Goal: Information Seeking & Learning: Learn about a topic

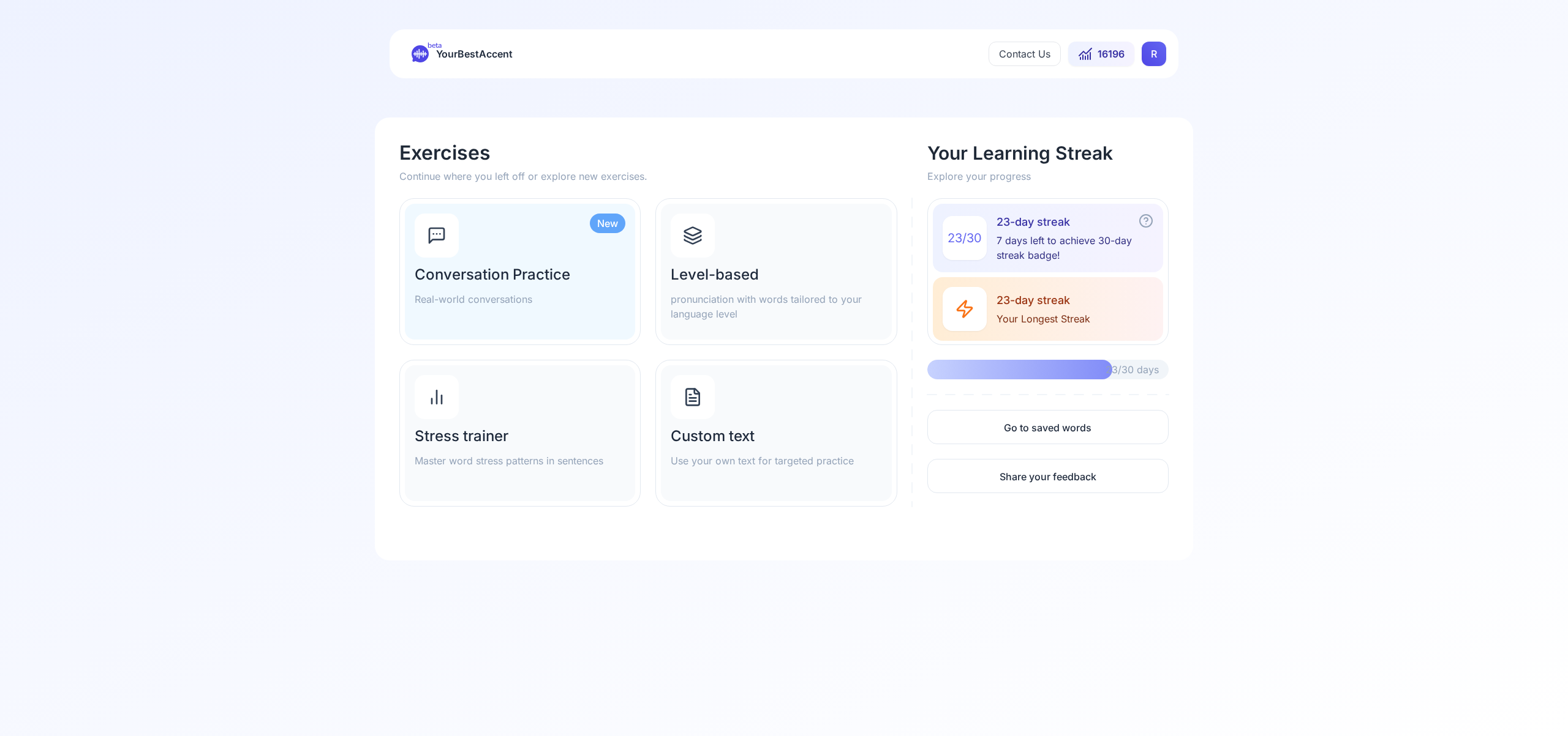
click at [1151, 54] on html "beta YourBestAccent Contact Us 16196 R Exercises Continue where you left off or…" at bounding box center [784, 368] width 1568 height 736
click at [1137, 107] on span "Settings" at bounding box center [1129, 108] width 43 height 17
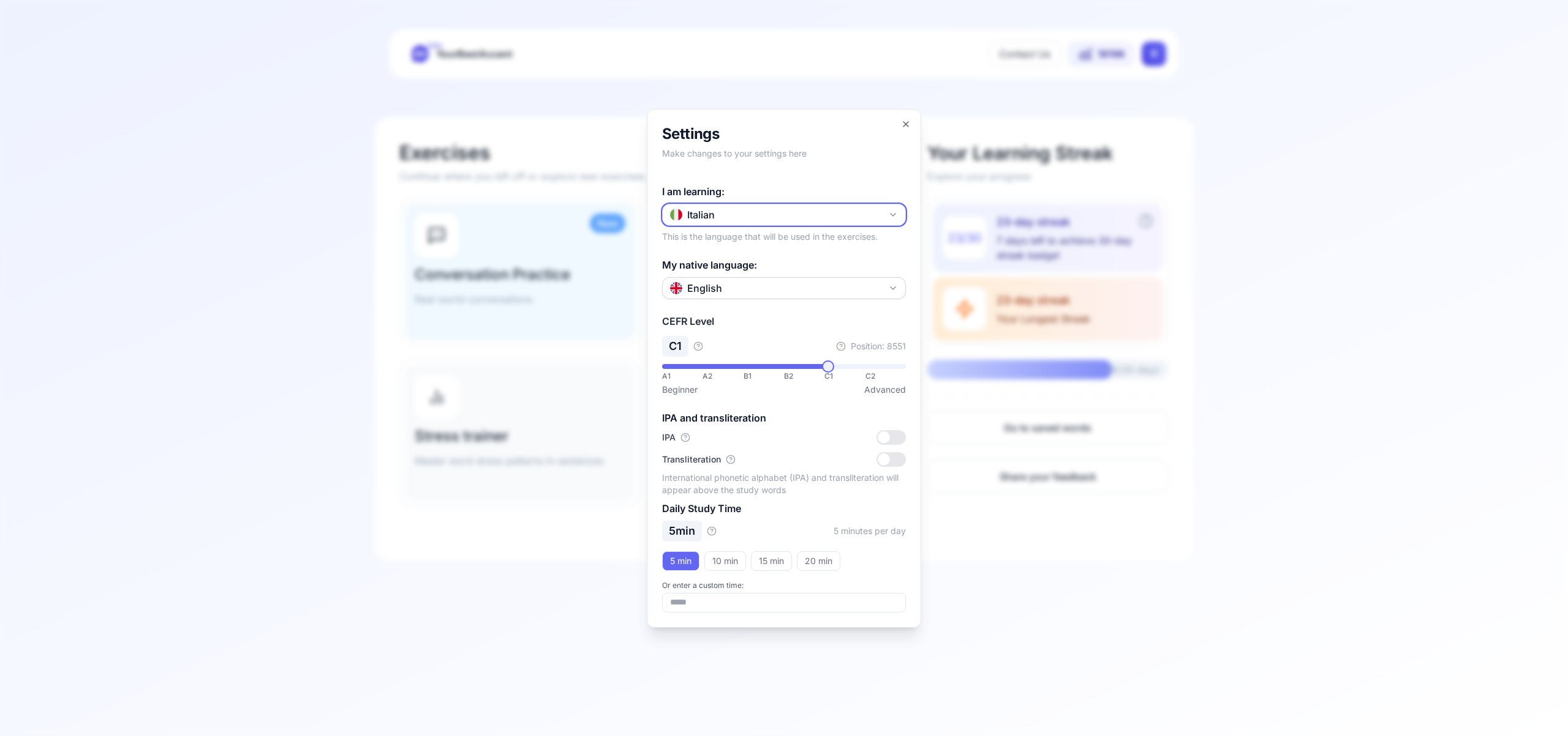
click at [895, 211] on icon "button" at bounding box center [893, 215] width 10 height 10
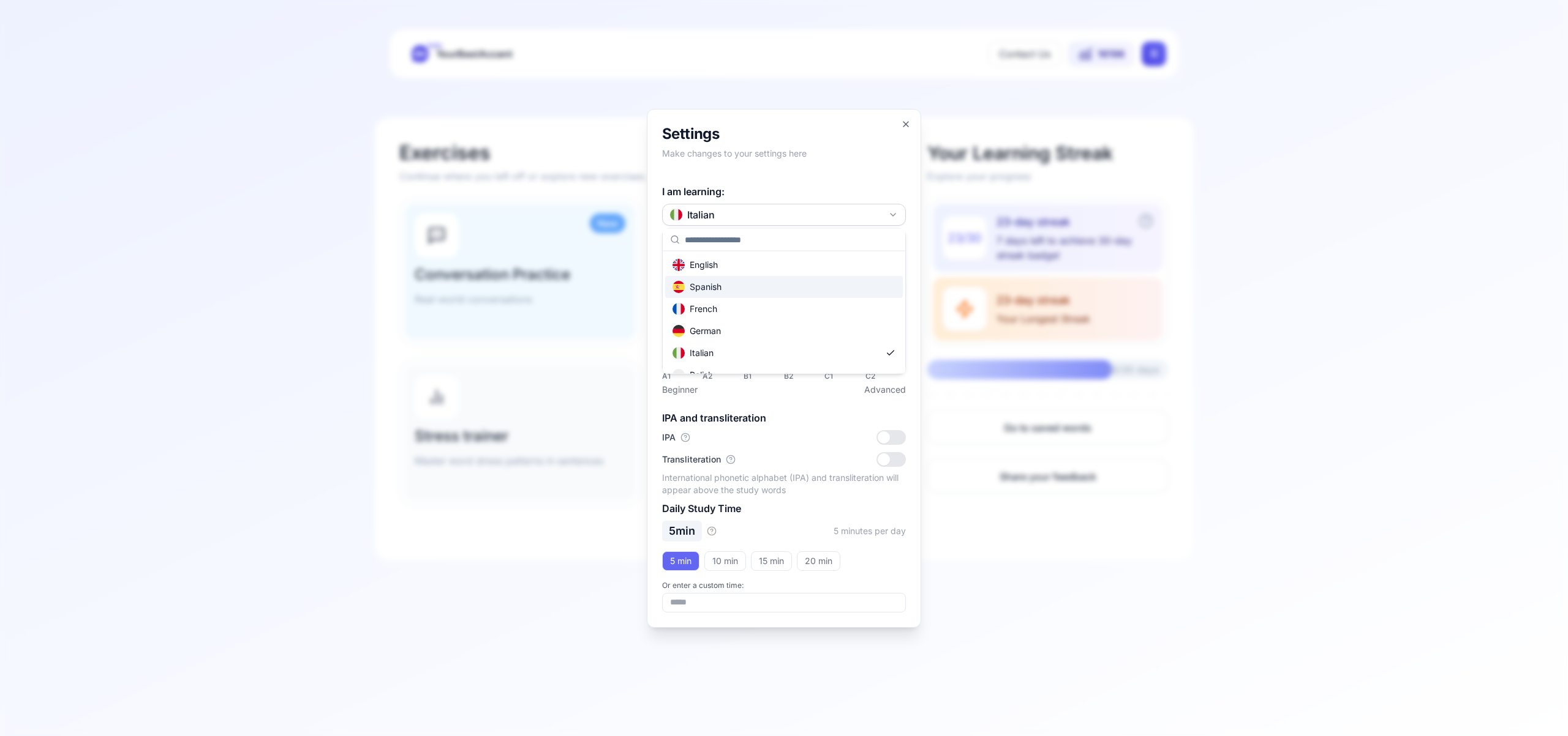
click at [827, 284] on div "Spanish" at bounding box center [784, 287] width 237 height 22
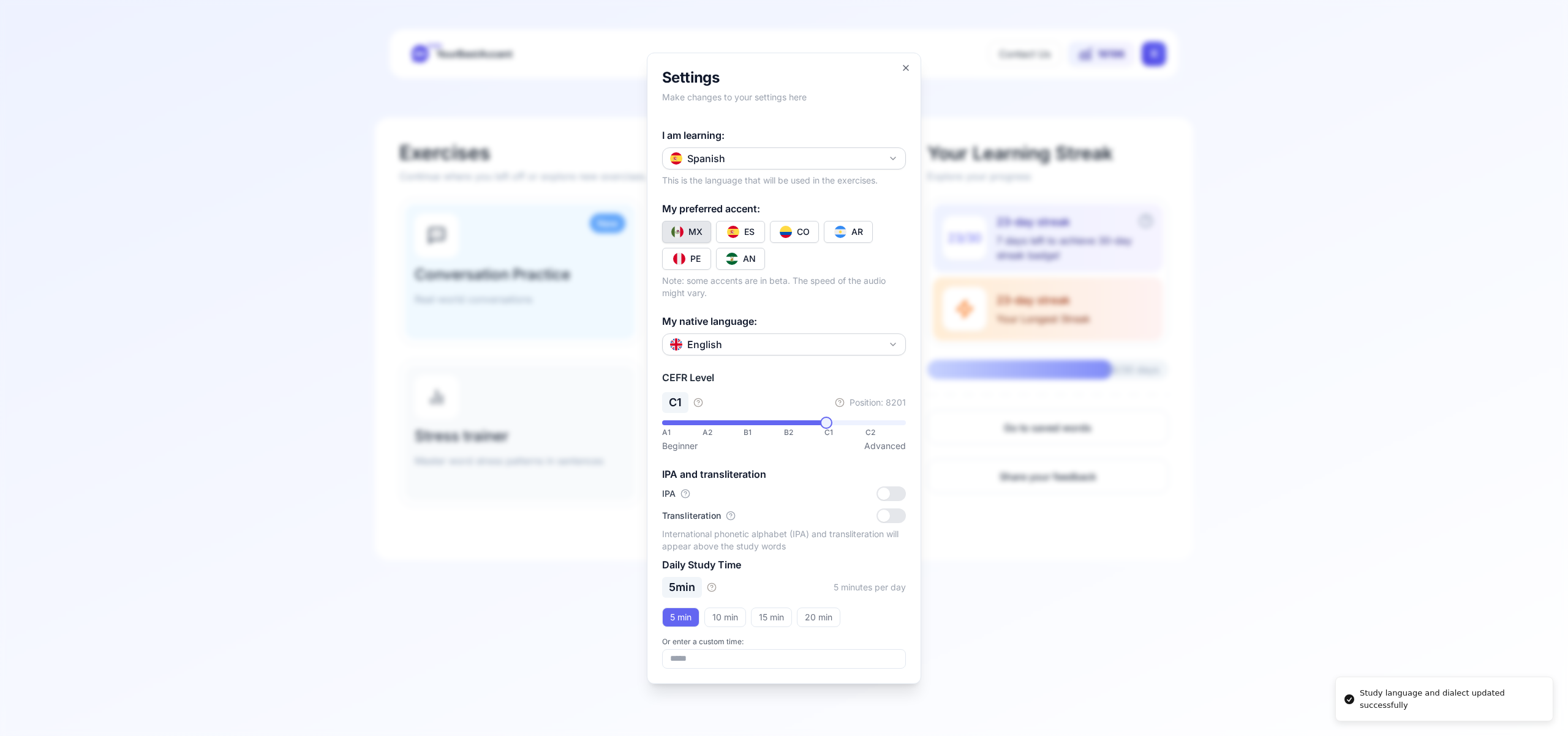
click at [784, 234] on img "Toggle es-CO" at bounding box center [785, 231] width 12 height 12
click at [901, 64] on icon "button" at bounding box center [906, 68] width 10 height 10
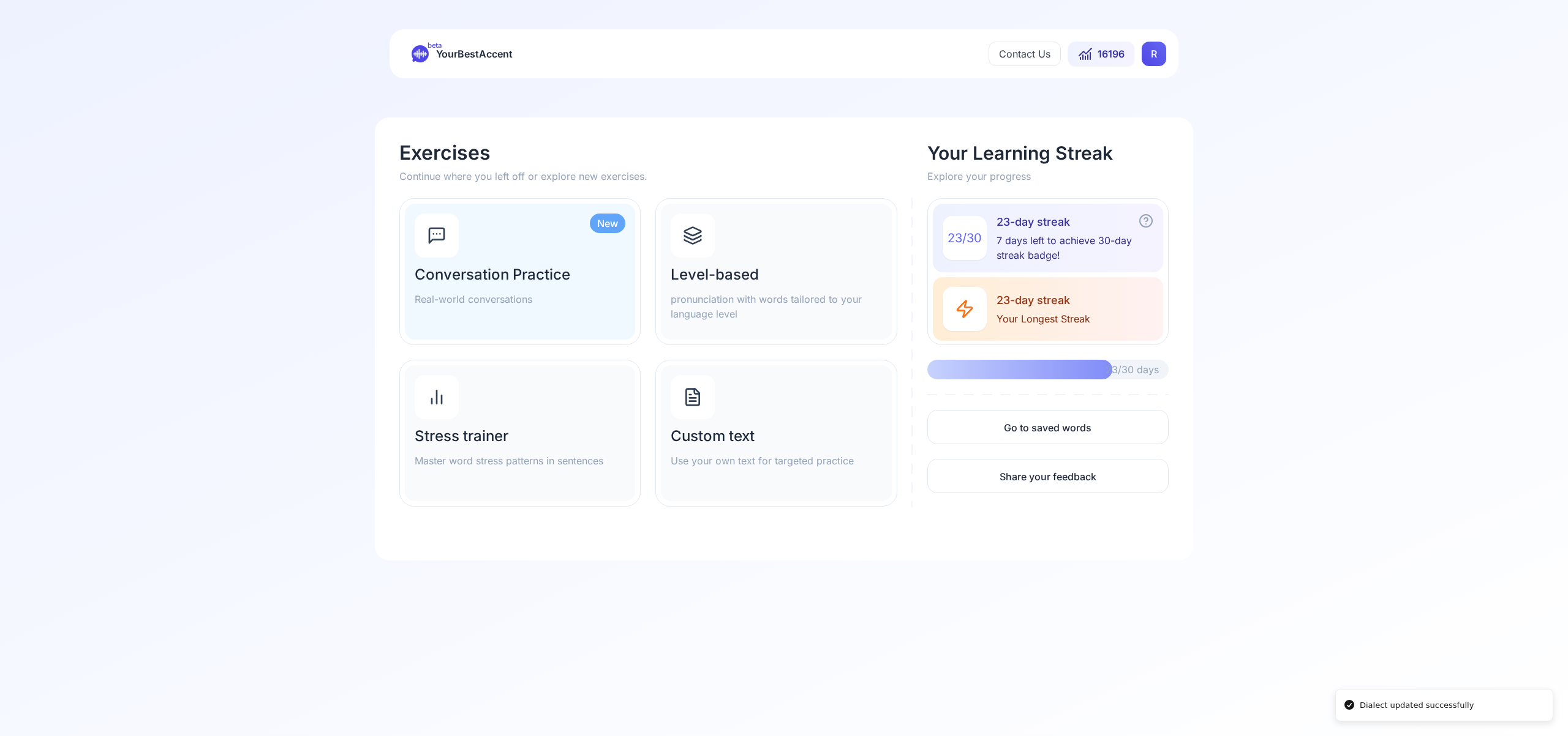
click at [694, 234] on icon at bounding box center [692, 235] width 20 height 20
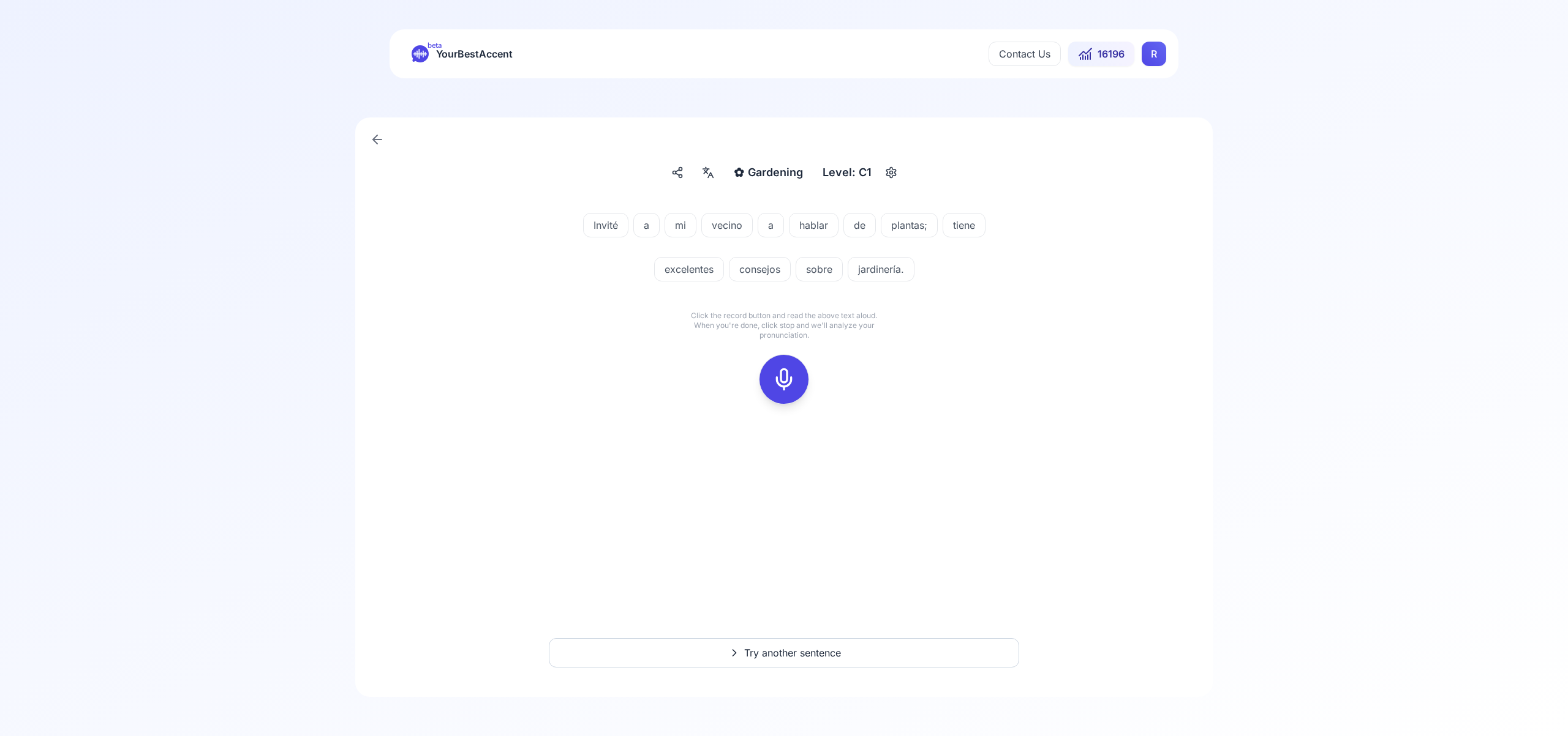
click at [796, 381] on div at bounding box center [784, 379] width 30 height 49
drag, startPoint x: 763, startPoint y: 368, endPoint x: 772, endPoint y: 372, distance: 9.8
click at [770, 372] on button at bounding box center [784, 379] width 49 height 49
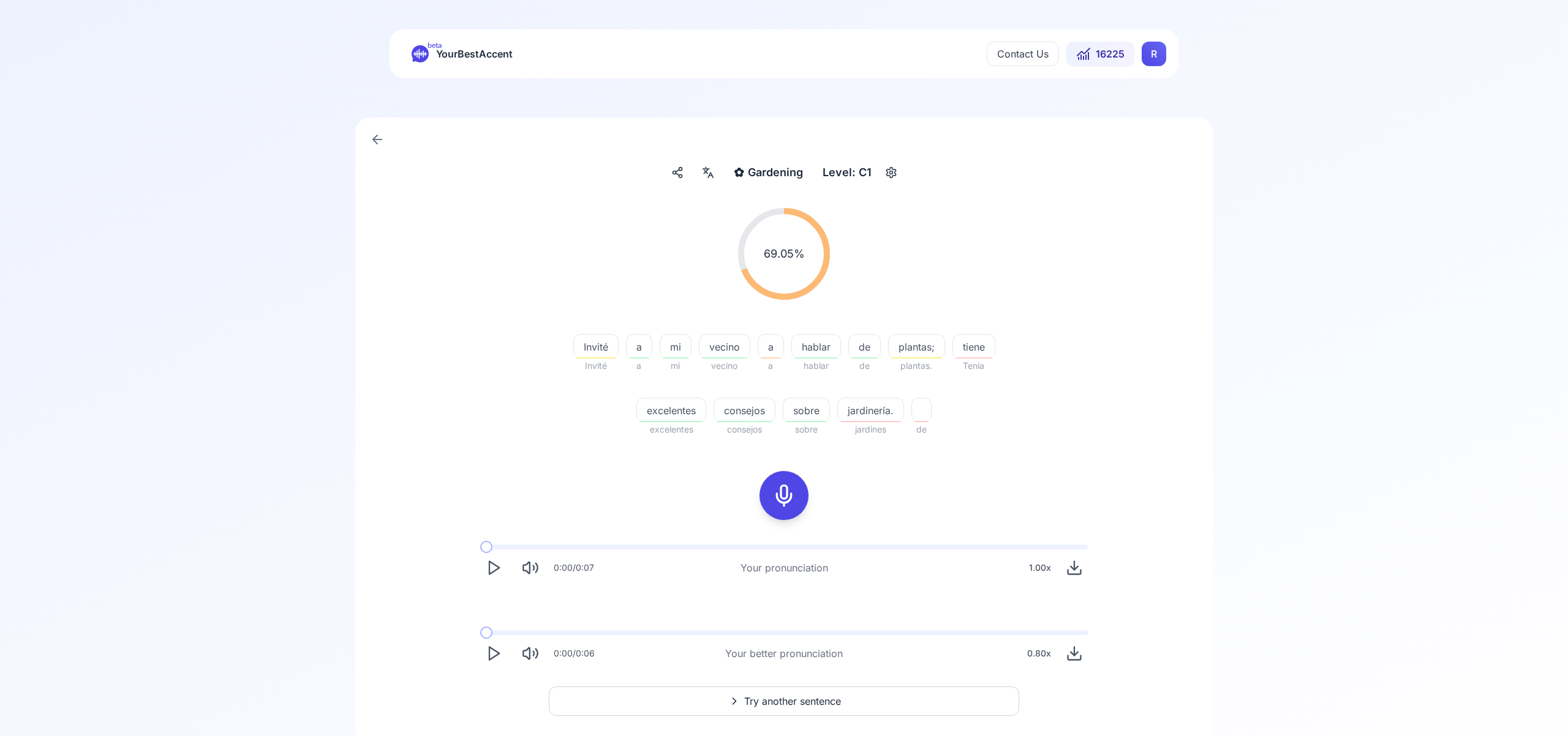
click at [489, 652] on polygon "Play" at bounding box center [494, 654] width 10 height 13
click at [791, 496] on icon at bounding box center [784, 496] width 25 height 25
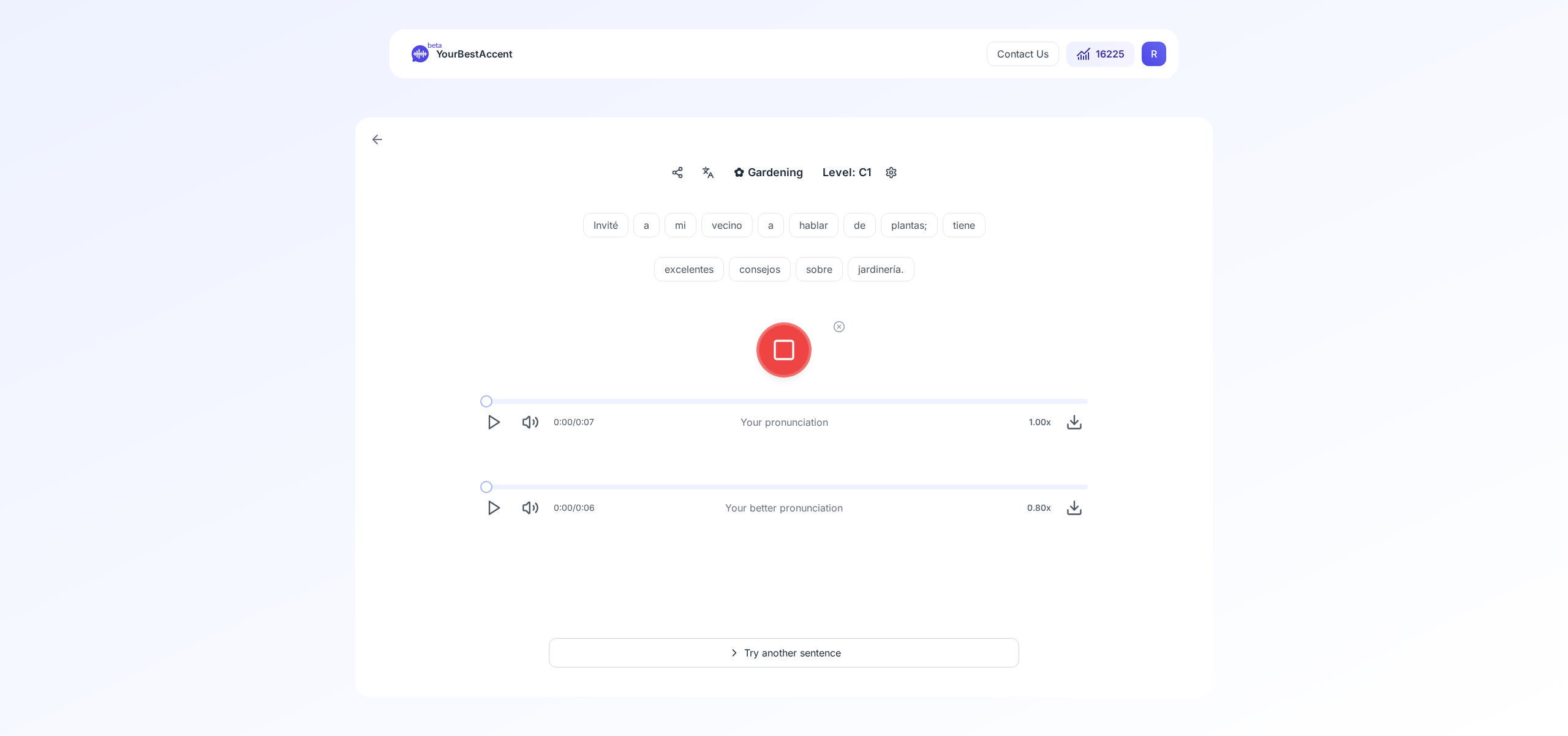
click at [779, 355] on icon at bounding box center [784, 350] width 25 height 25
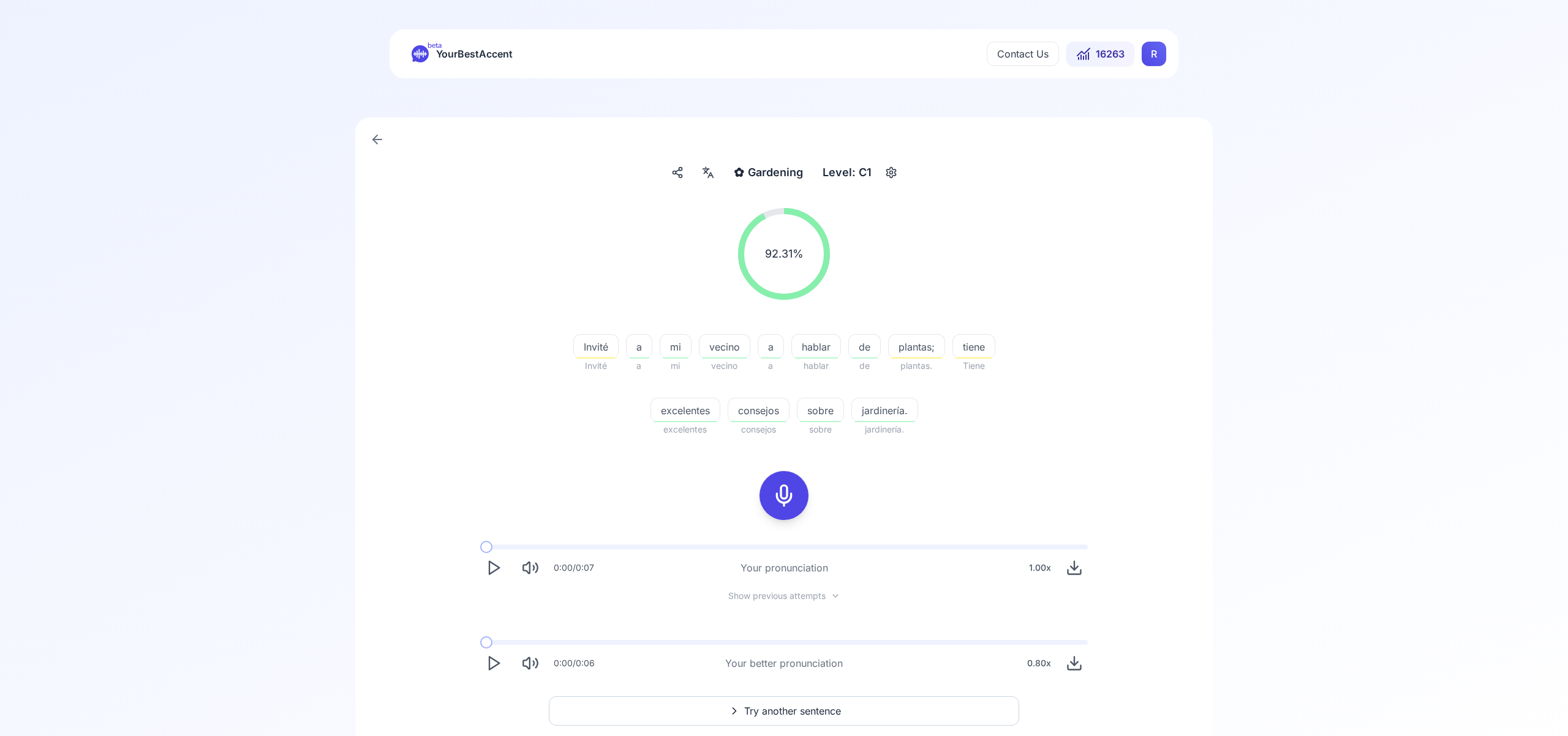
click at [798, 713] on span "Try another sentence" at bounding box center [792, 711] width 97 height 14
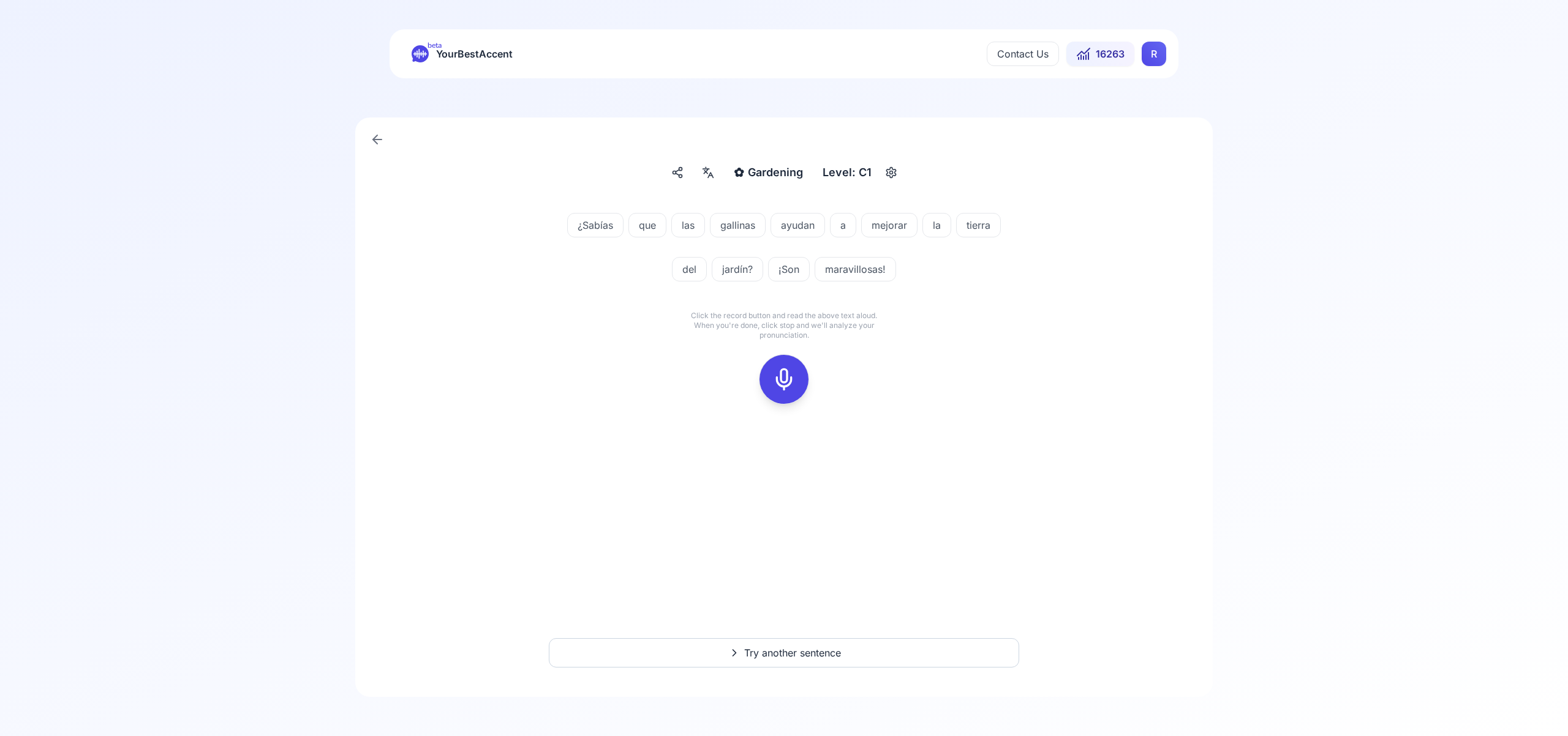
click at [782, 376] on icon at bounding box center [784, 379] width 25 height 25
click at [787, 383] on icon at bounding box center [784, 379] width 25 height 25
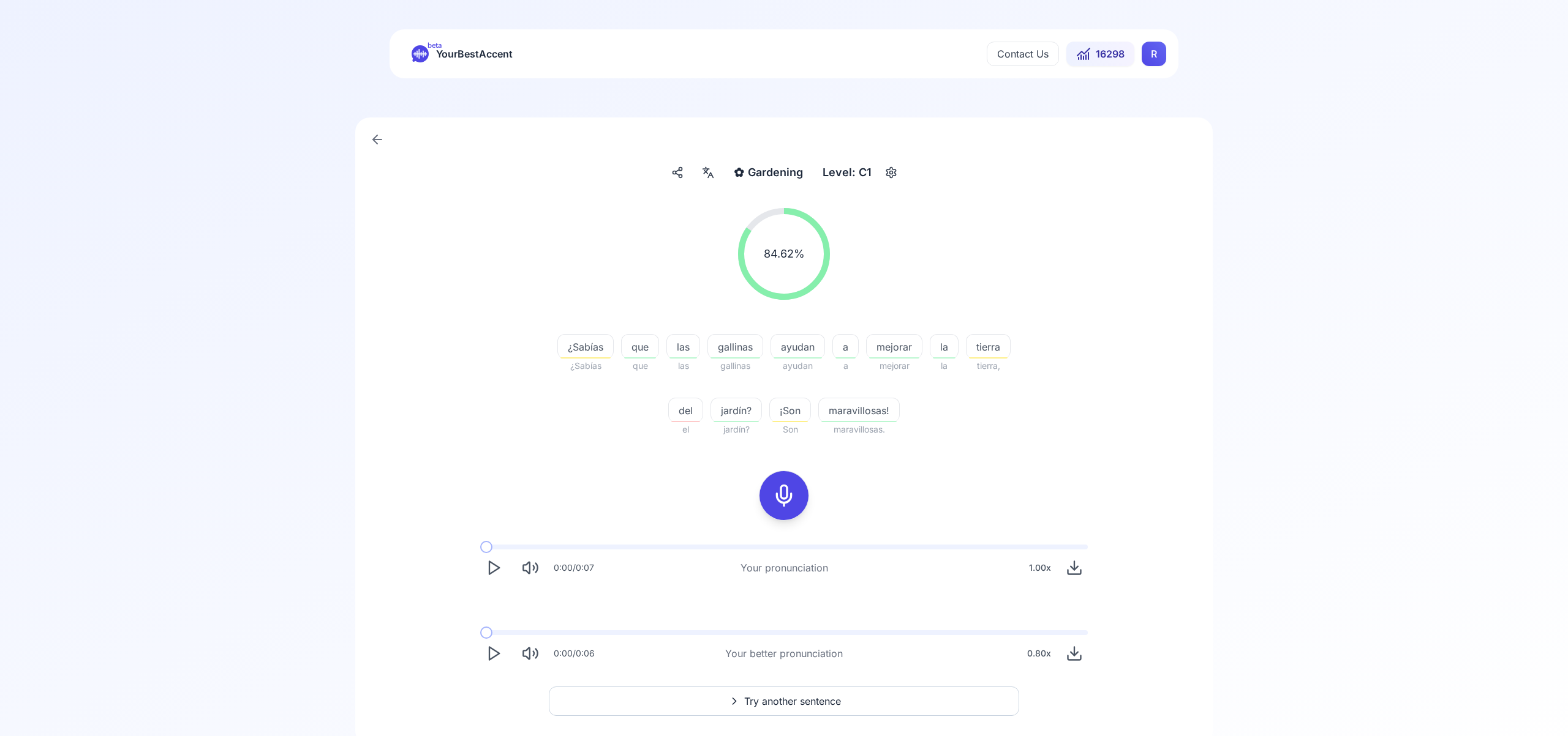
click at [782, 698] on span "Try another sentence" at bounding box center [792, 701] width 97 height 14
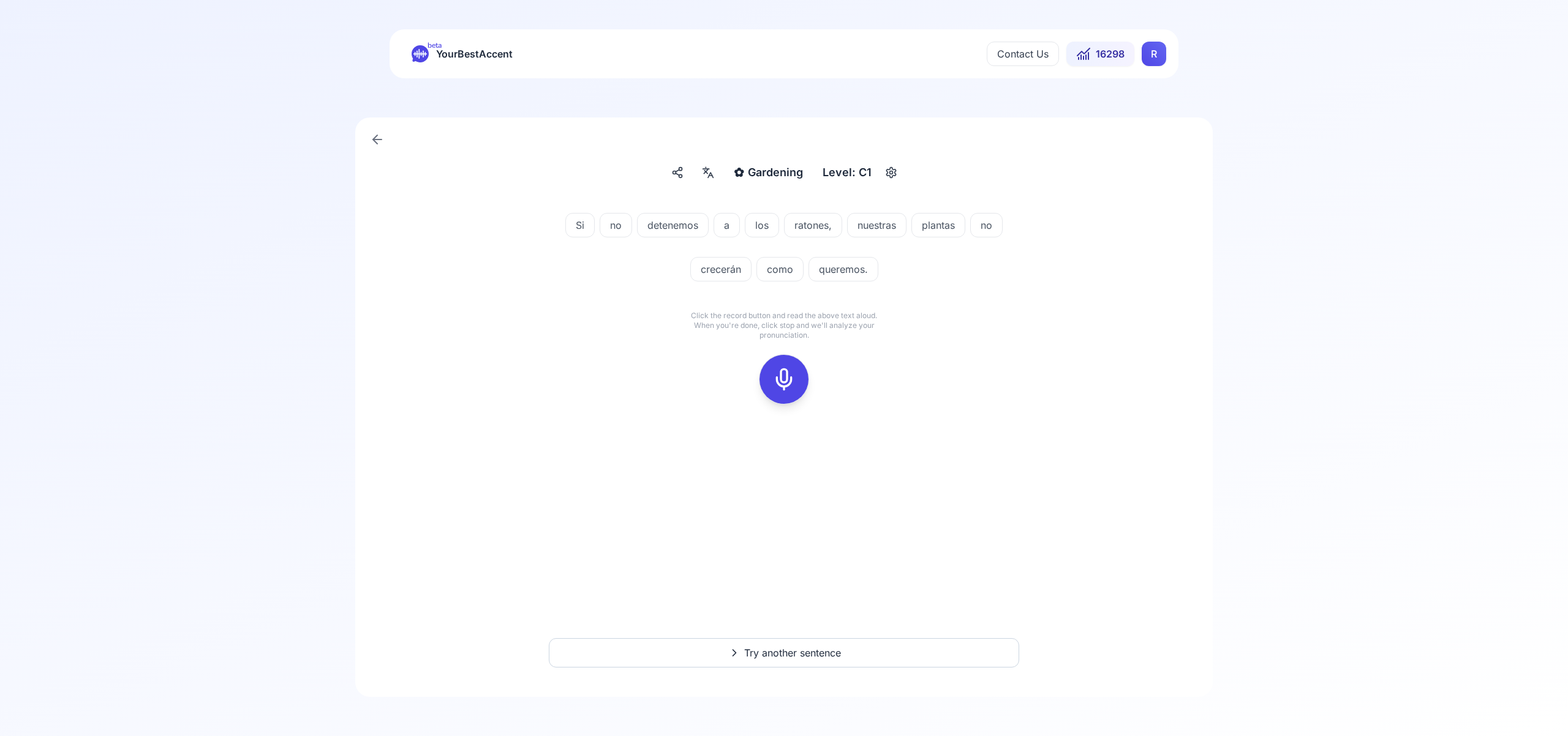
click at [788, 376] on icon at bounding box center [784, 379] width 25 height 25
click at [794, 372] on icon at bounding box center [784, 379] width 25 height 25
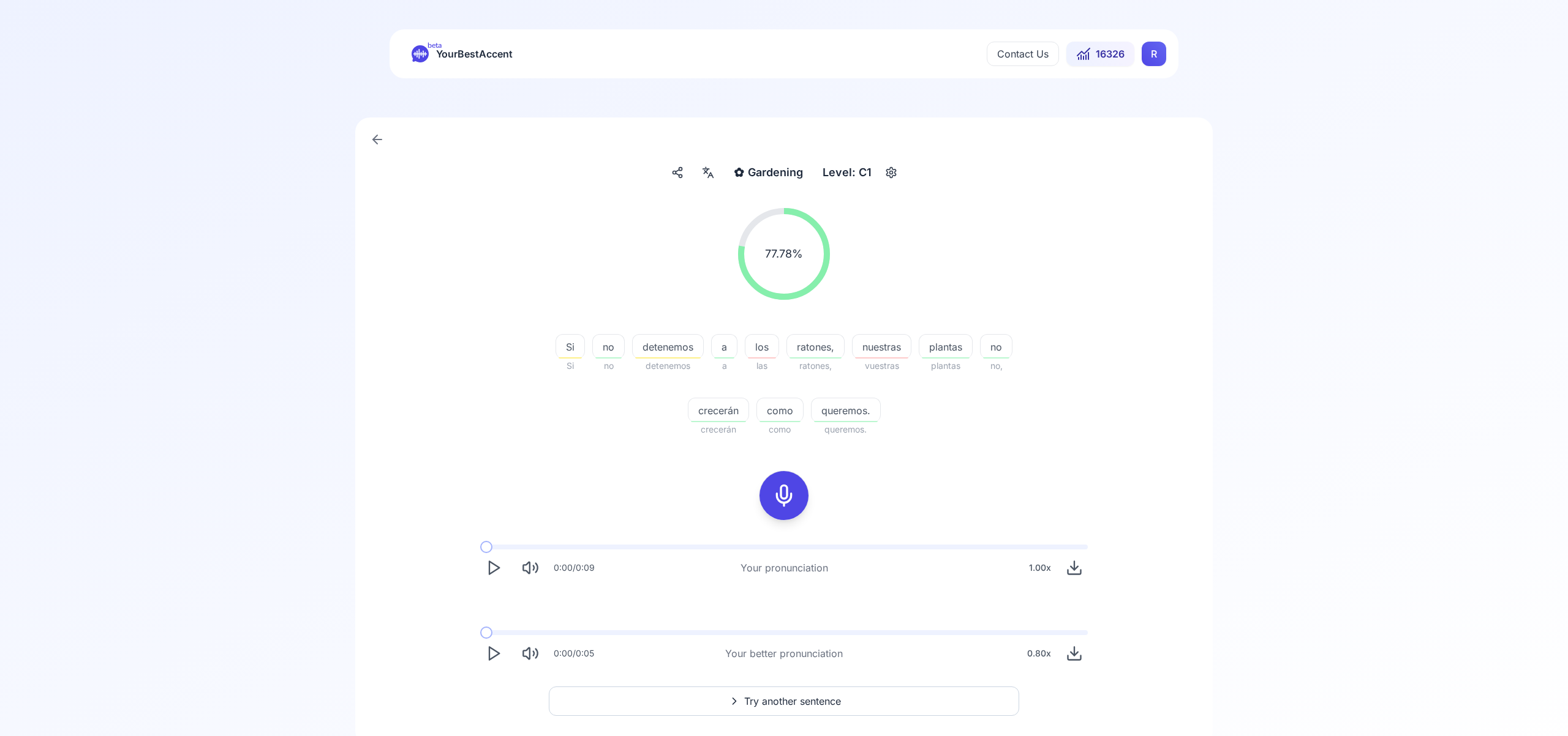
click at [819, 703] on span "Try another sentence" at bounding box center [792, 701] width 97 height 14
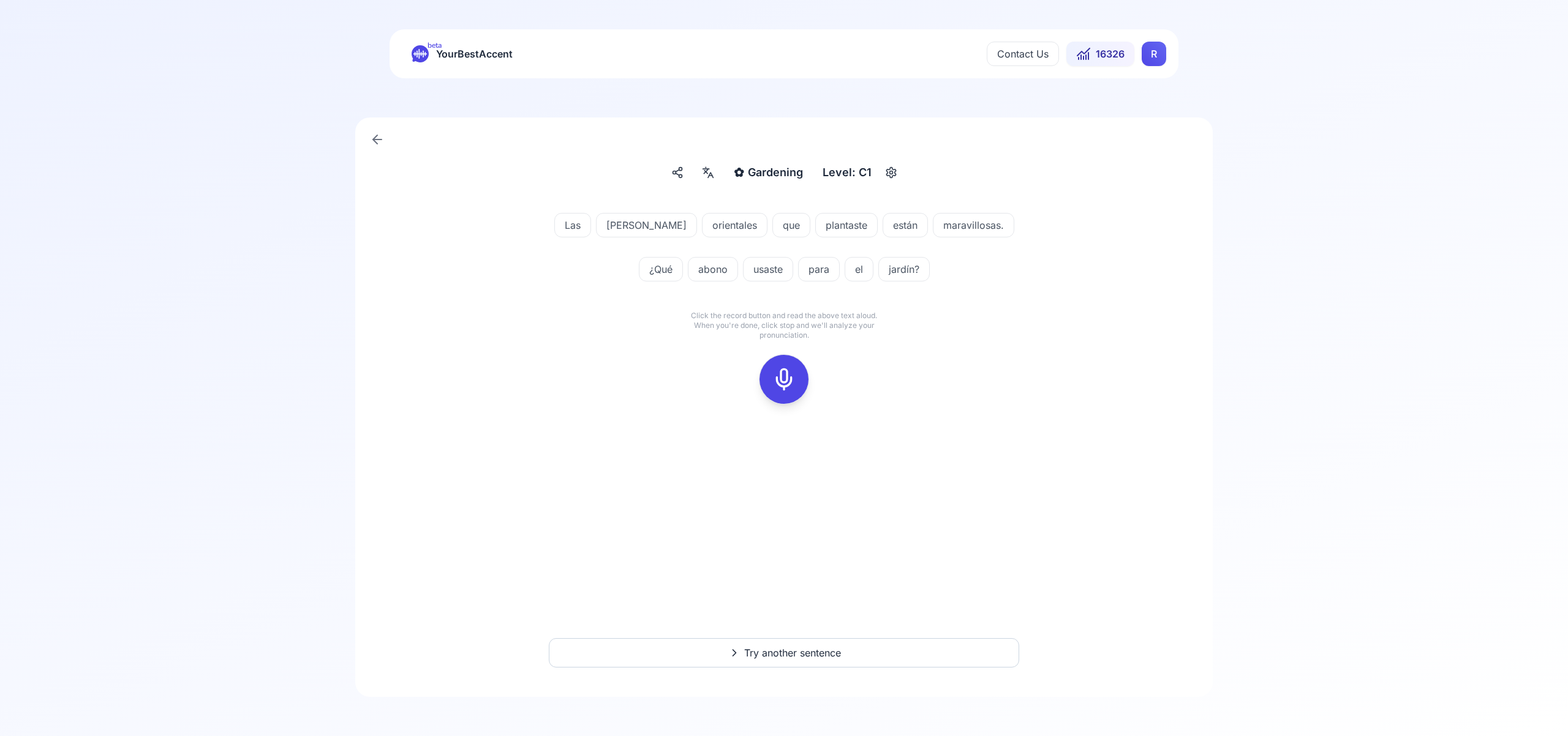
click at [786, 377] on icon at bounding box center [784, 379] width 25 height 25
click at [778, 389] on rect at bounding box center [784, 379] width 18 height 18
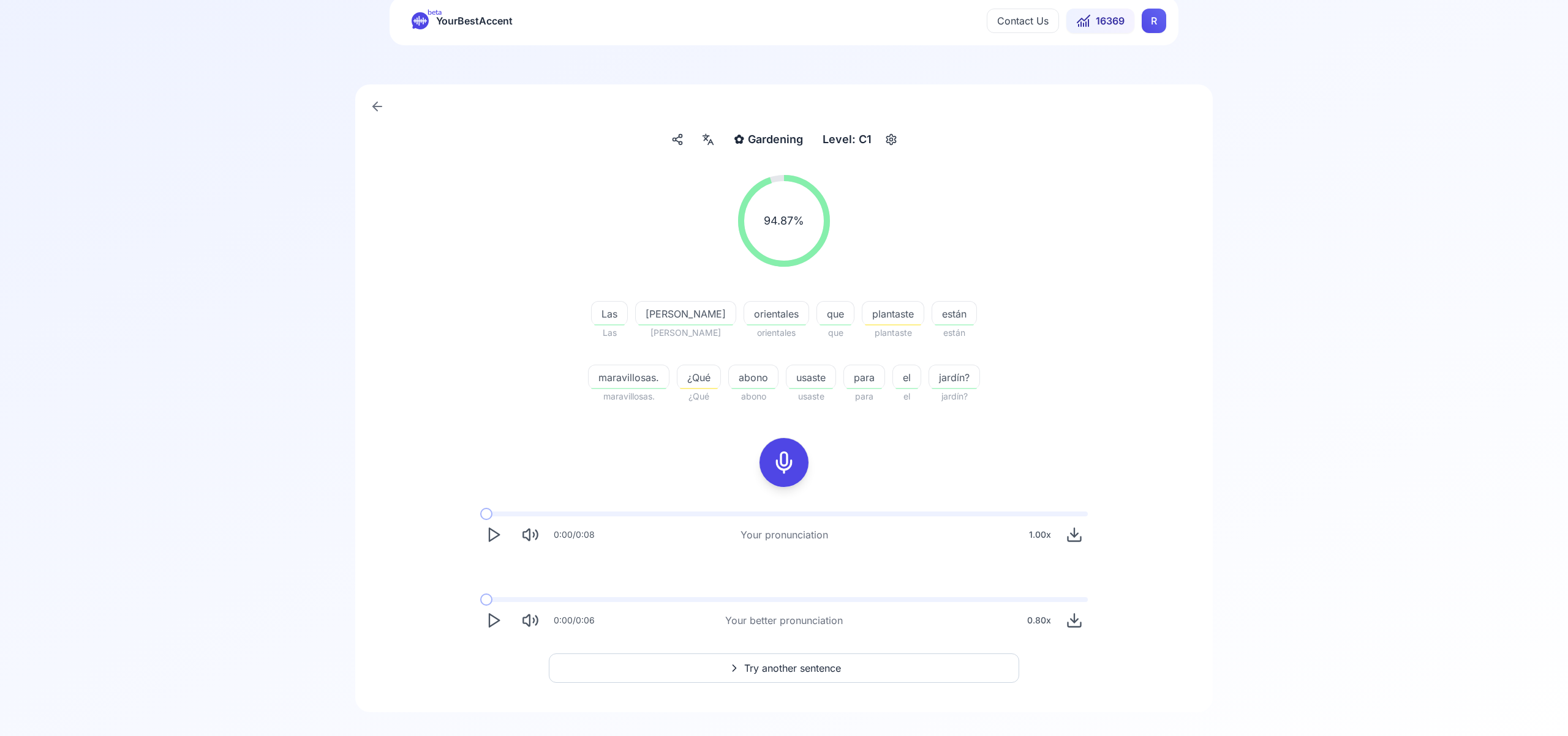
scroll to position [48, 0]
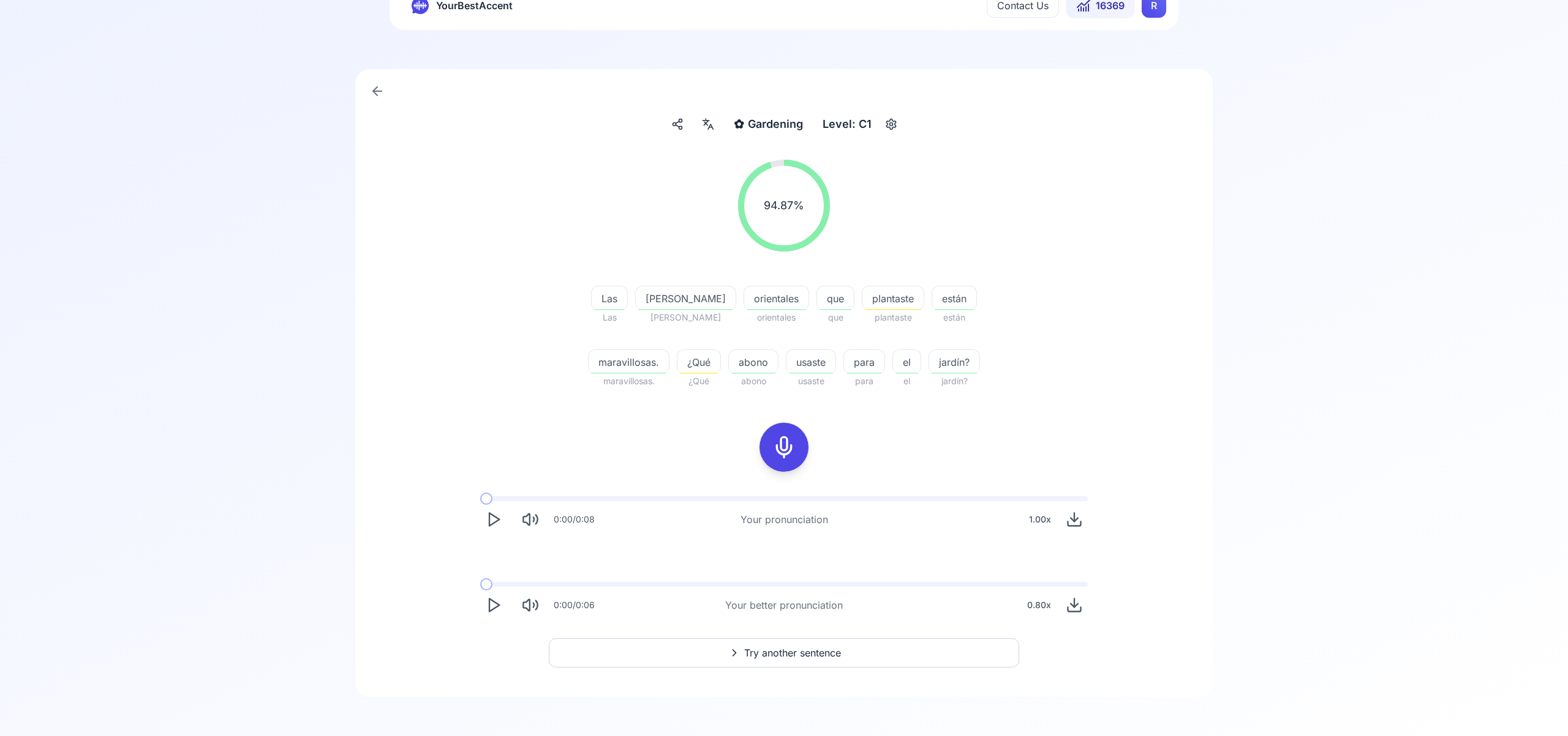
click at [801, 649] on span "Try another sentence" at bounding box center [792, 652] width 97 height 14
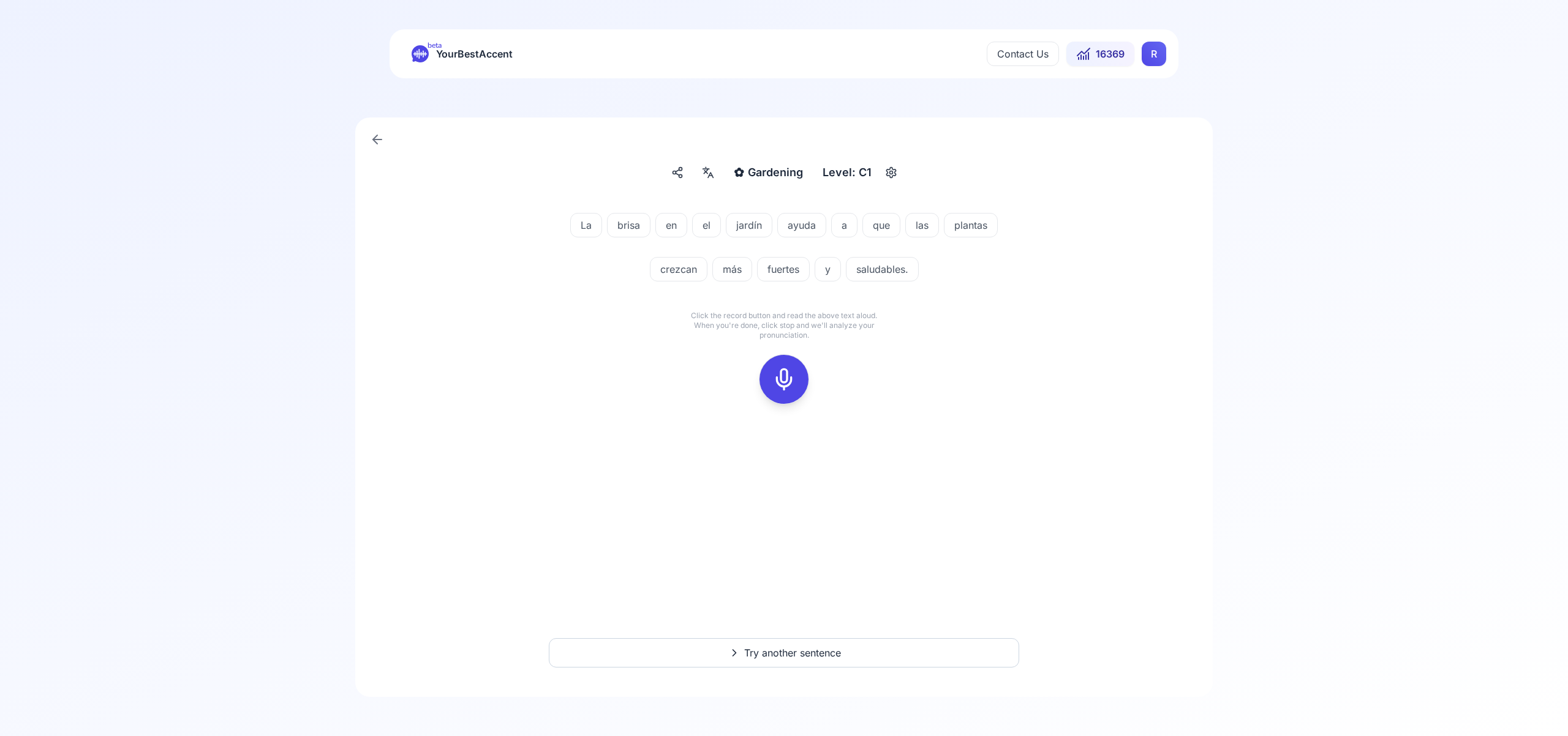
click at [786, 374] on icon at bounding box center [784, 379] width 25 height 25
click at [782, 381] on icon at bounding box center [784, 379] width 25 height 25
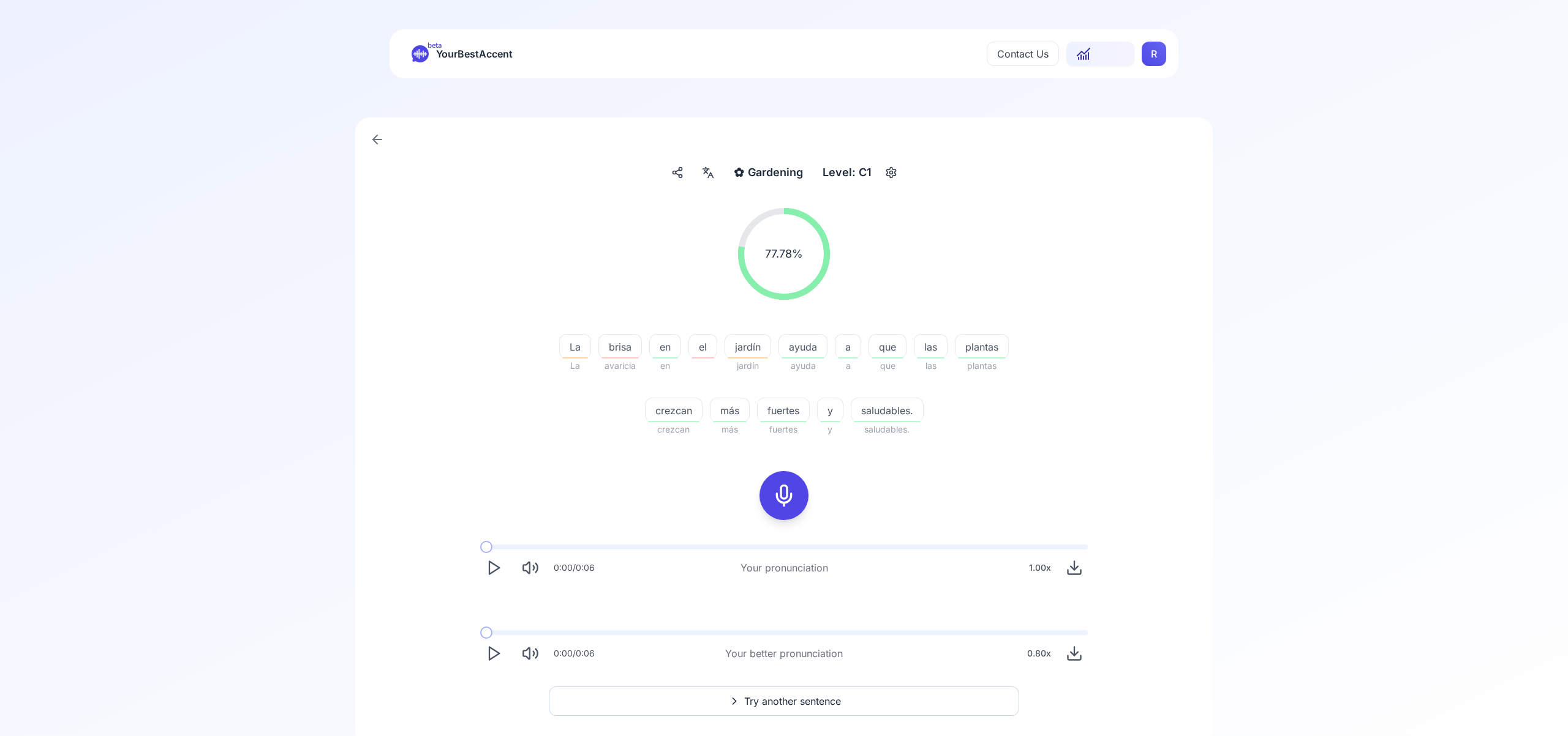
scroll to position [5, 0]
click at [797, 697] on span "Try another sentence" at bounding box center [792, 696] width 97 height 14
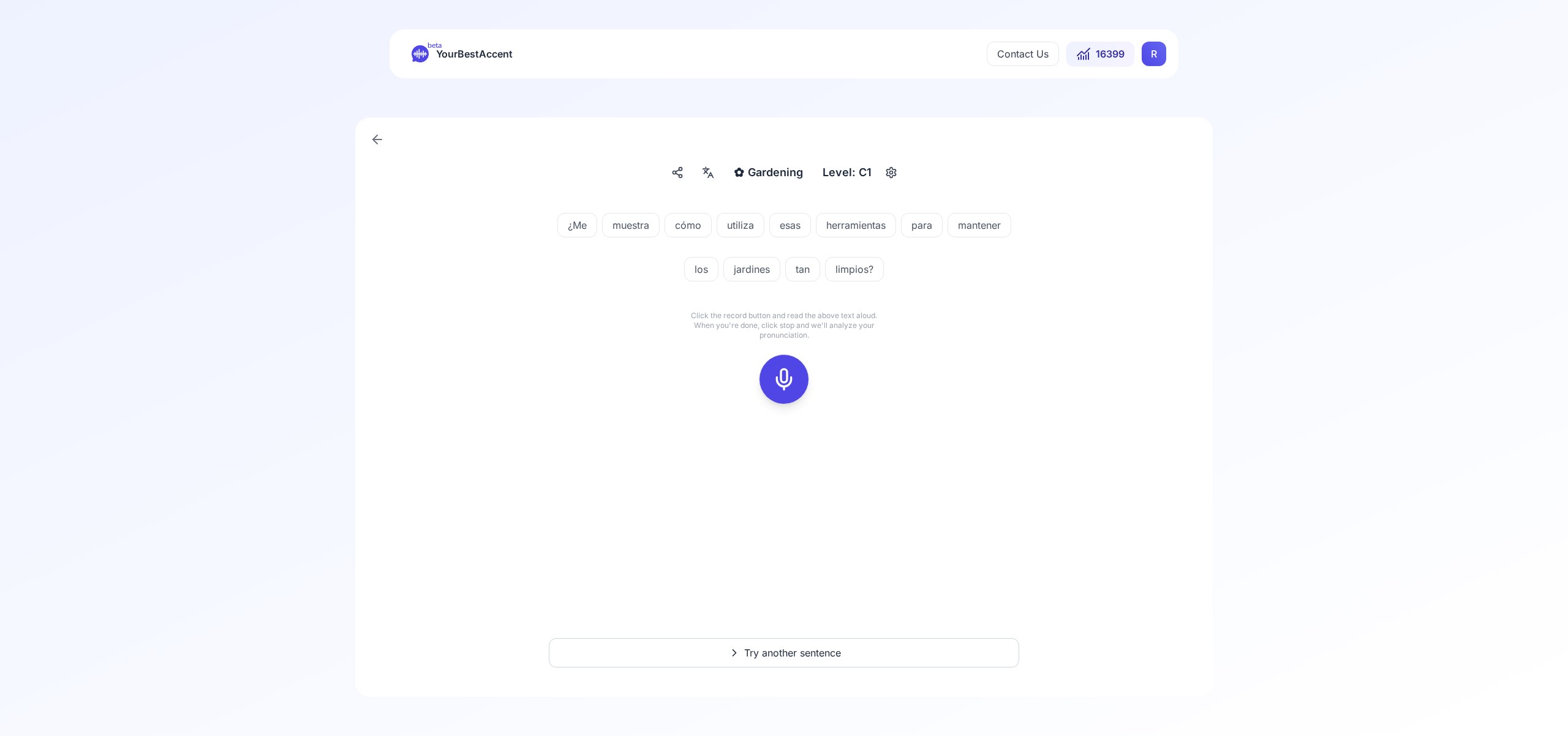
click at [791, 384] on icon at bounding box center [784, 379] width 25 height 25
click at [782, 379] on icon at bounding box center [784, 379] width 25 height 25
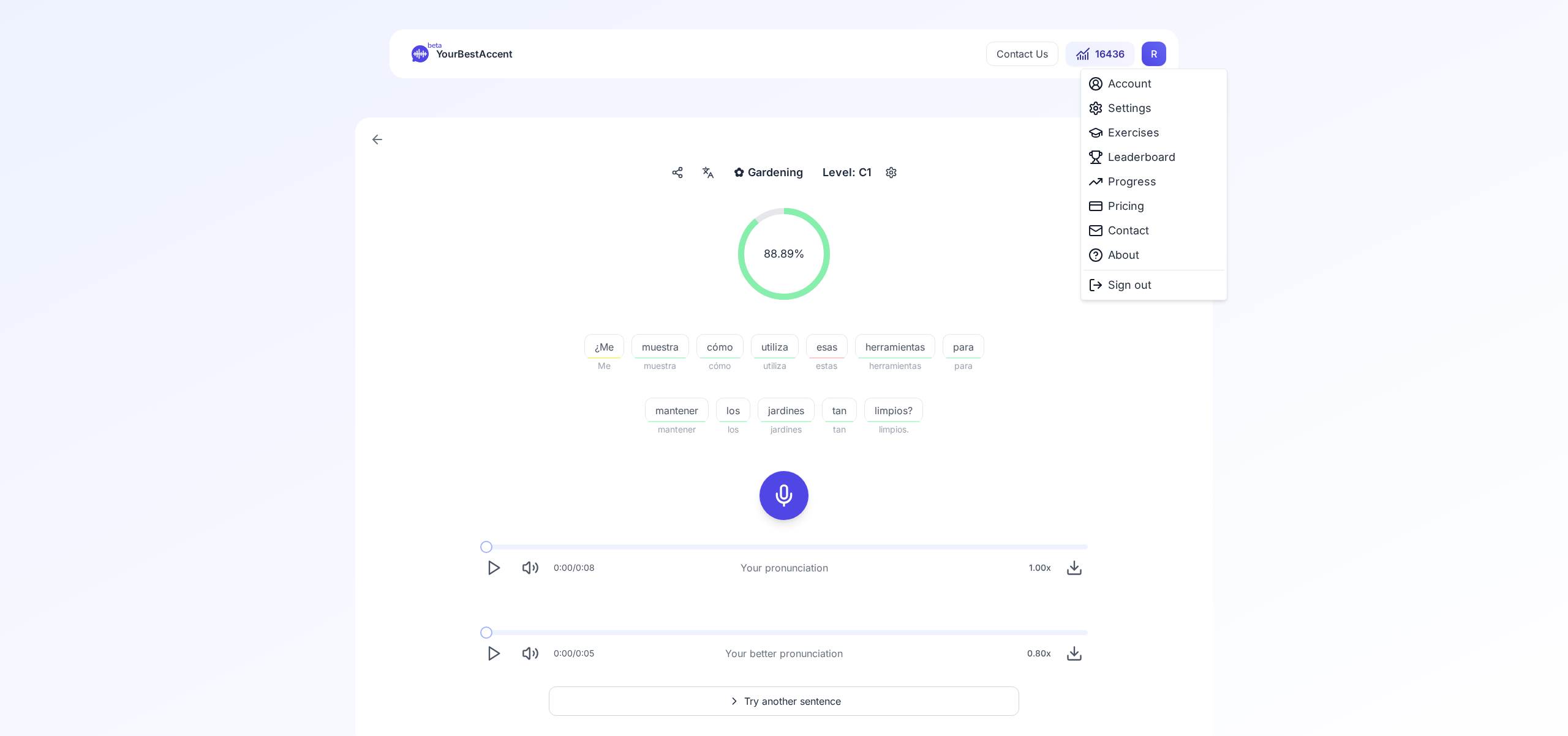
click at [1153, 56] on html "beta YourBestAccent Contact Us 16436 R ✿ Gardening Gardening Level: C1 88.89 % …" at bounding box center [784, 368] width 1568 height 736
click at [1145, 111] on span "Settings" at bounding box center [1129, 108] width 43 height 17
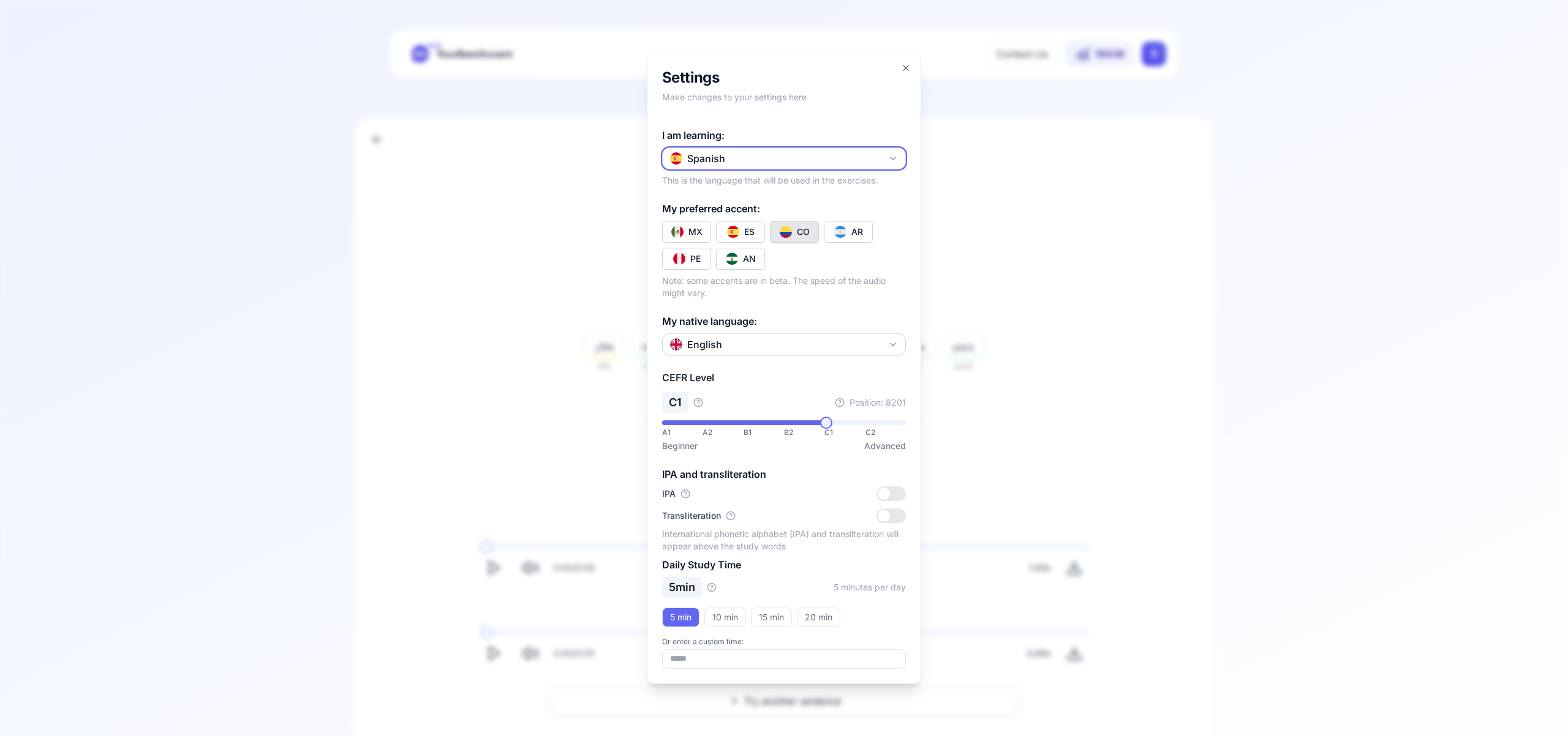
click at [894, 158] on icon "button" at bounding box center [893, 159] width 10 height 10
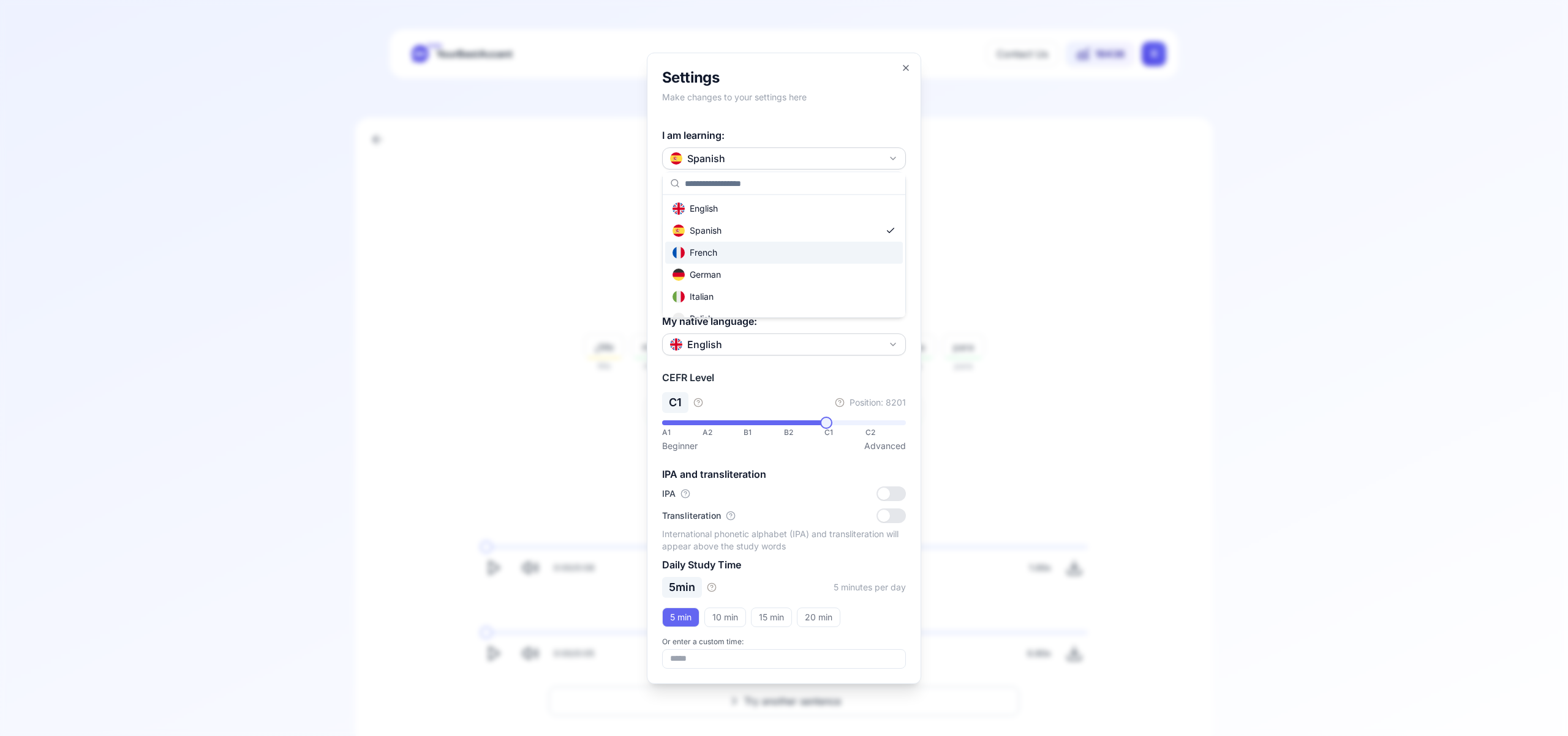
click at [811, 255] on div "French" at bounding box center [784, 252] width 237 height 22
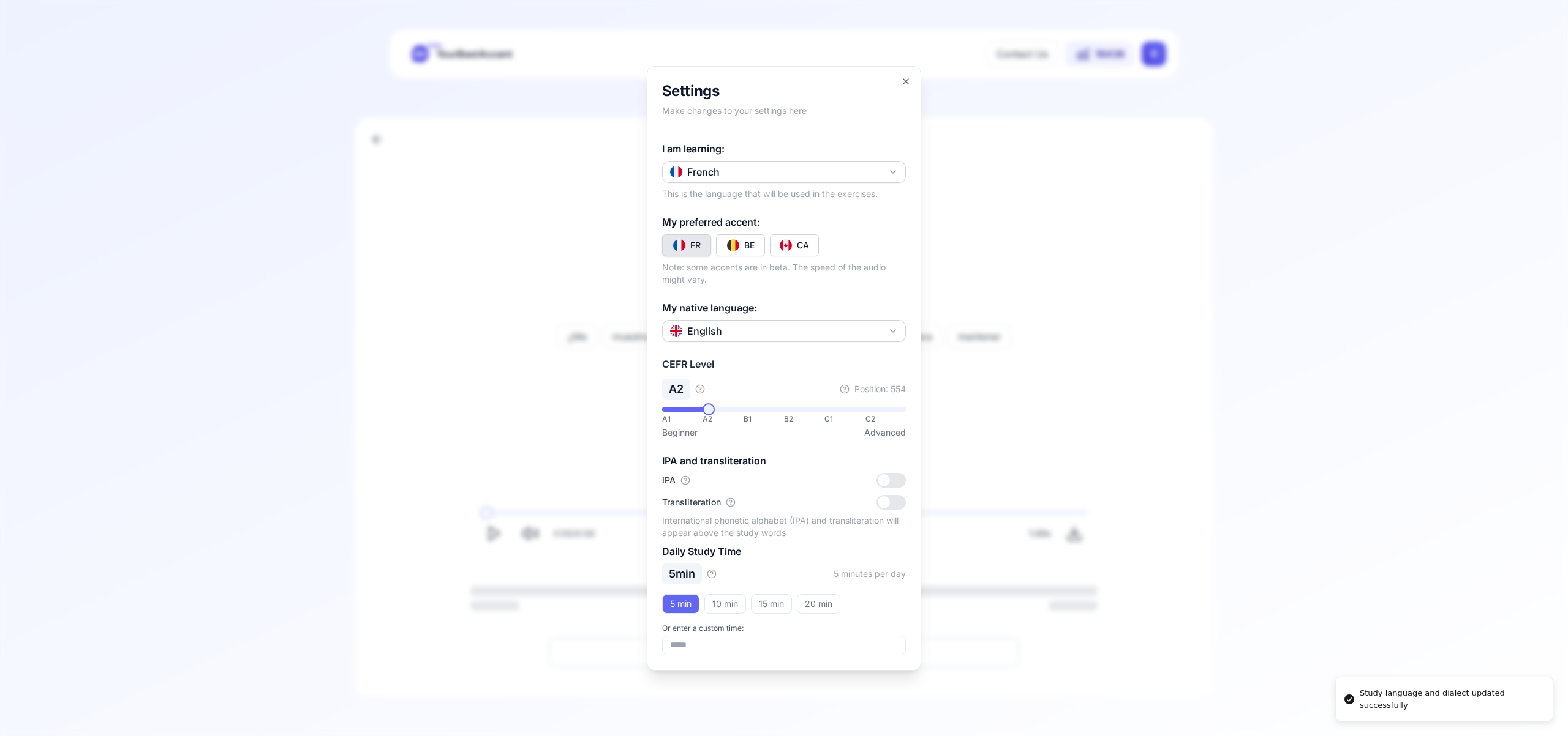
click at [809, 242] on button "CA" at bounding box center [794, 245] width 49 height 22
click at [904, 77] on icon "button" at bounding box center [906, 82] width 10 height 10
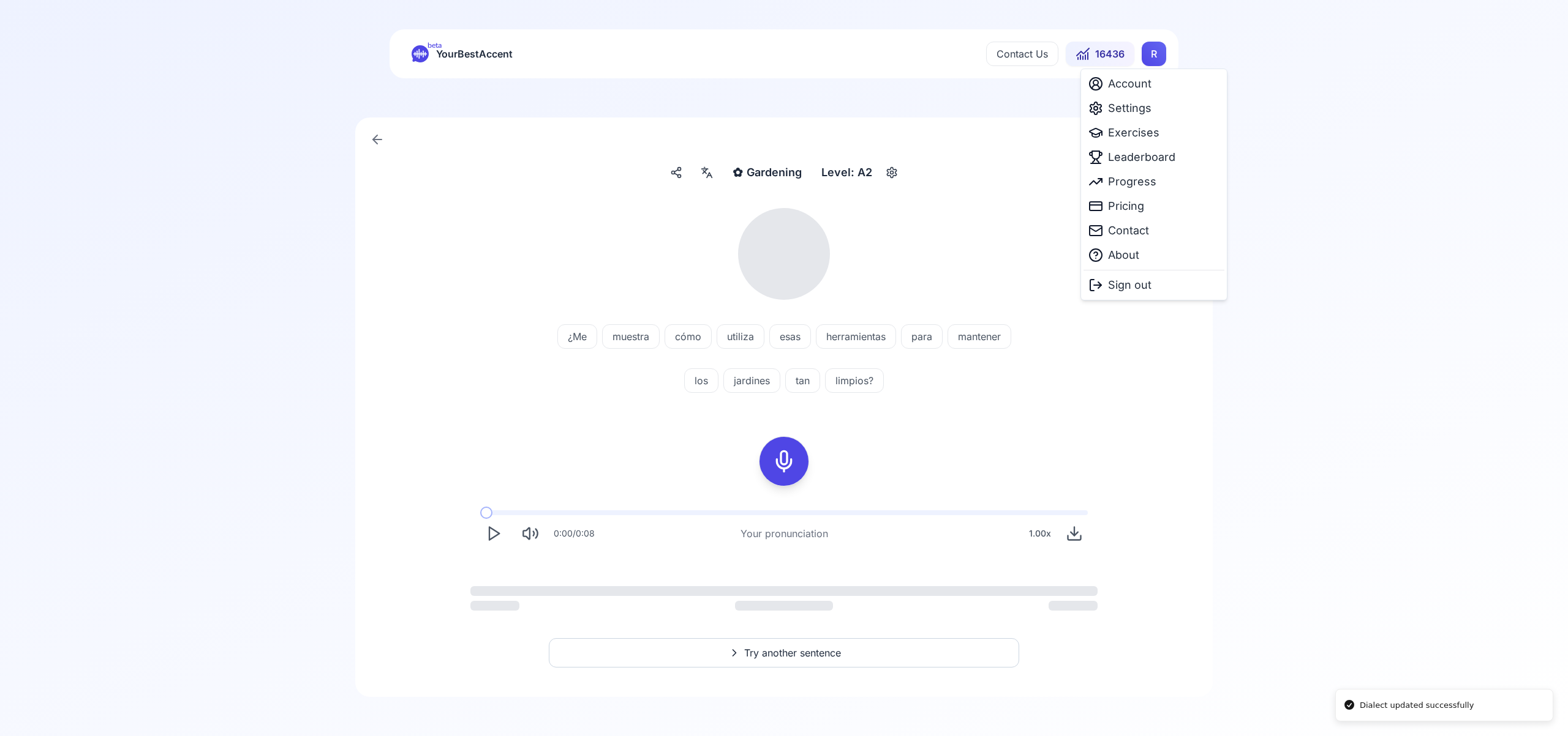
click at [1152, 54] on html "Dialect updated successfully beta YourBestAccent Contact Us 16436 R ✿ Gardening…" at bounding box center [784, 368] width 1568 height 736
click at [1142, 138] on span "Exercises" at bounding box center [1134, 132] width 52 height 17
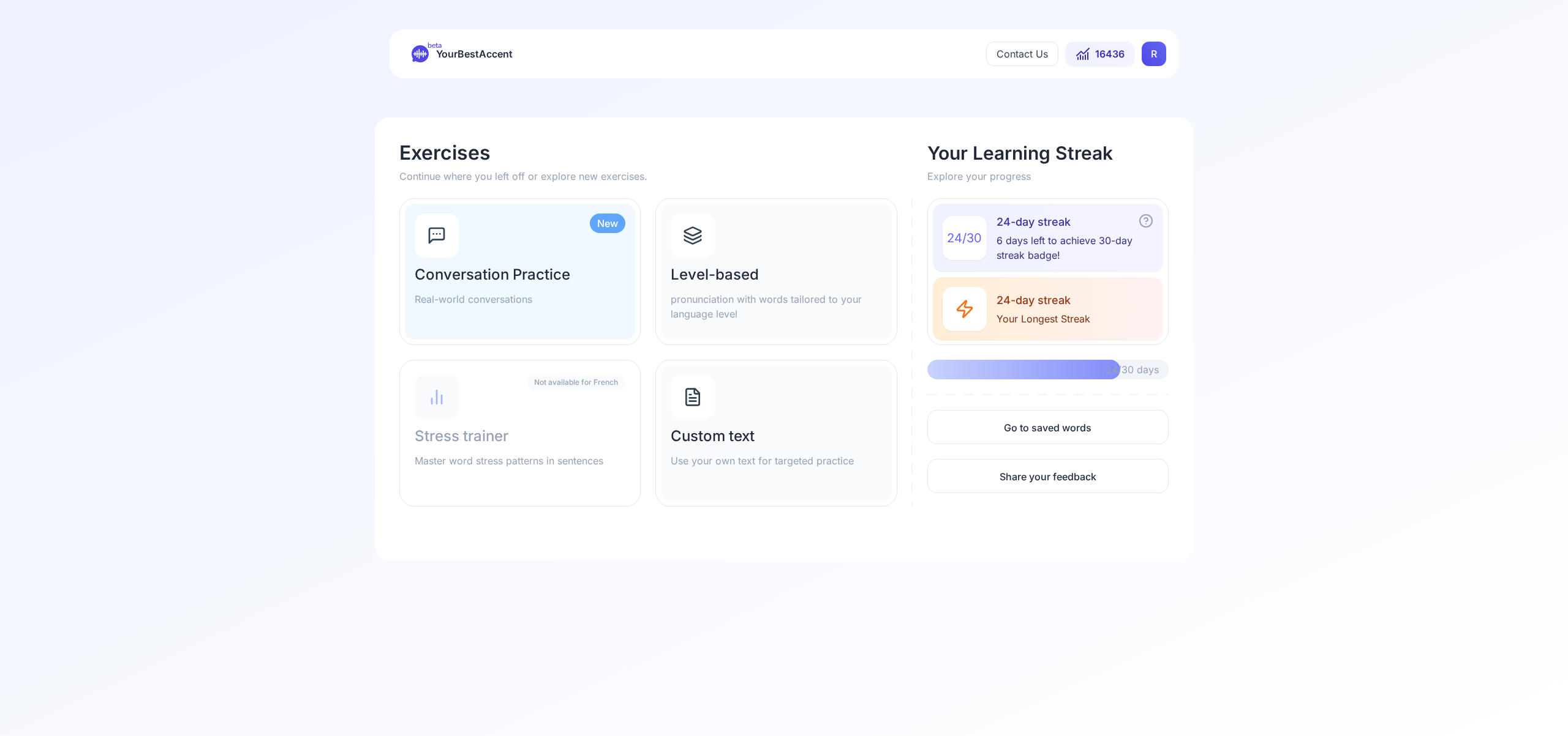
click at [694, 240] on icon at bounding box center [692, 235] width 20 height 20
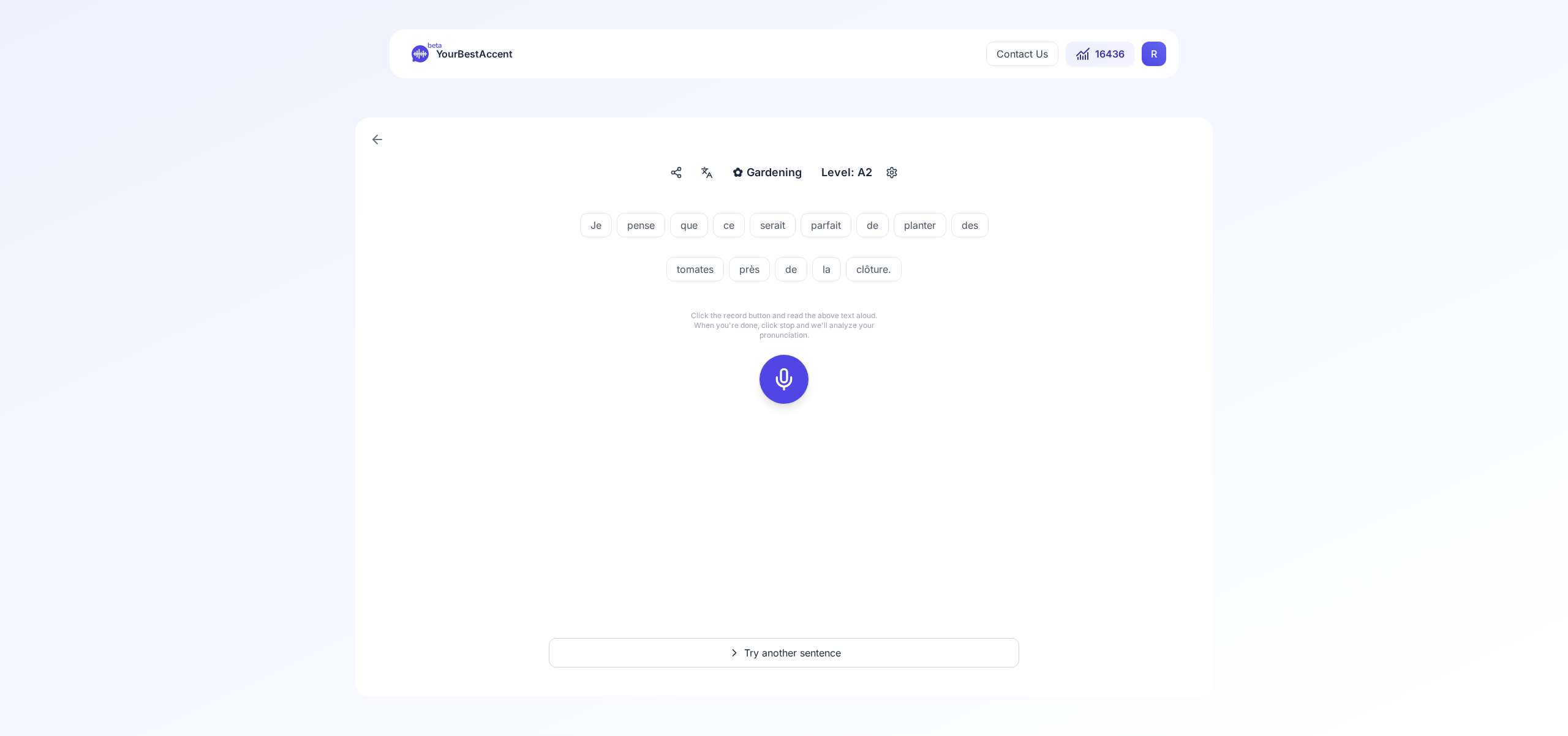
click at [788, 379] on icon at bounding box center [784, 379] width 25 height 25
click at [791, 387] on icon at bounding box center [784, 379] width 25 height 25
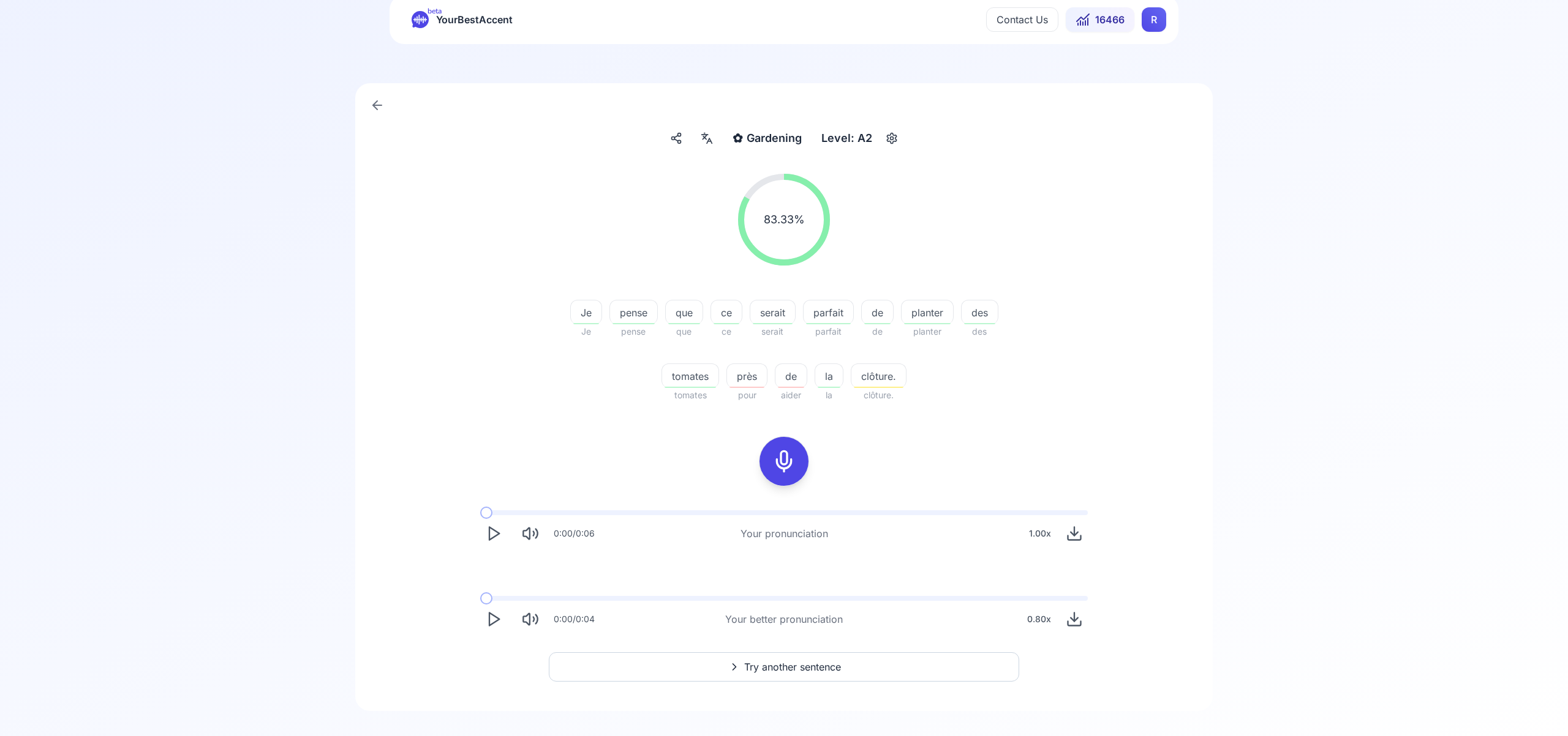
scroll to position [48, 0]
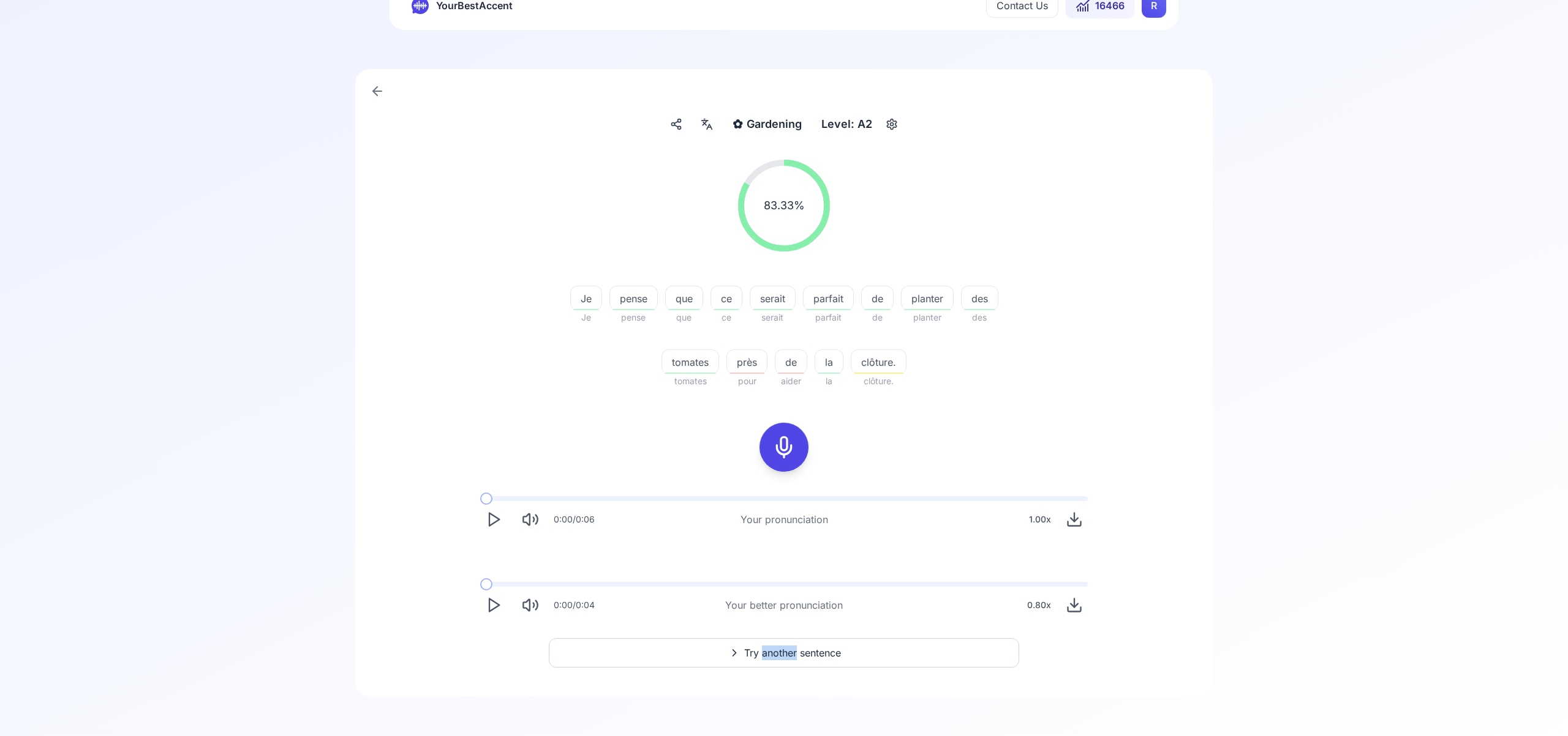
click at [769, 654] on span "Try another sentence" at bounding box center [792, 652] width 97 height 14
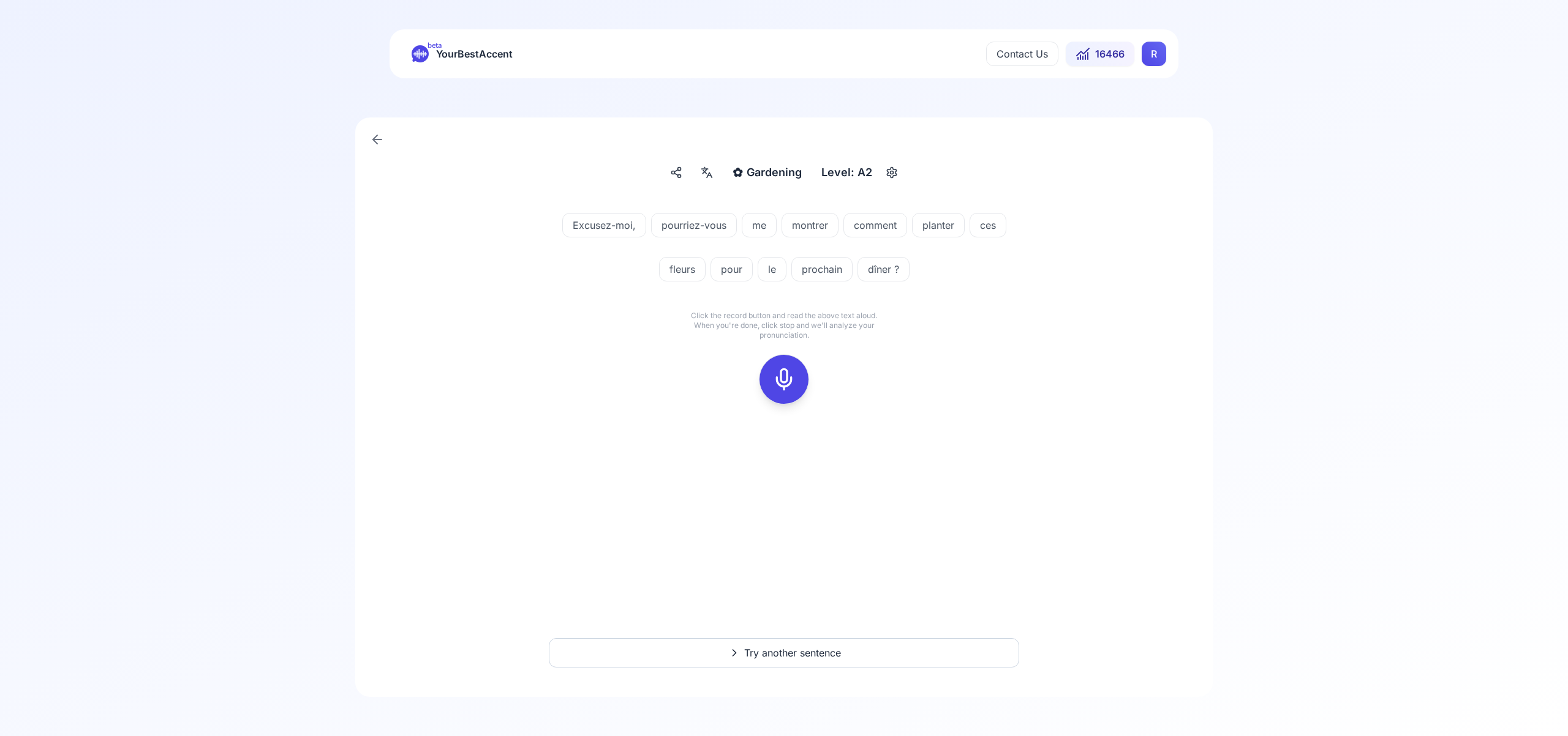
click at [796, 382] on div at bounding box center [784, 379] width 30 height 49
click at [784, 380] on icon at bounding box center [784, 379] width 25 height 25
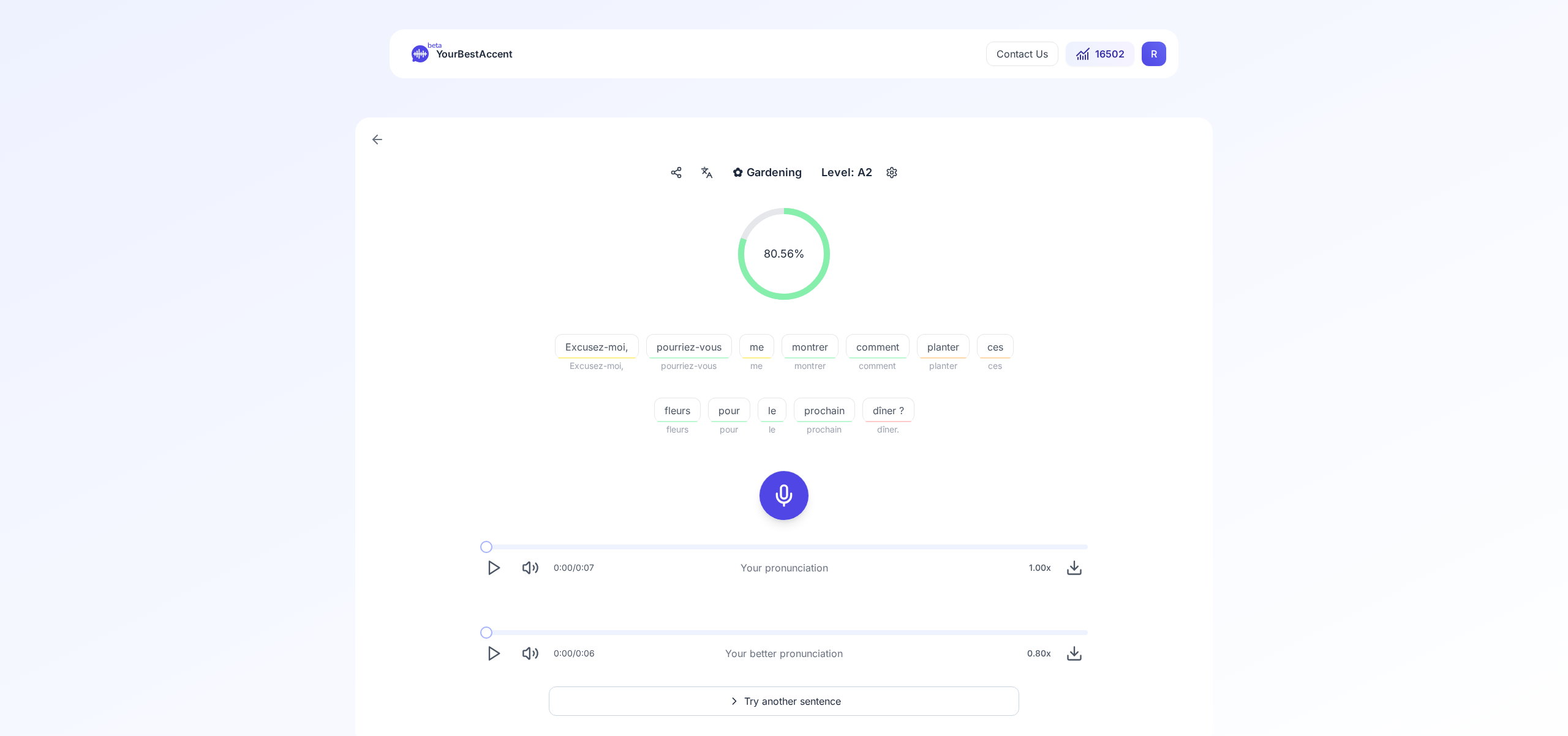
scroll to position [48, 0]
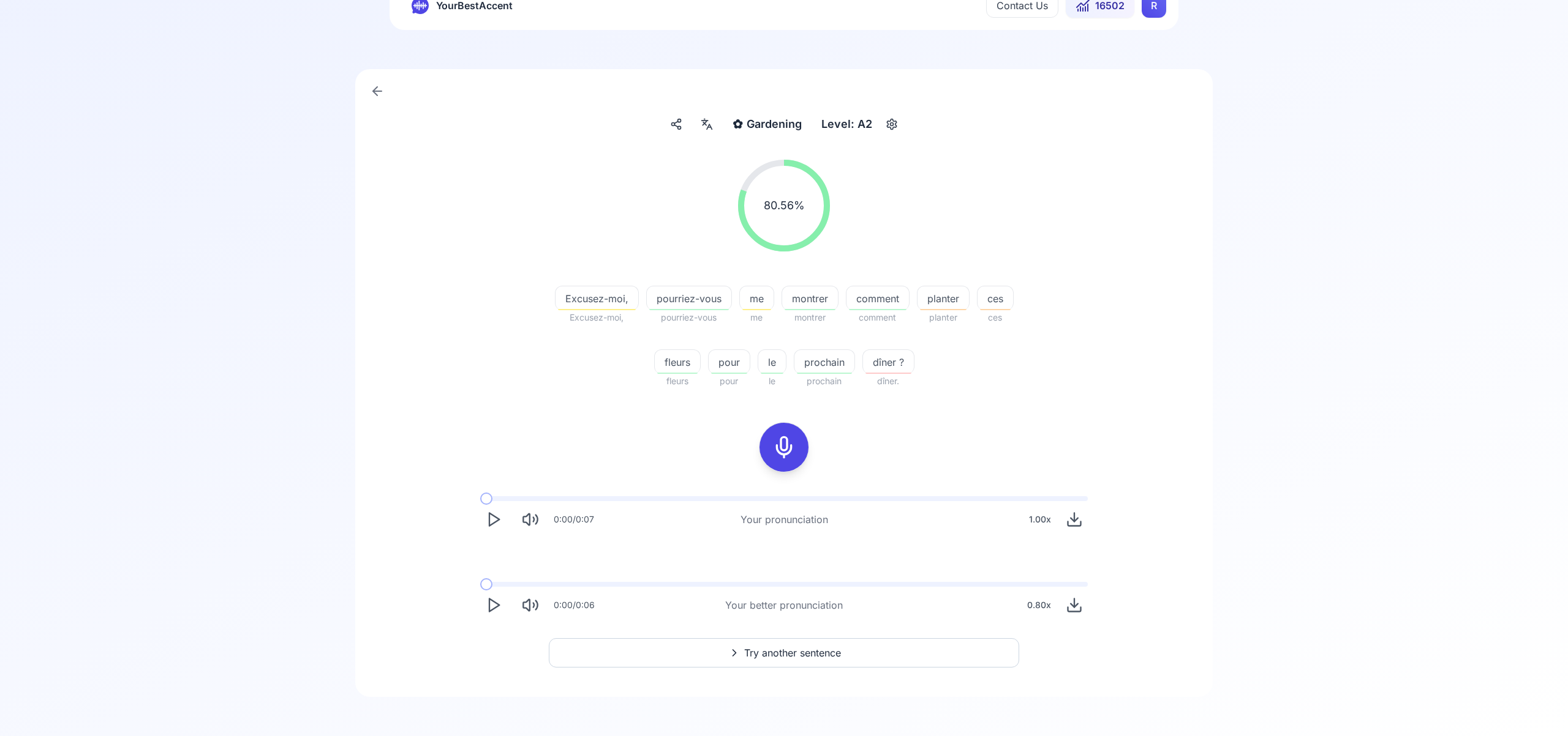
click at [499, 605] on polygon "Play" at bounding box center [494, 605] width 10 height 13
click at [780, 650] on span "Try another sentence" at bounding box center [792, 652] width 97 height 14
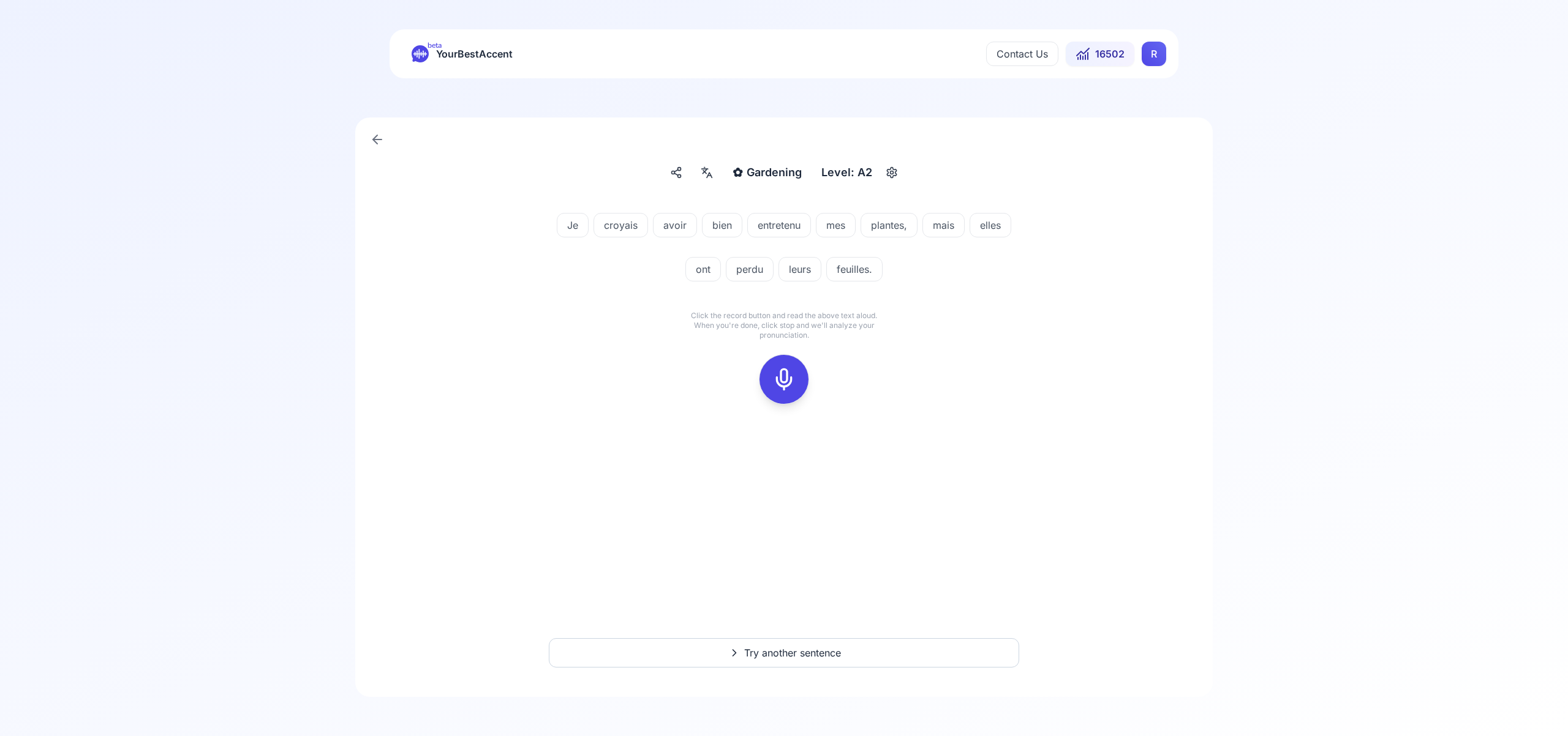
click at [789, 379] on icon at bounding box center [784, 379] width 25 height 25
click at [786, 388] on icon at bounding box center [784, 379] width 25 height 25
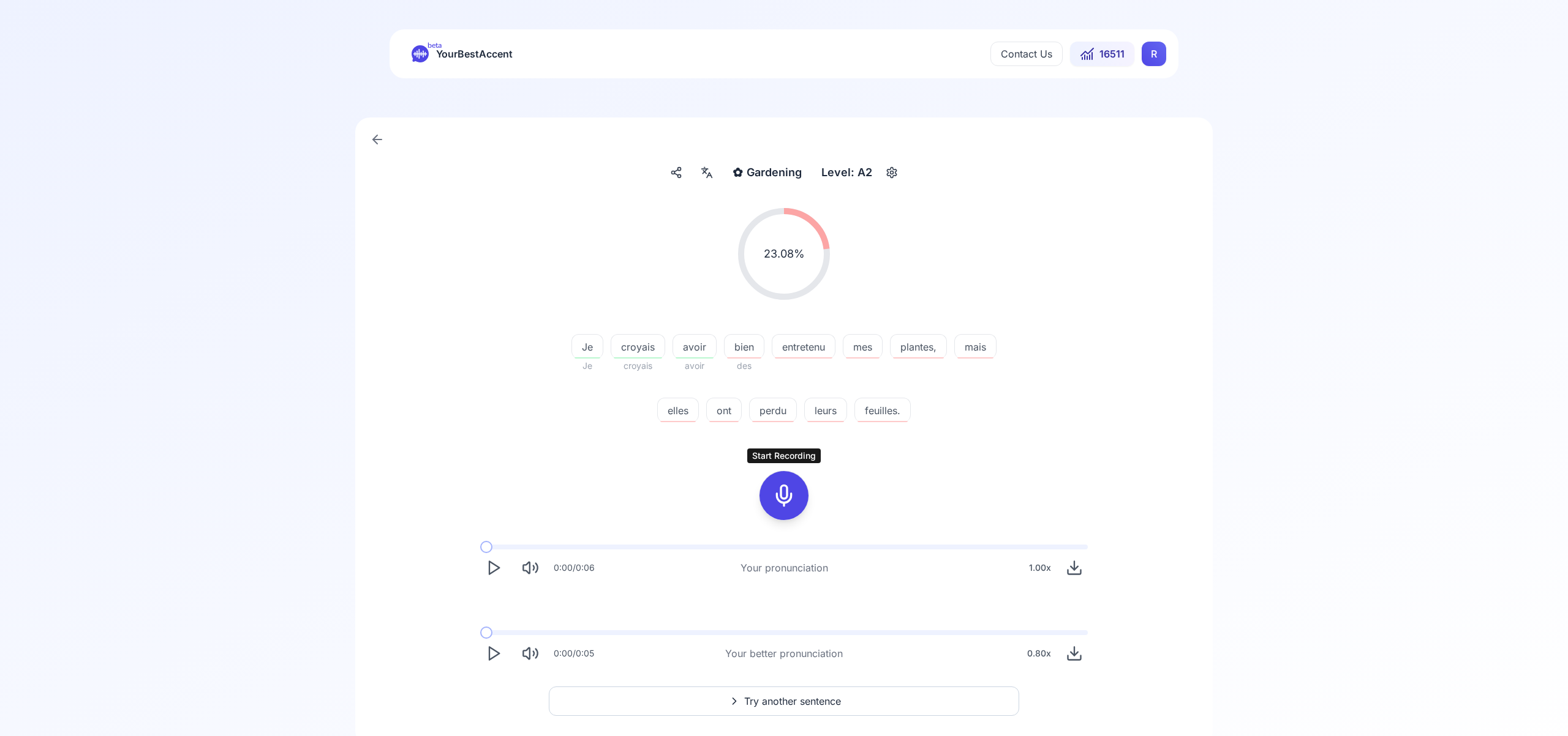
click at [785, 494] on icon at bounding box center [784, 496] width 25 height 25
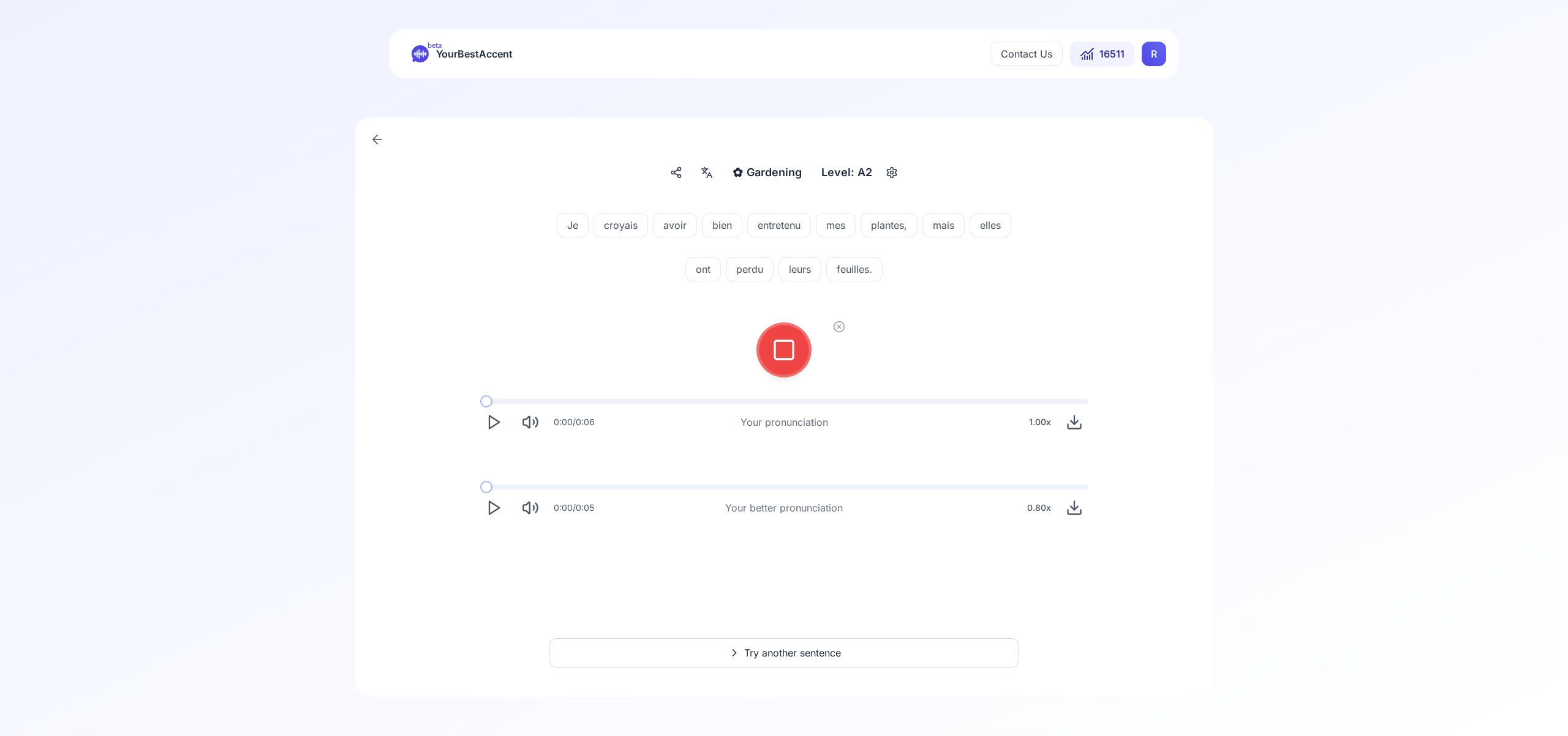
click at [771, 343] on div at bounding box center [784, 350] width 30 height 49
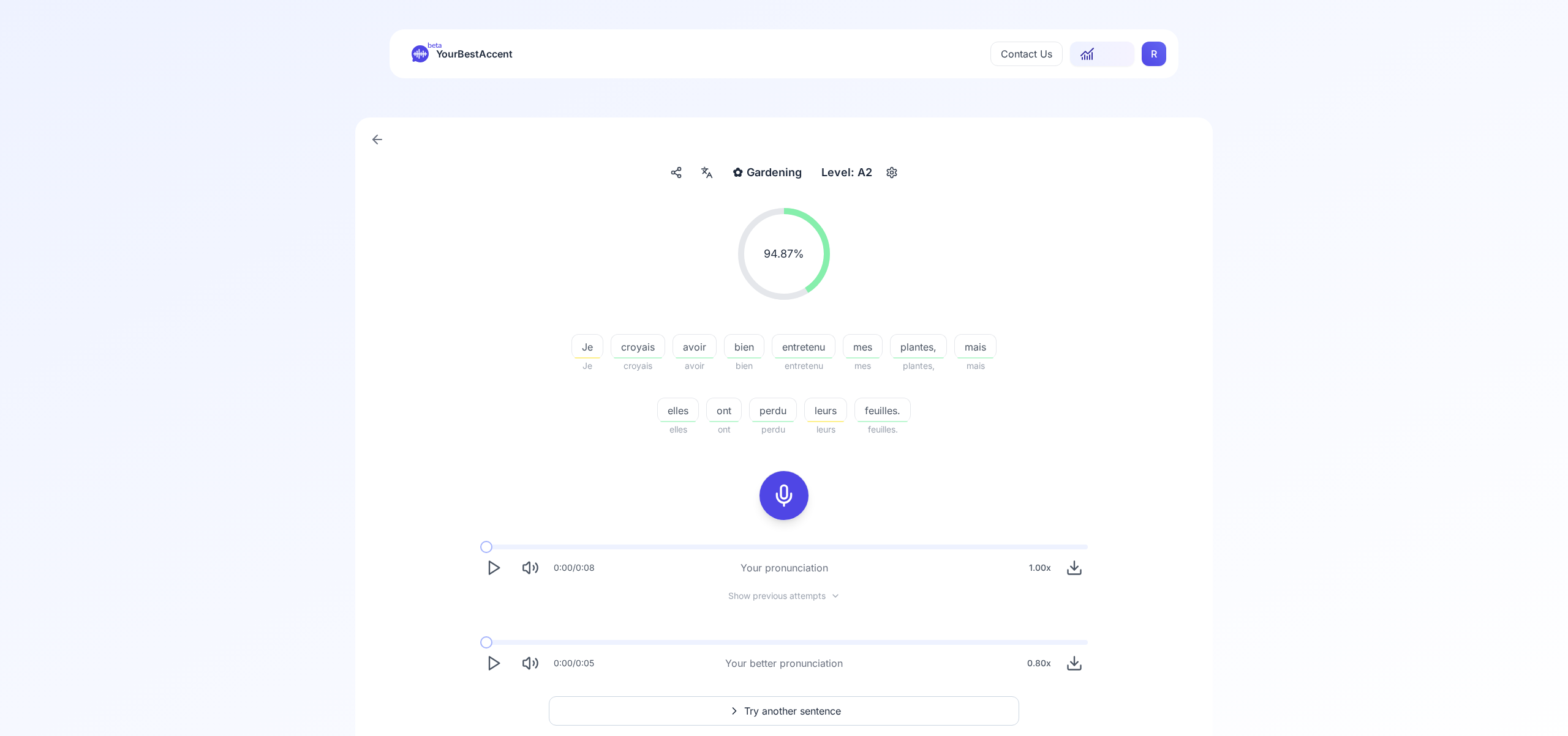
scroll to position [58, 0]
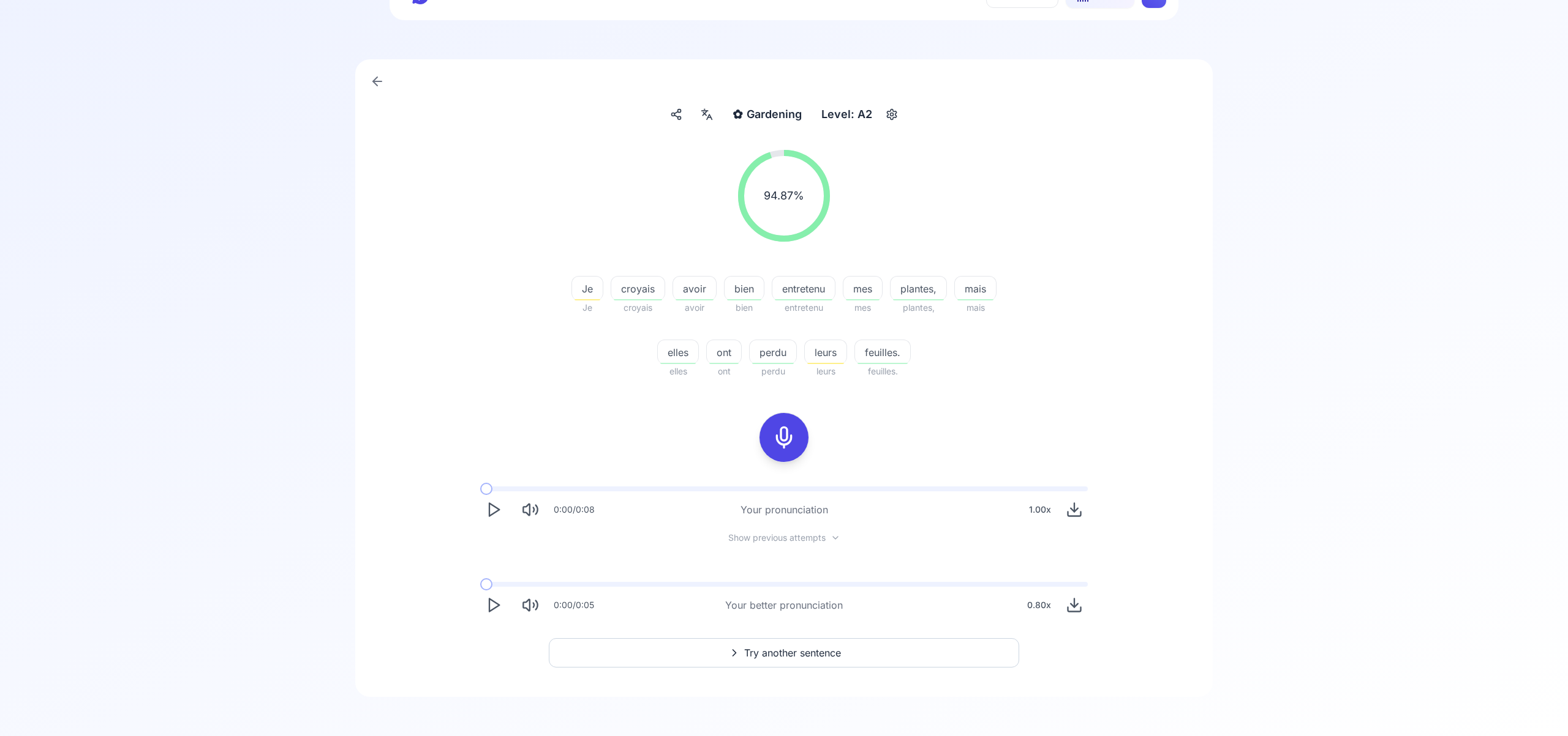
click at [815, 659] on span "Try another sentence" at bounding box center [792, 652] width 97 height 14
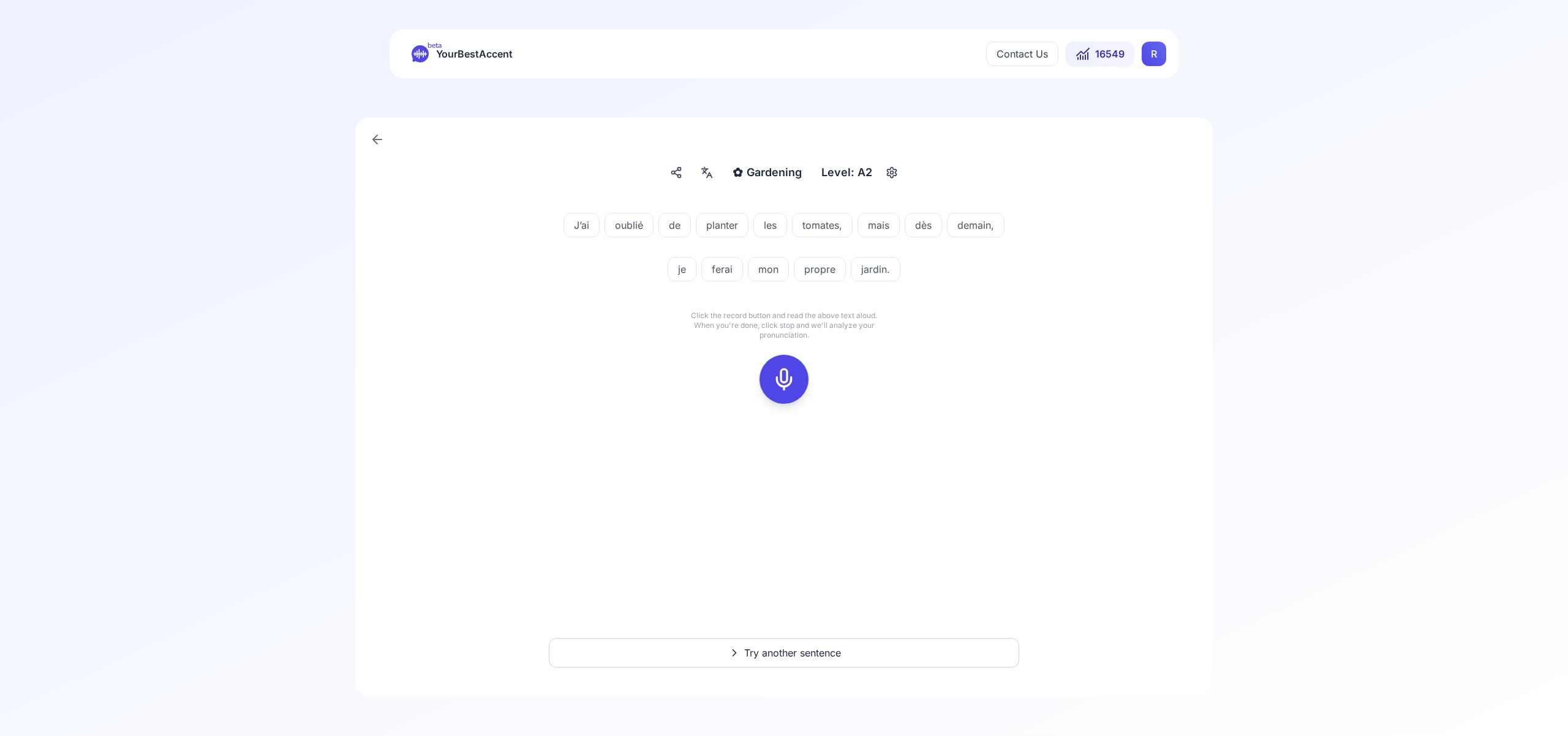
click at [785, 386] on icon at bounding box center [784, 379] width 25 height 25
click at [787, 385] on icon at bounding box center [784, 379] width 25 height 25
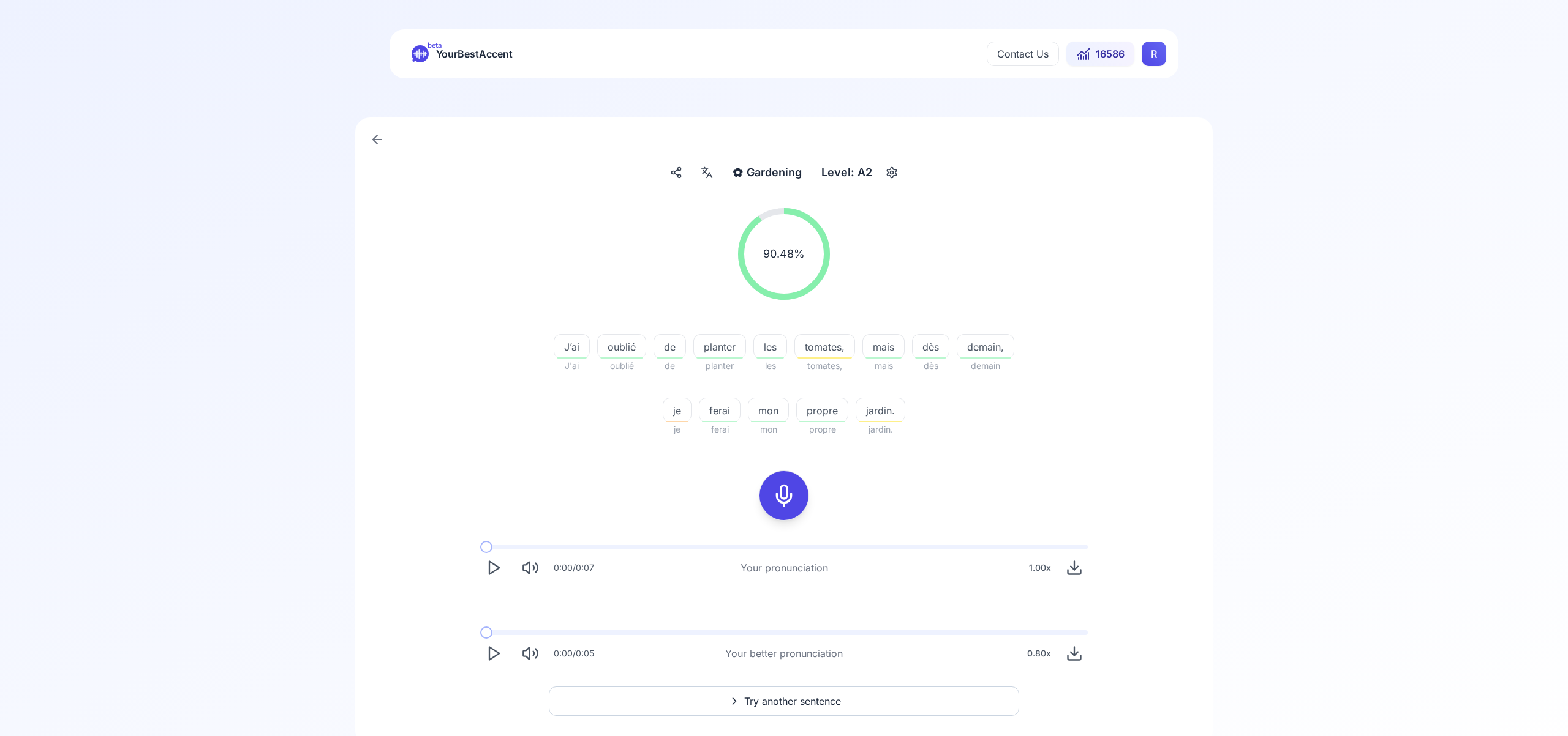
click at [498, 655] on polygon "Play" at bounding box center [494, 654] width 10 height 13
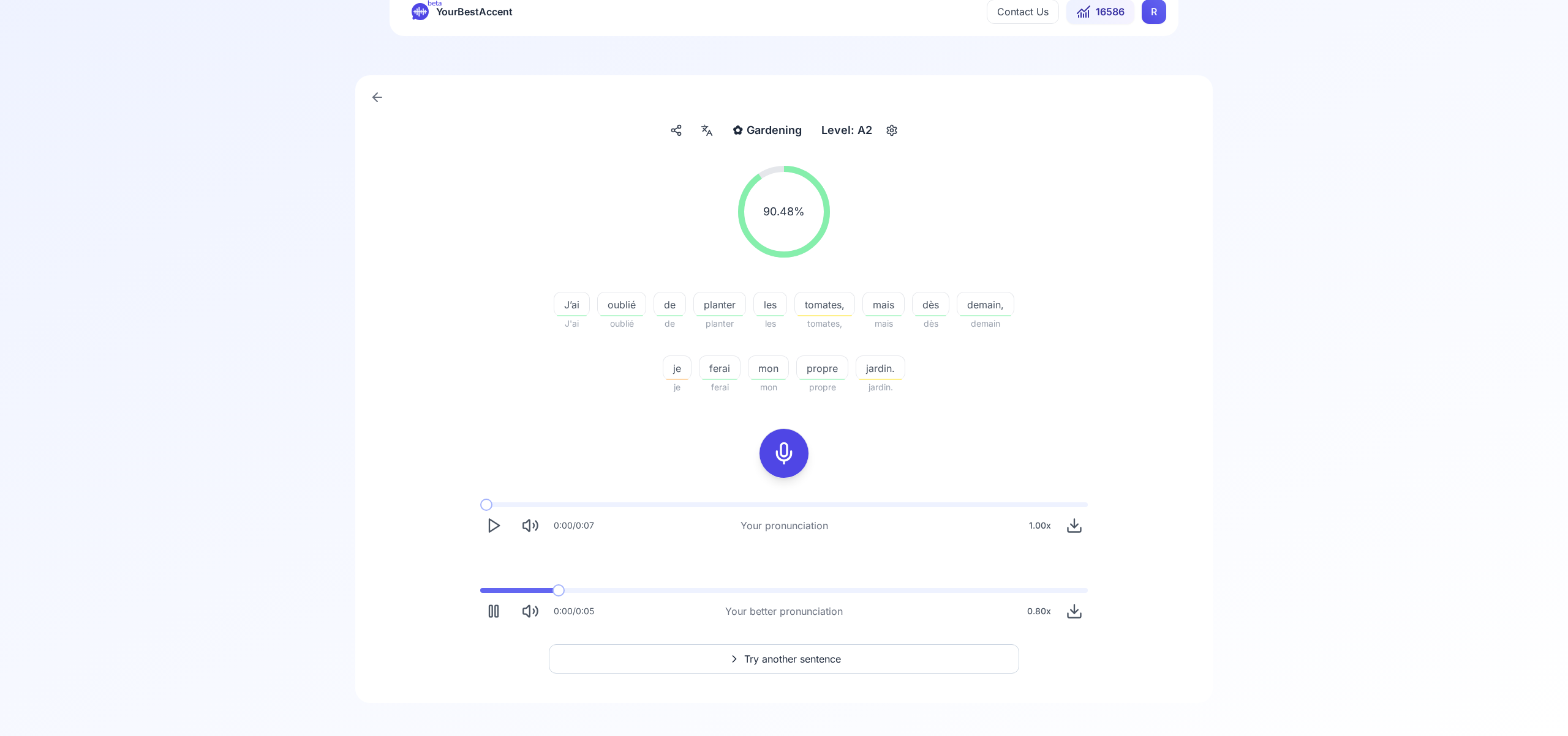
scroll to position [47, 0]
click at [791, 656] on span "Try another sentence" at bounding box center [792, 654] width 97 height 14
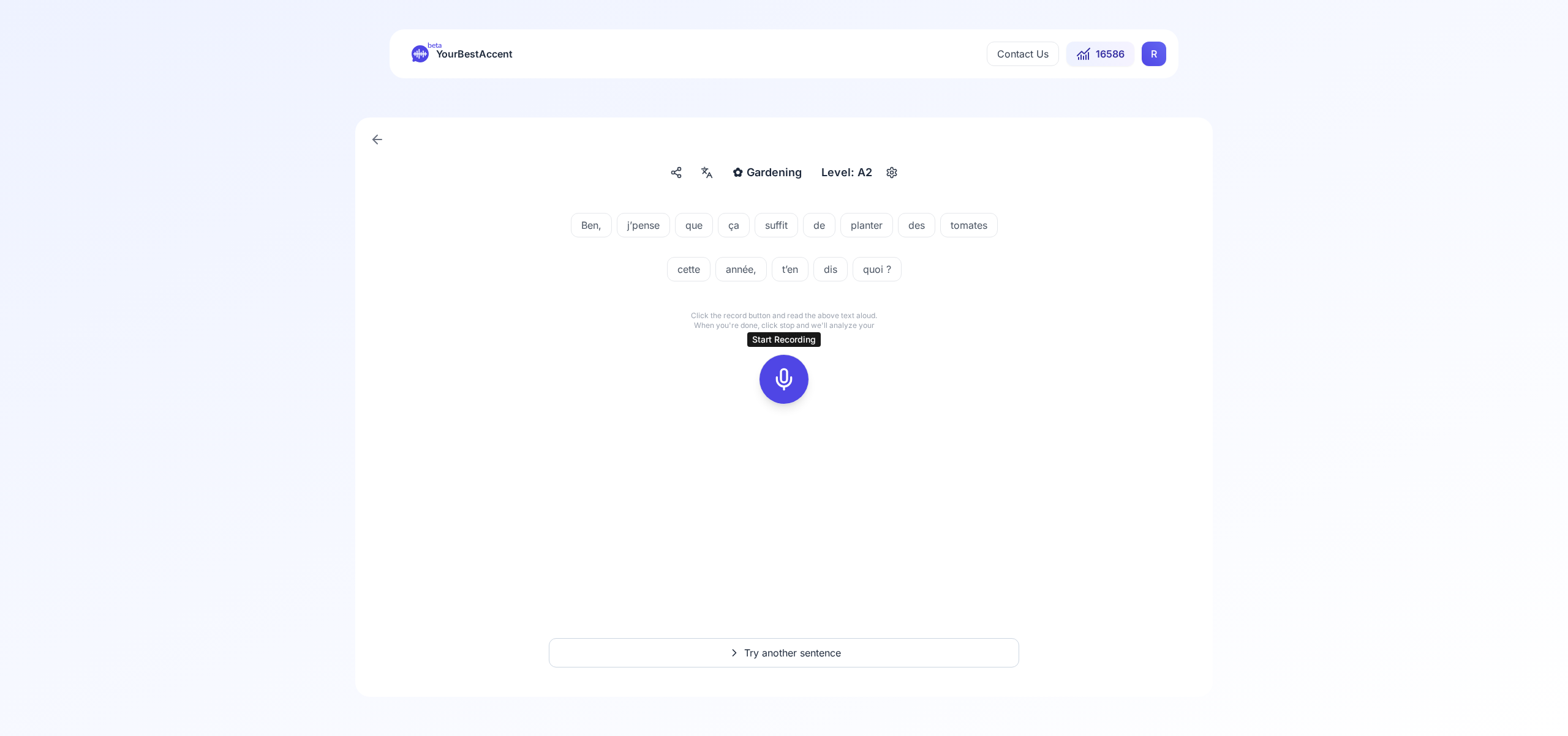
click at [785, 374] on icon at bounding box center [784, 379] width 25 height 25
click at [787, 376] on icon at bounding box center [784, 379] width 25 height 25
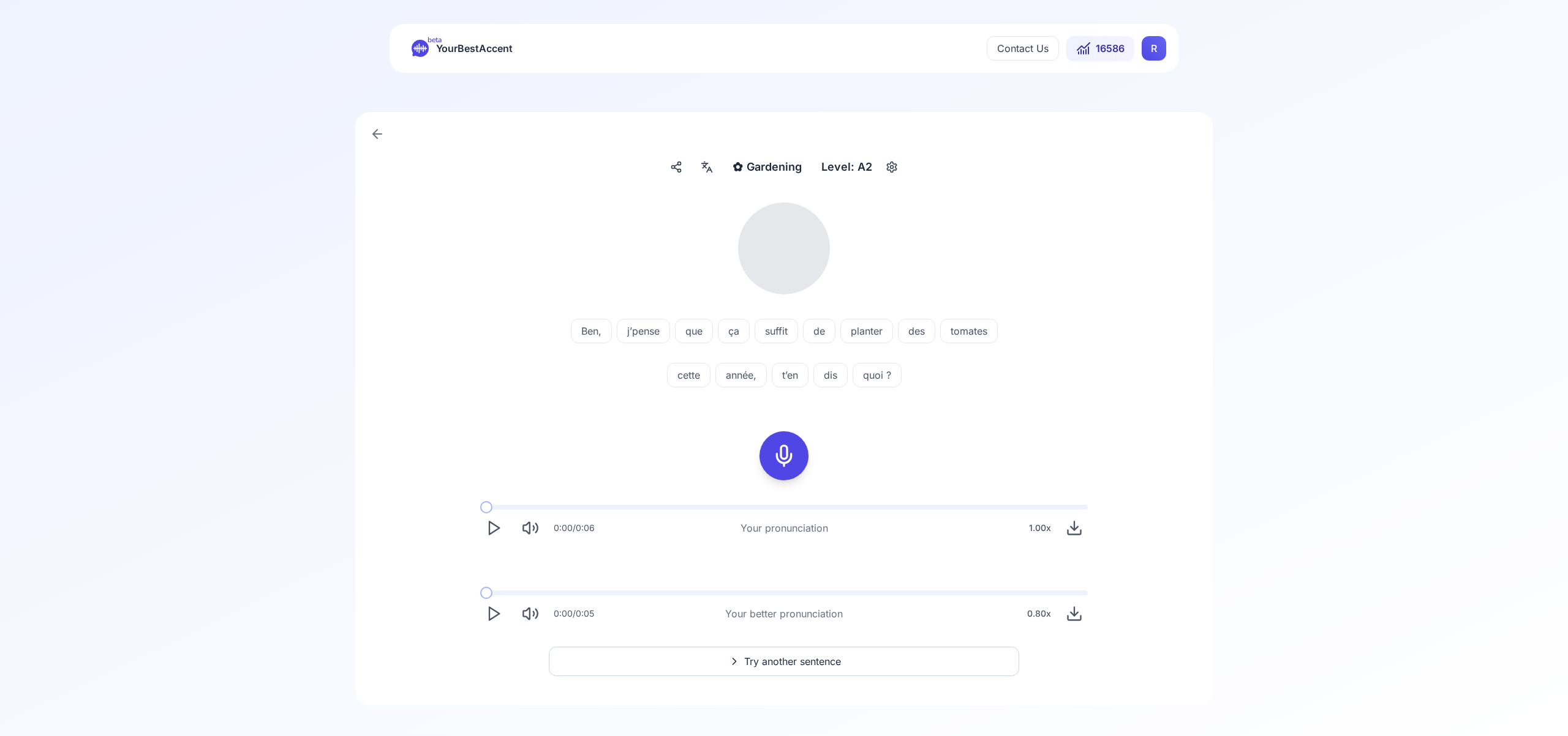
scroll to position [5, 0]
click at [706, 170] on icon at bounding box center [706, 167] width 14 height 12
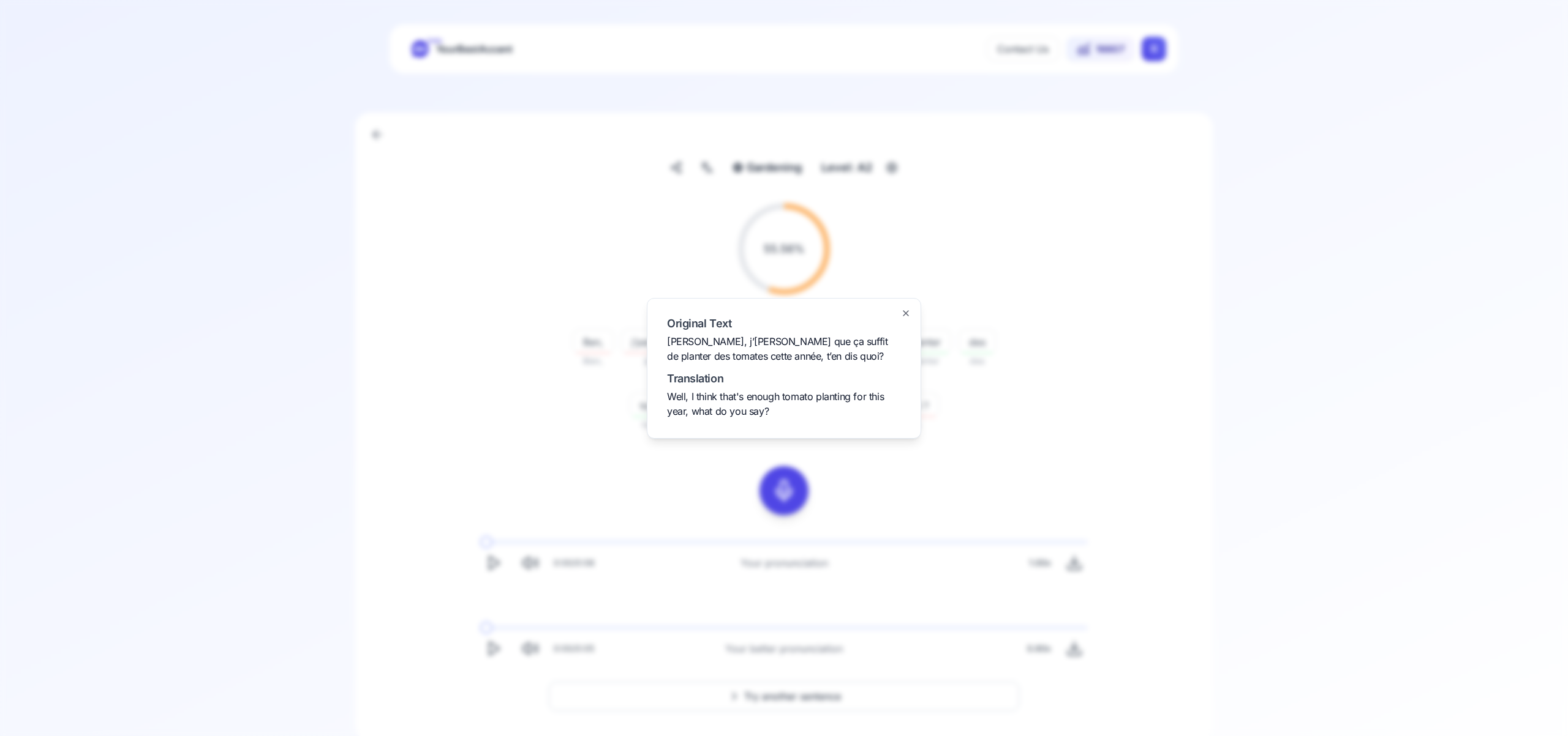
click at [908, 315] on icon "button" at bounding box center [906, 313] width 10 height 10
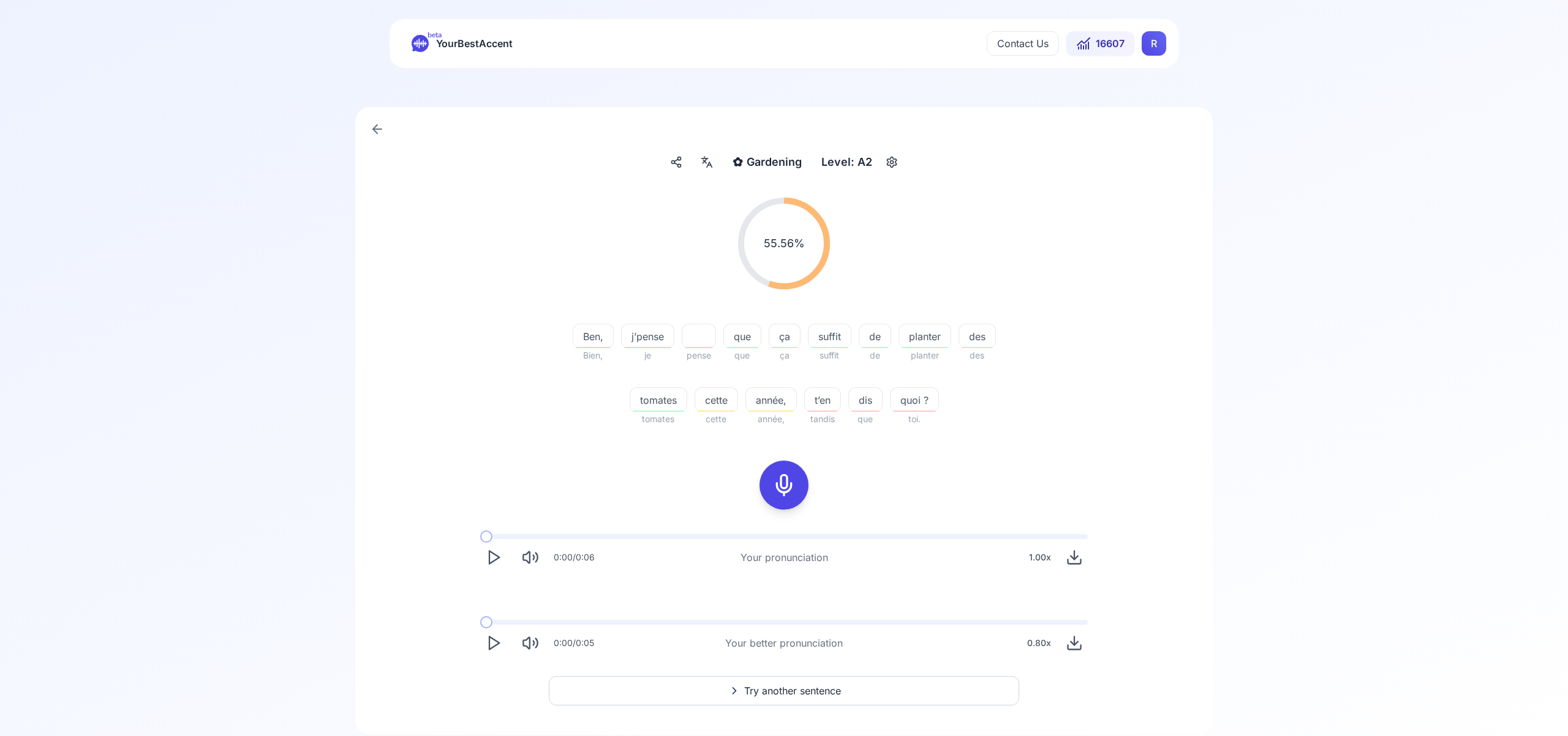
scroll to position [9, 0]
click at [779, 691] on span "Try another sentence" at bounding box center [792, 692] width 97 height 14
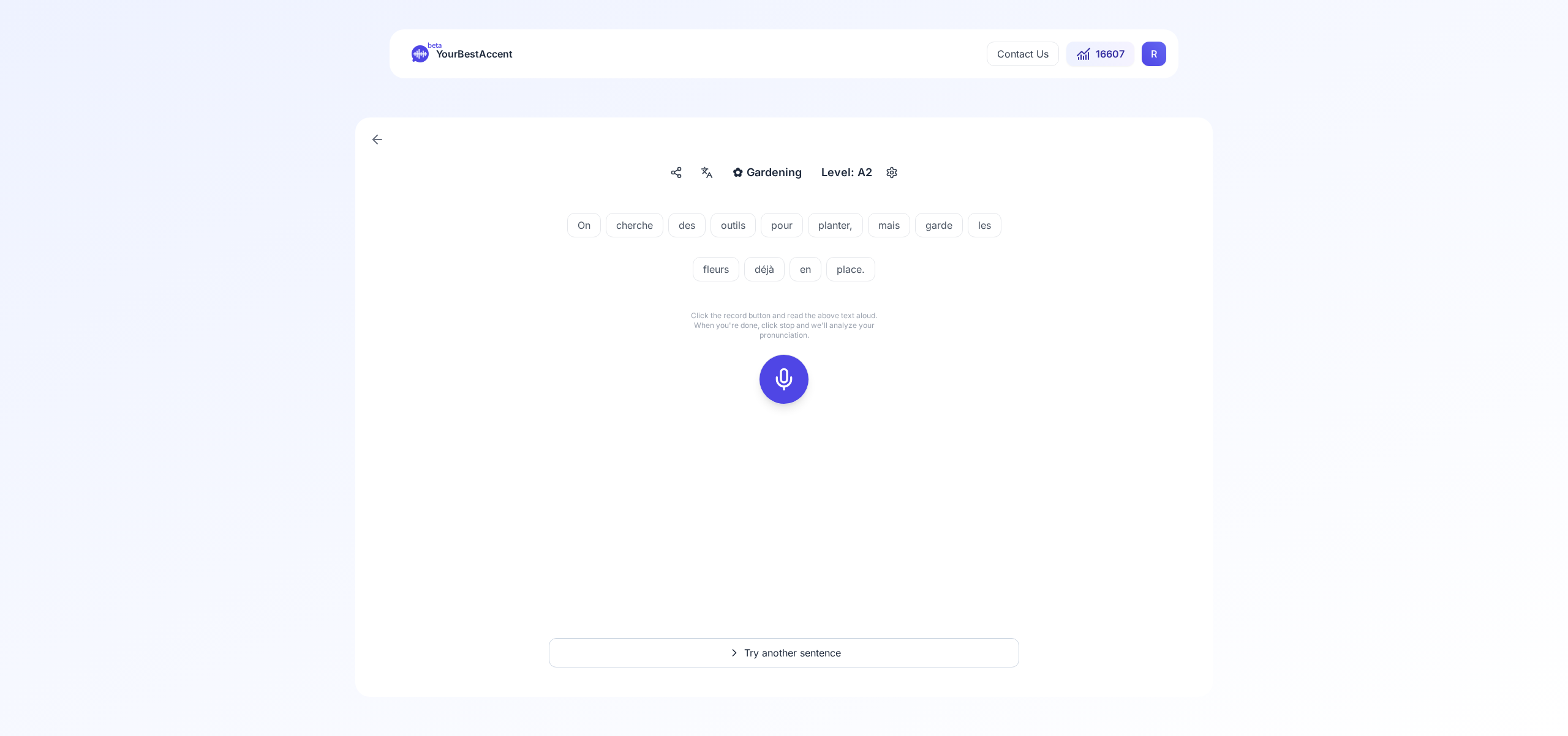
click at [785, 382] on icon at bounding box center [784, 379] width 25 height 25
click at [777, 377] on icon at bounding box center [784, 379] width 25 height 25
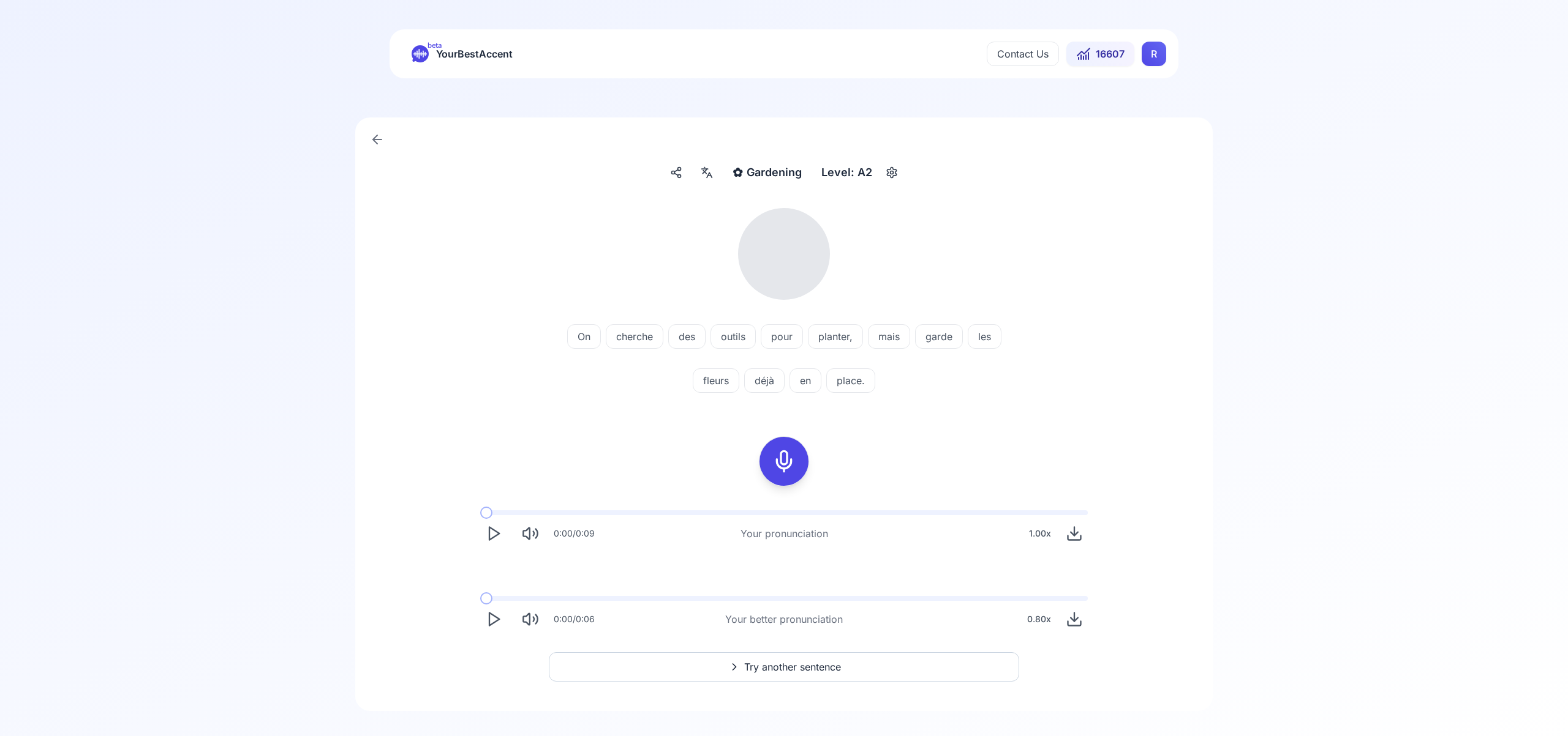
scroll to position [14, 0]
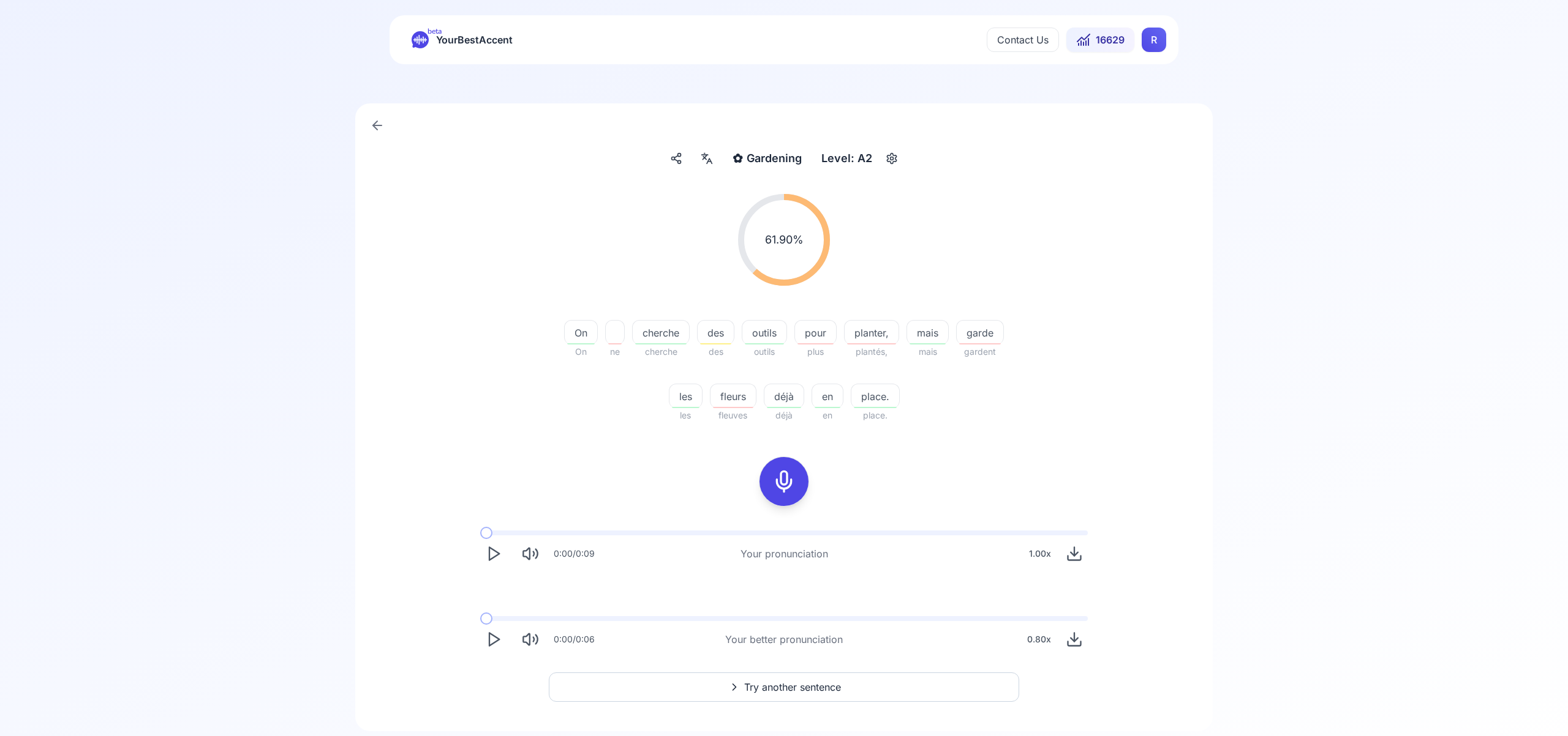
click at [495, 635] on icon "Play" at bounding box center [493, 639] width 17 height 17
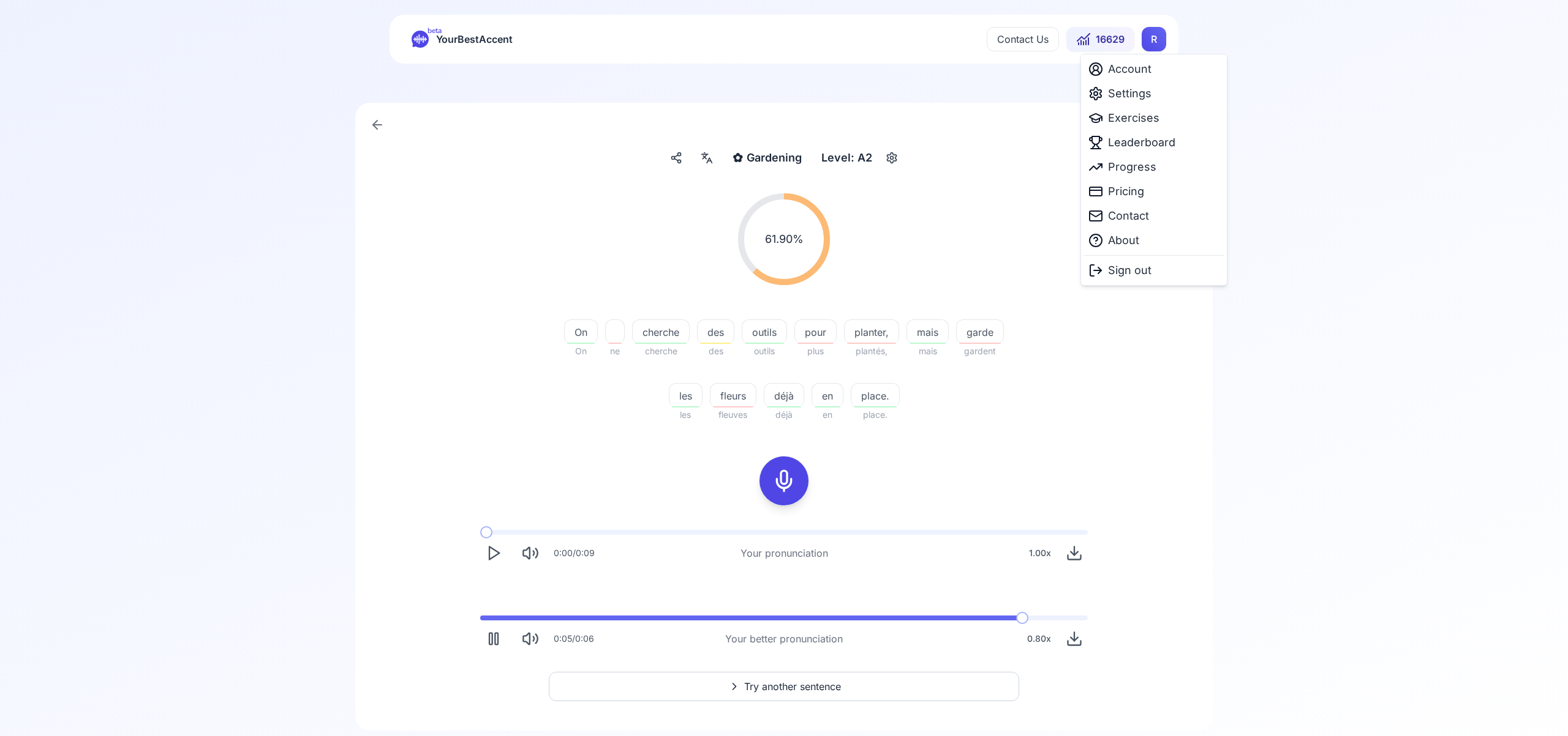
click at [1155, 40] on html "beta YourBestAccent Contact Us 16629 R ✿ Gardening Gardening Level: A2 61.90 % …" at bounding box center [784, 354] width 1568 height 736
click at [1149, 93] on span "Settings" at bounding box center [1129, 93] width 43 height 17
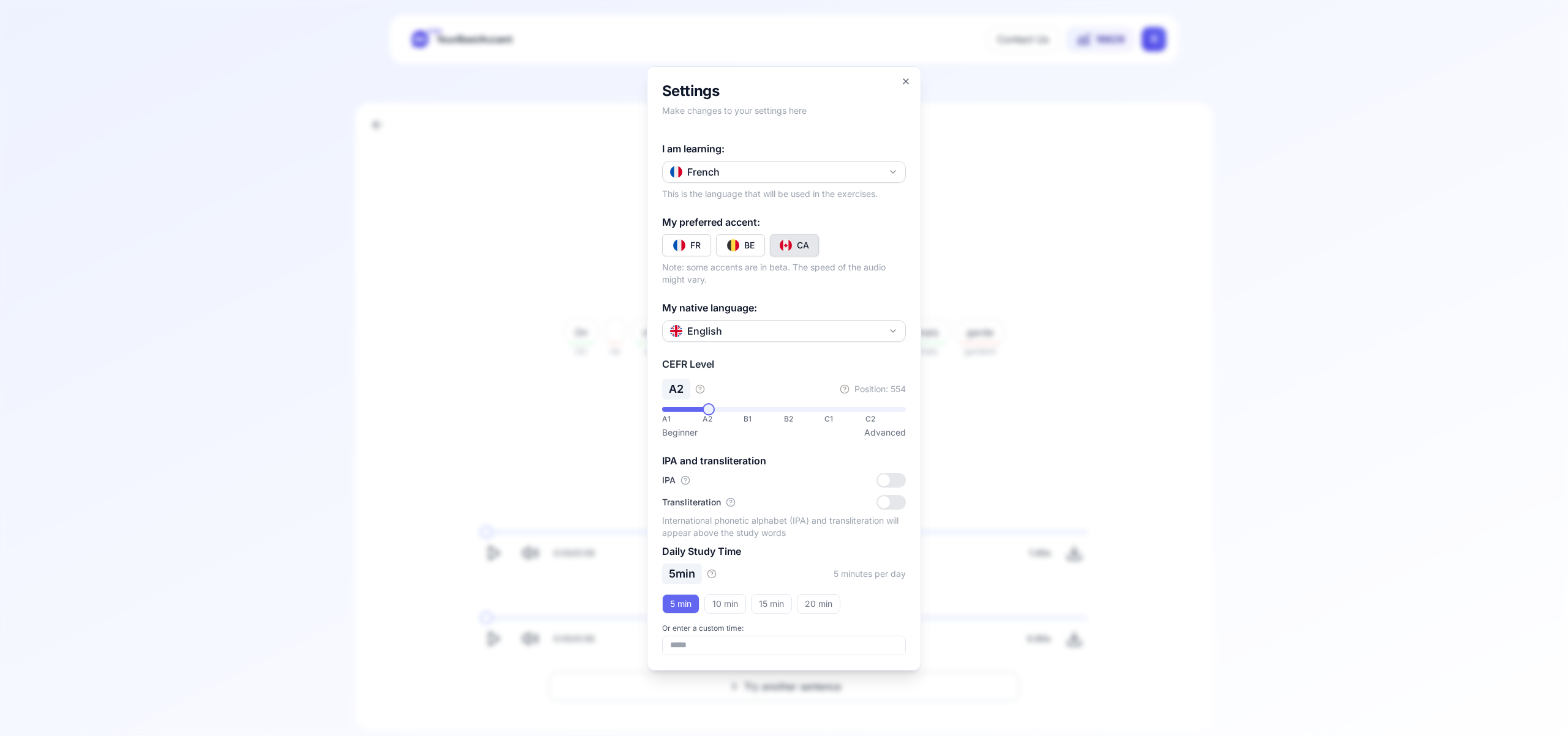
click at [895, 171] on icon "button" at bounding box center [893, 172] width 10 height 10
click at [794, 295] on div "Russian" at bounding box center [784, 296] width 237 height 22
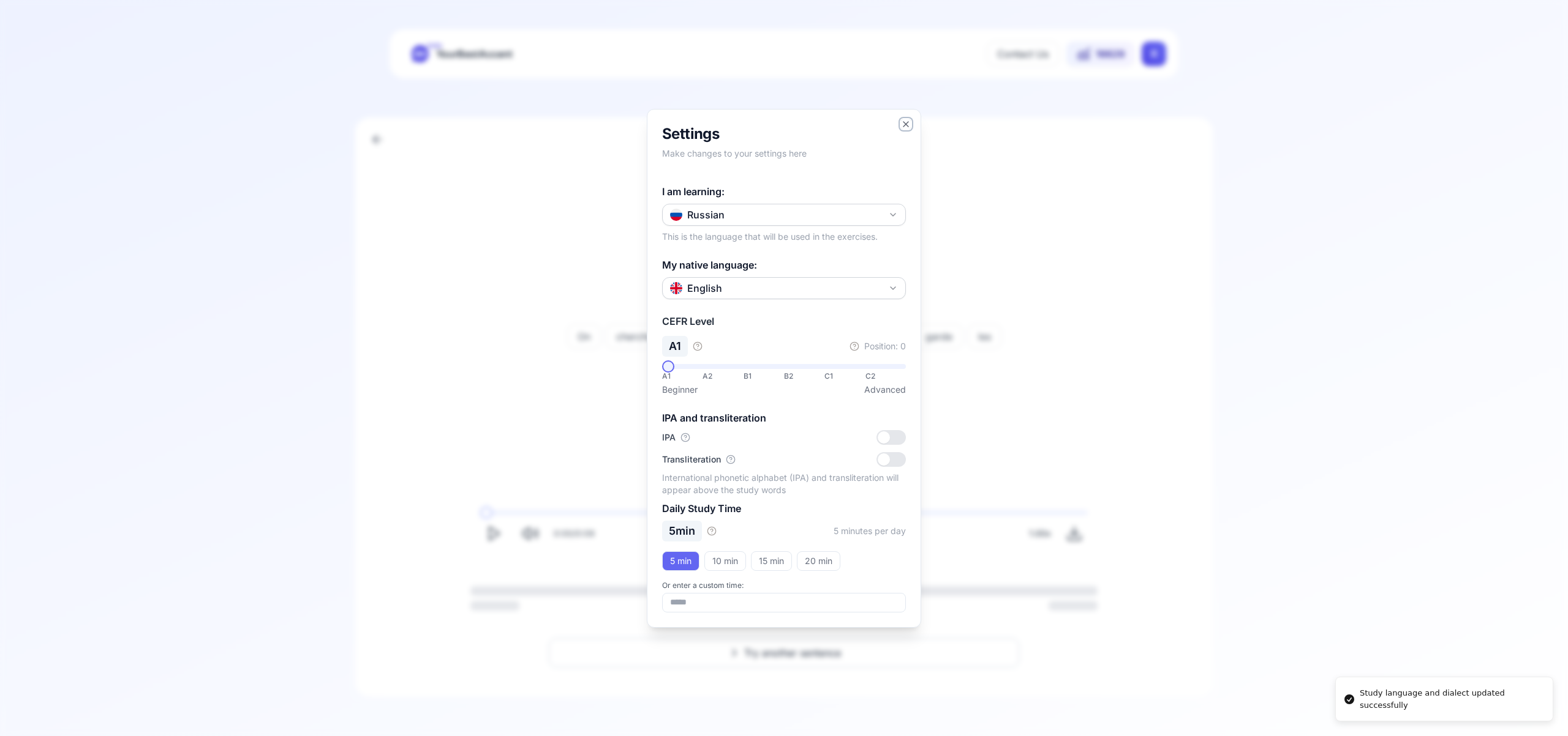
click at [906, 121] on icon "button" at bounding box center [906, 125] width 10 height 10
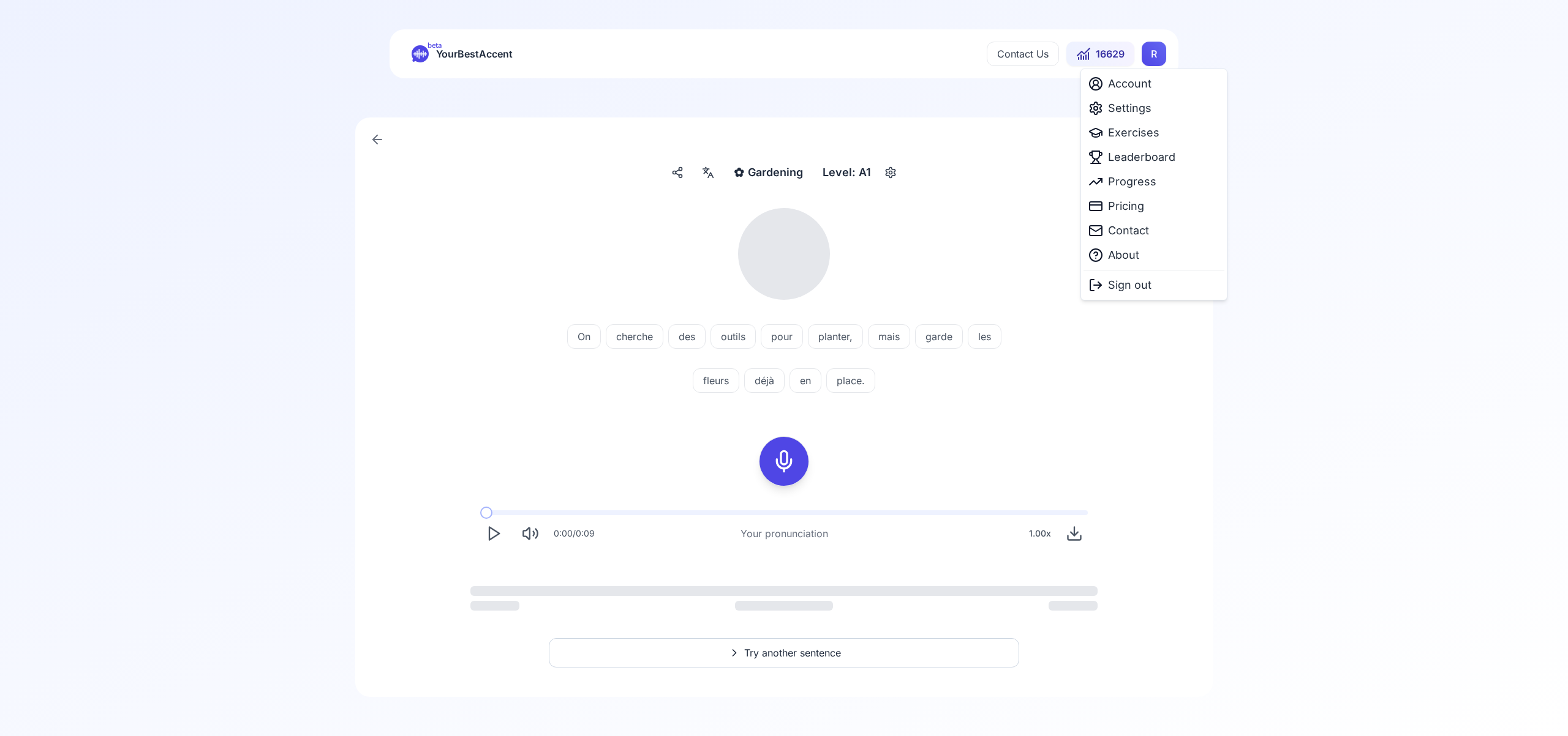
click at [1153, 57] on html "Study language and dialect updated successfully beta YourBestAccent Contact Us …" at bounding box center [784, 368] width 1568 height 736
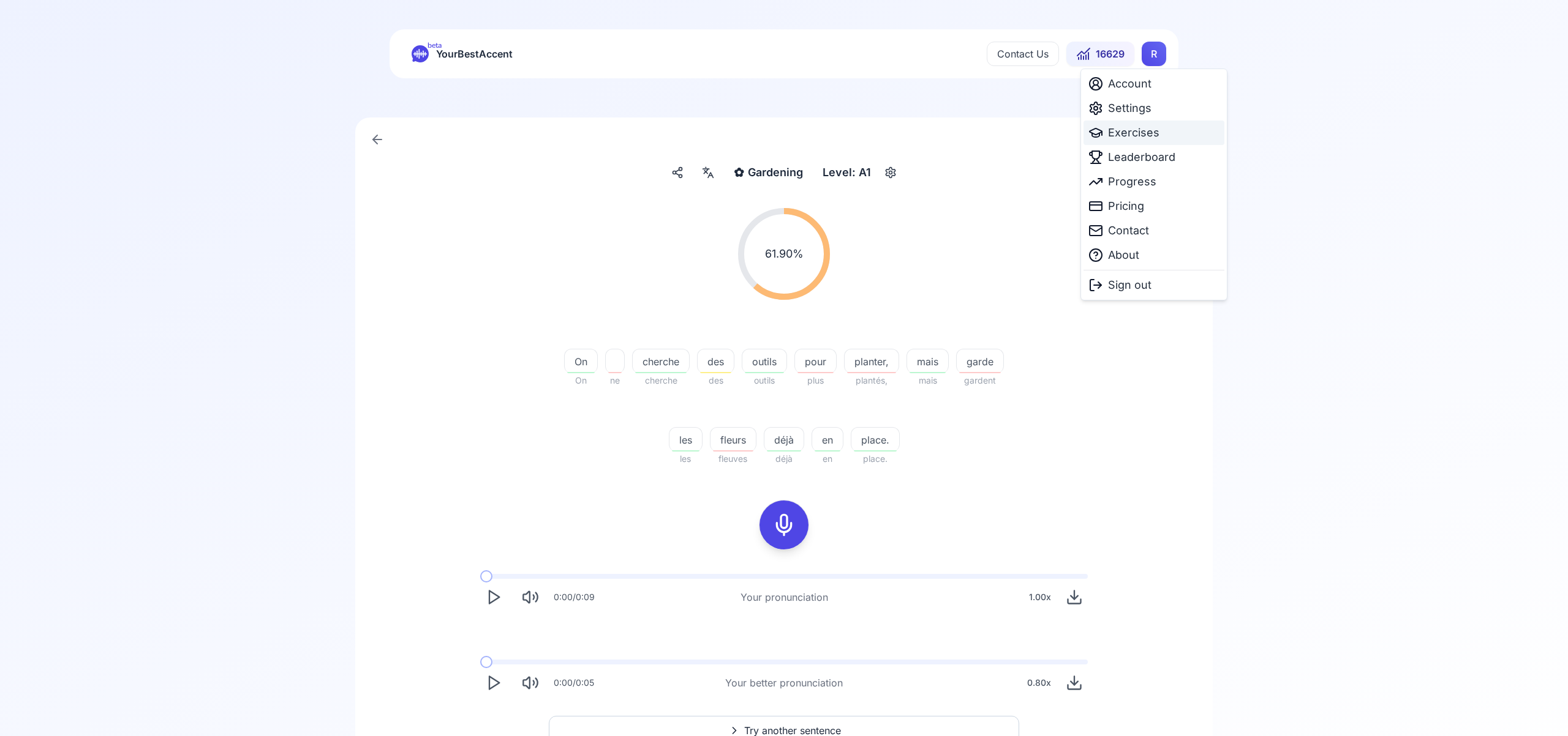
click at [1142, 134] on span "Exercises" at bounding box center [1134, 132] width 52 height 17
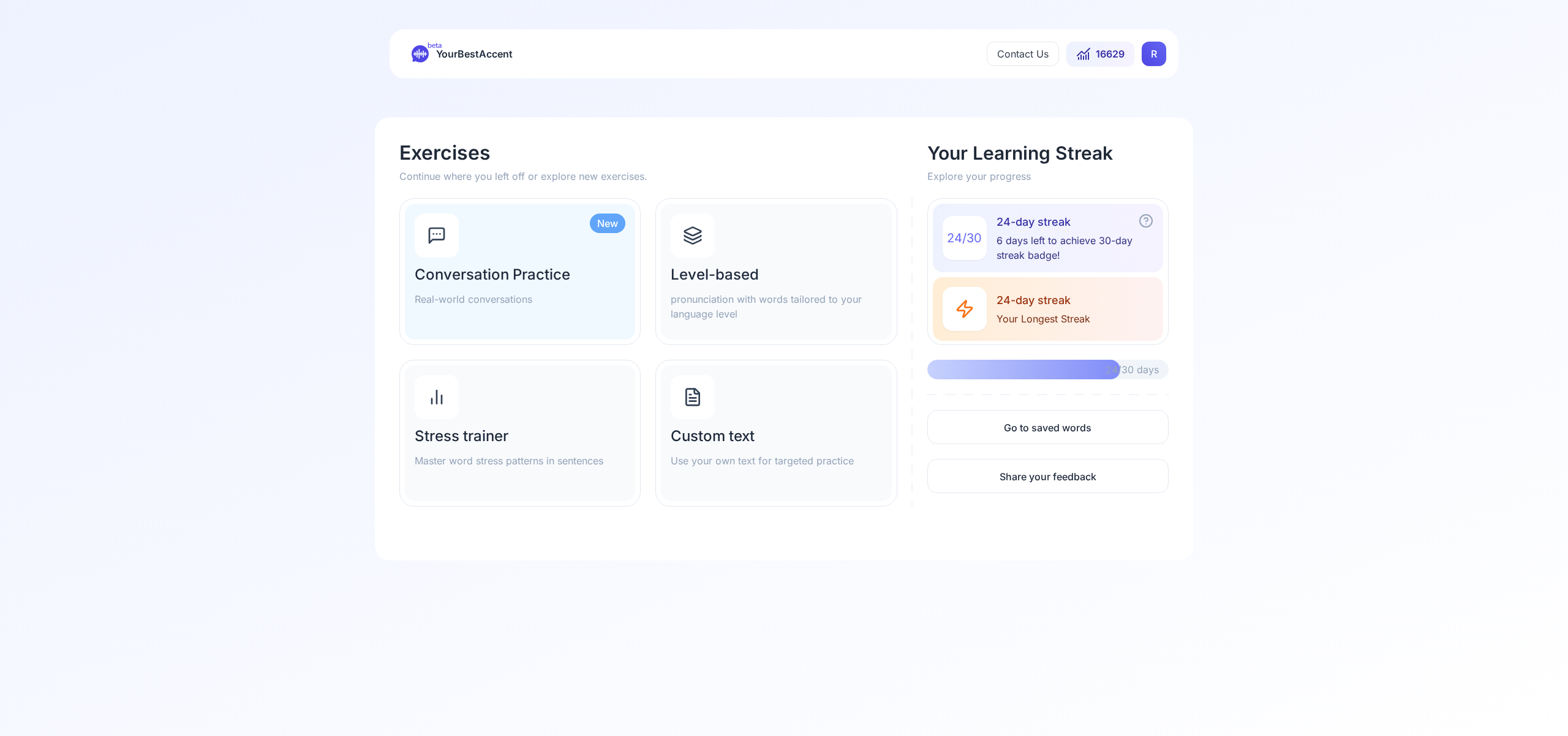
click at [693, 233] on icon at bounding box center [692, 235] width 20 height 20
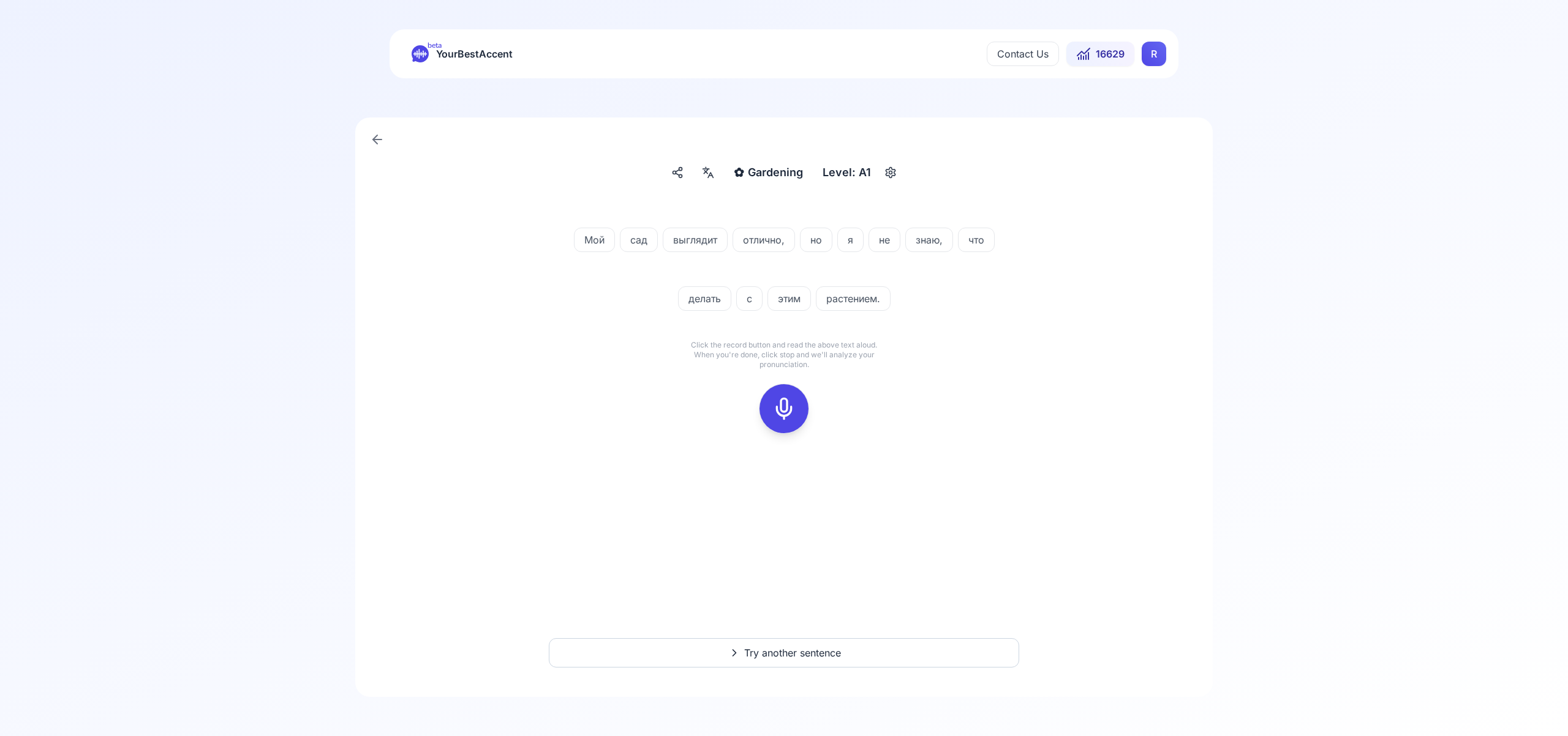
drag, startPoint x: 790, startPoint y: 399, endPoint x: 829, endPoint y: 394, distance: 39.3
click at [793, 399] on icon at bounding box center [784, 408] width 25 height 25
click at [779, 408] on icon at bounding box center [784, 408] width 25 height 25
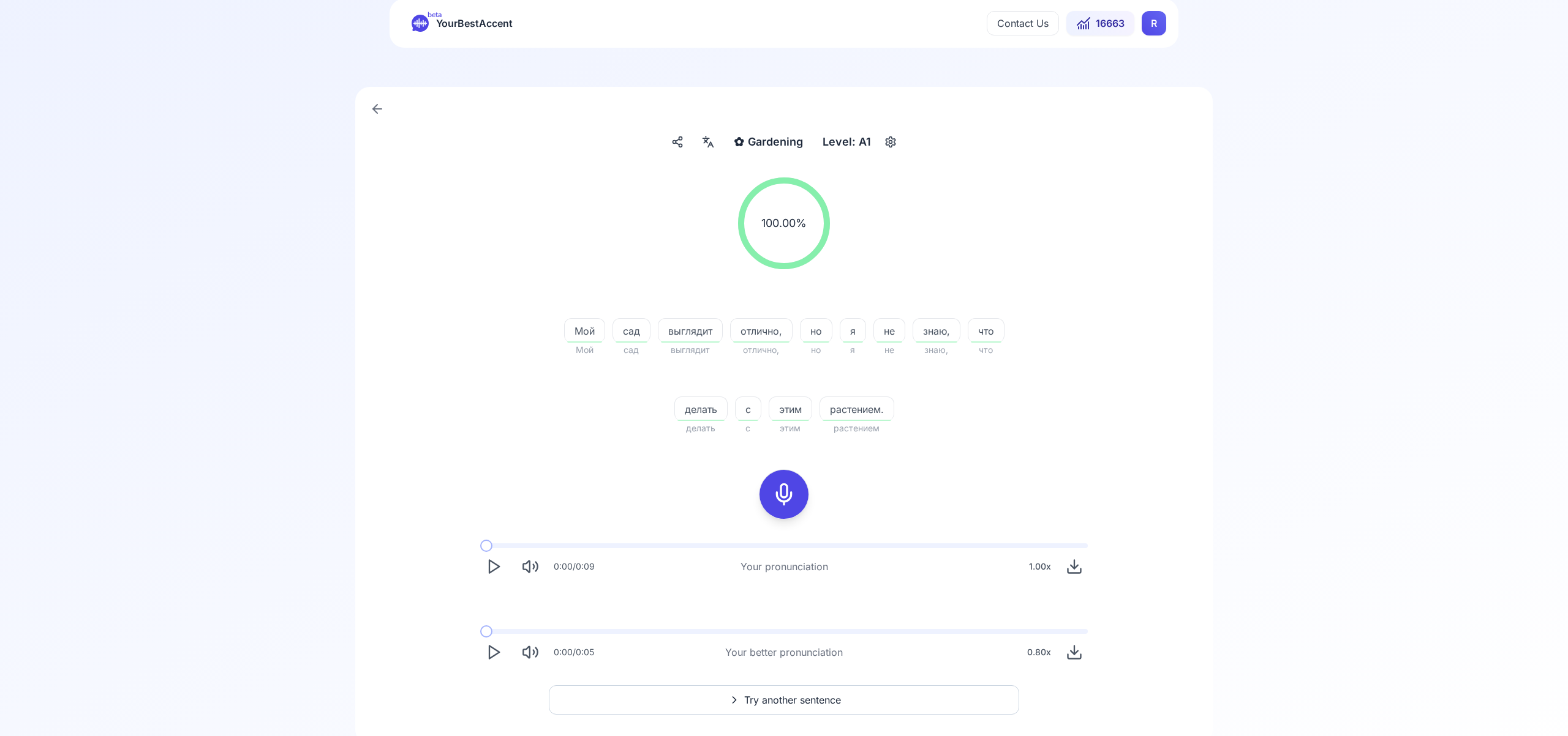
scroll to position [33, 0]
click at [803, 696] on span "Try another sentence" at bounding box center [792, 697] width 97 height 14
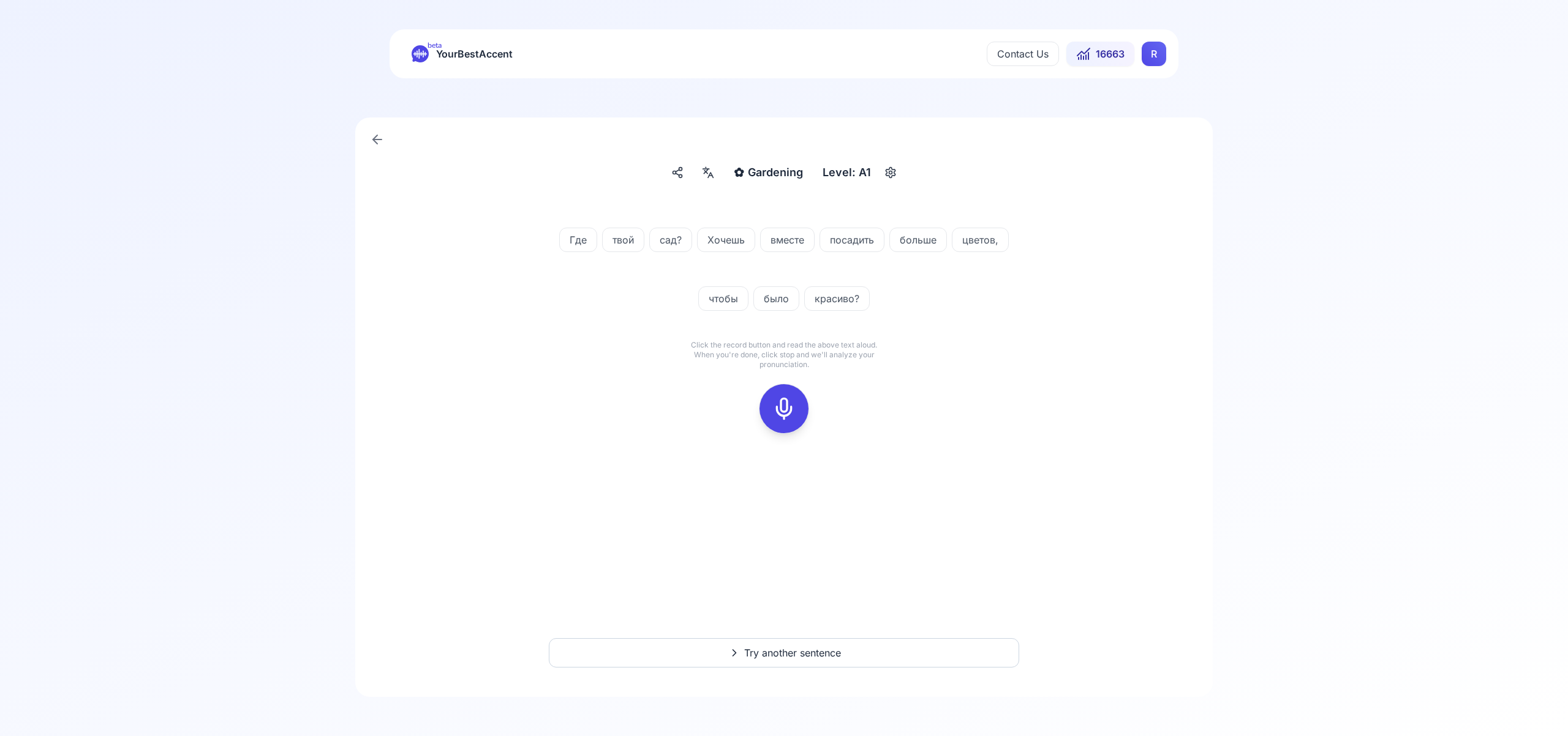
click at [782, 402] on icon at bounding box center [784, 408] width 25 height 25
click at [770, 406] on div at bounding box center [784, 409] width 30 height 49
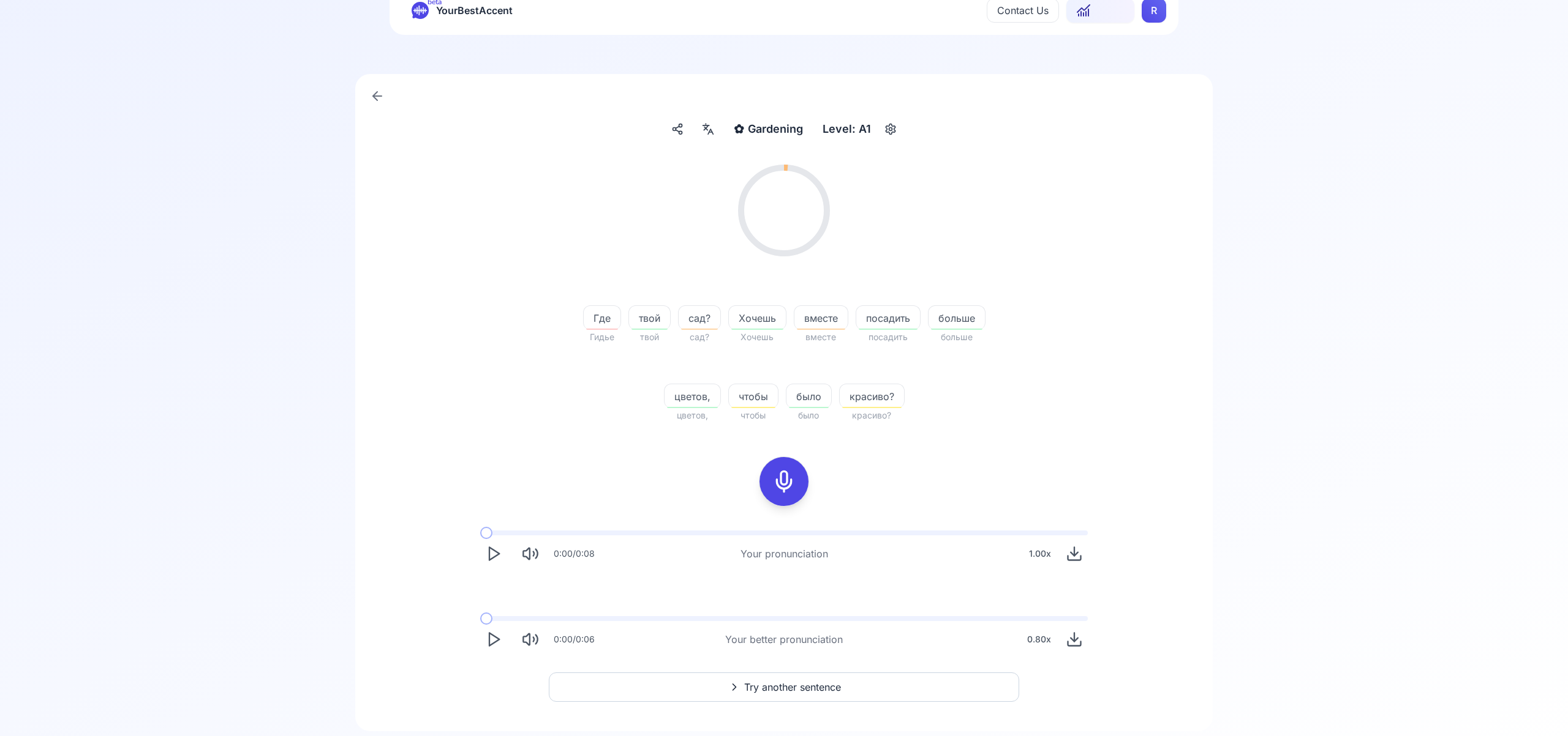
scroll to position [45, 0]
click at [496, 640] on polygon "Play" at bounding box center [494, 638] width 10 height 13
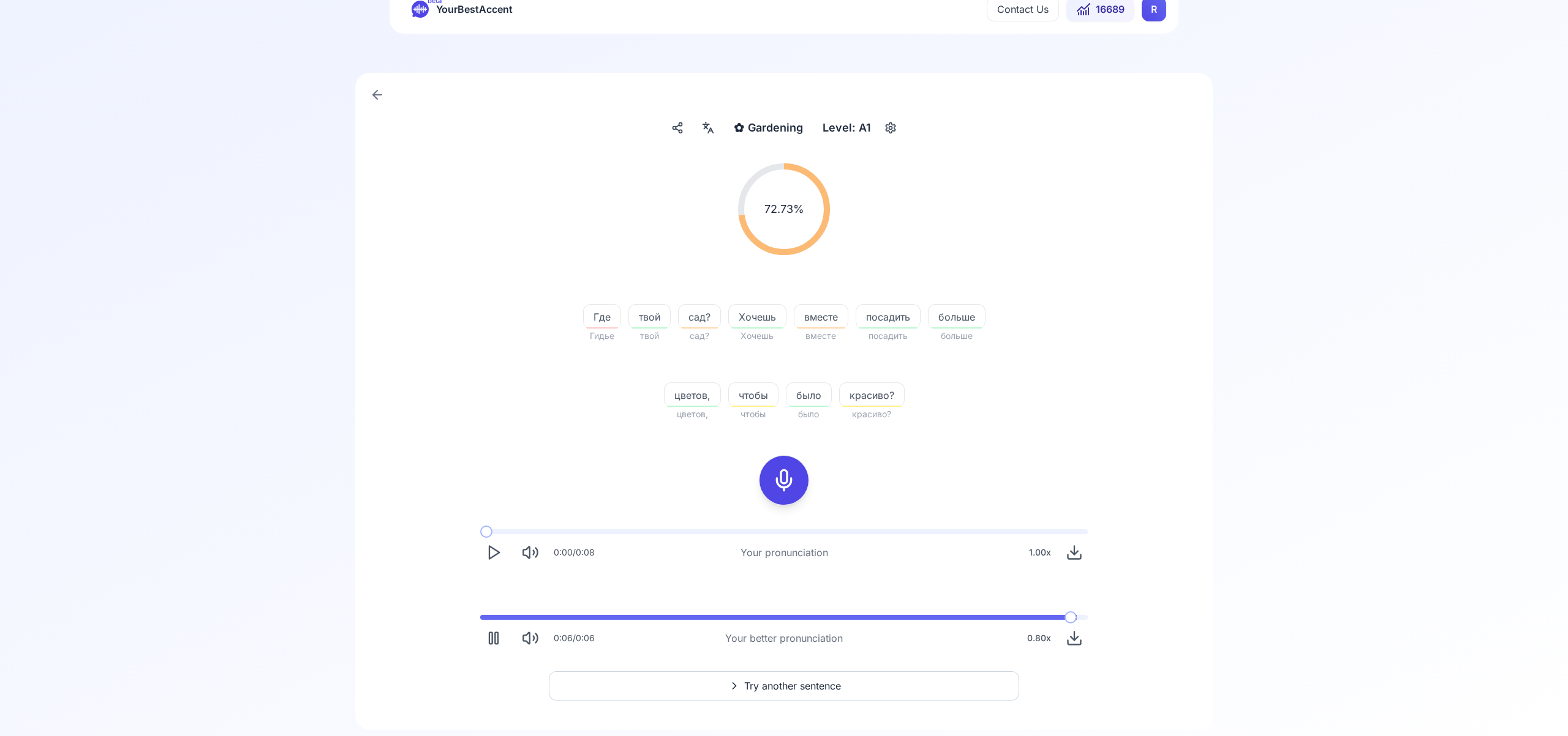
click at [844, 686] on button "Try another sentence" at bounding box center [784, 686] width 470 height 30
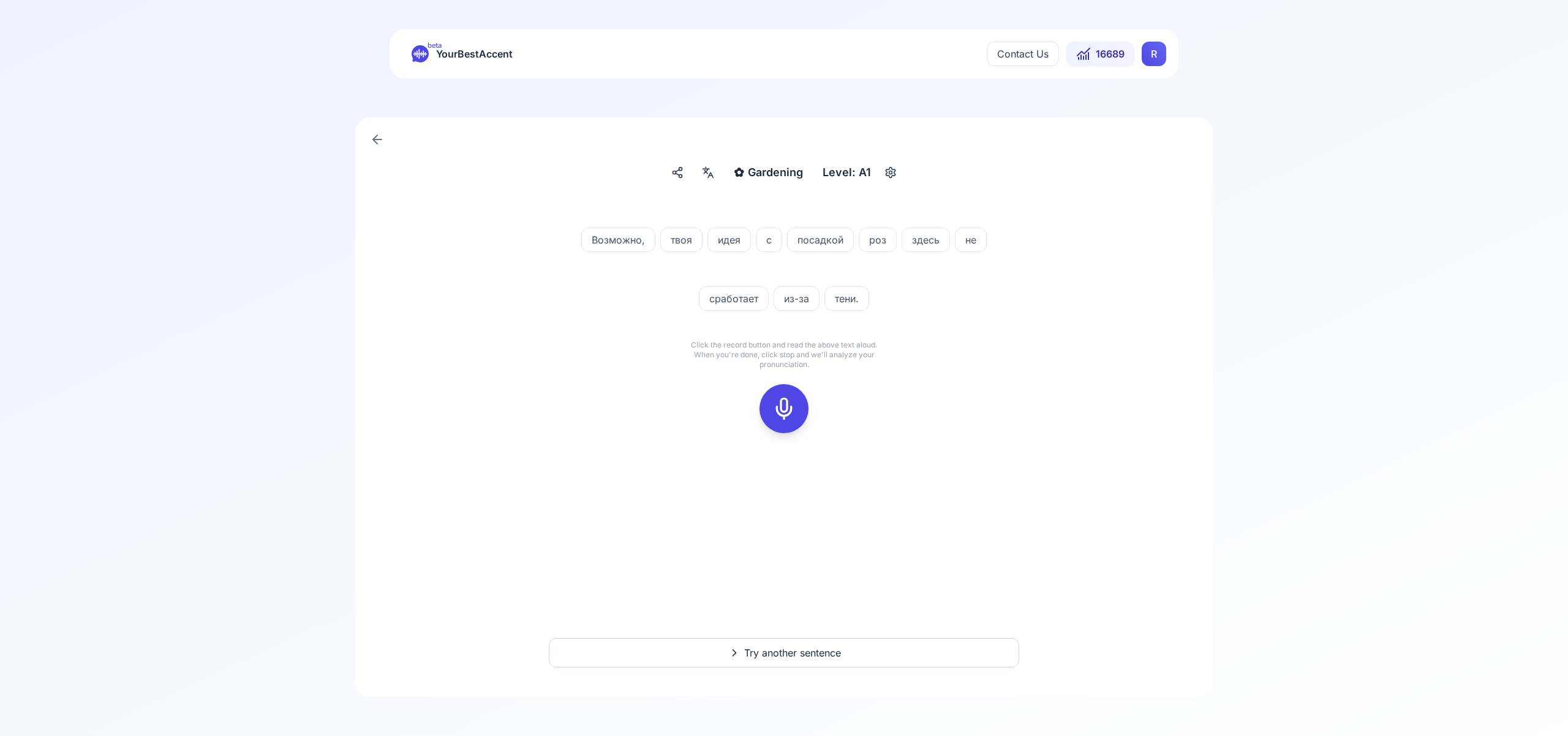
click at [783, 412] on icon at bounding box center [784, 408] width 25 height 25
click at [796, 405] on div at bounding box center [784, 409] width 30 height 49
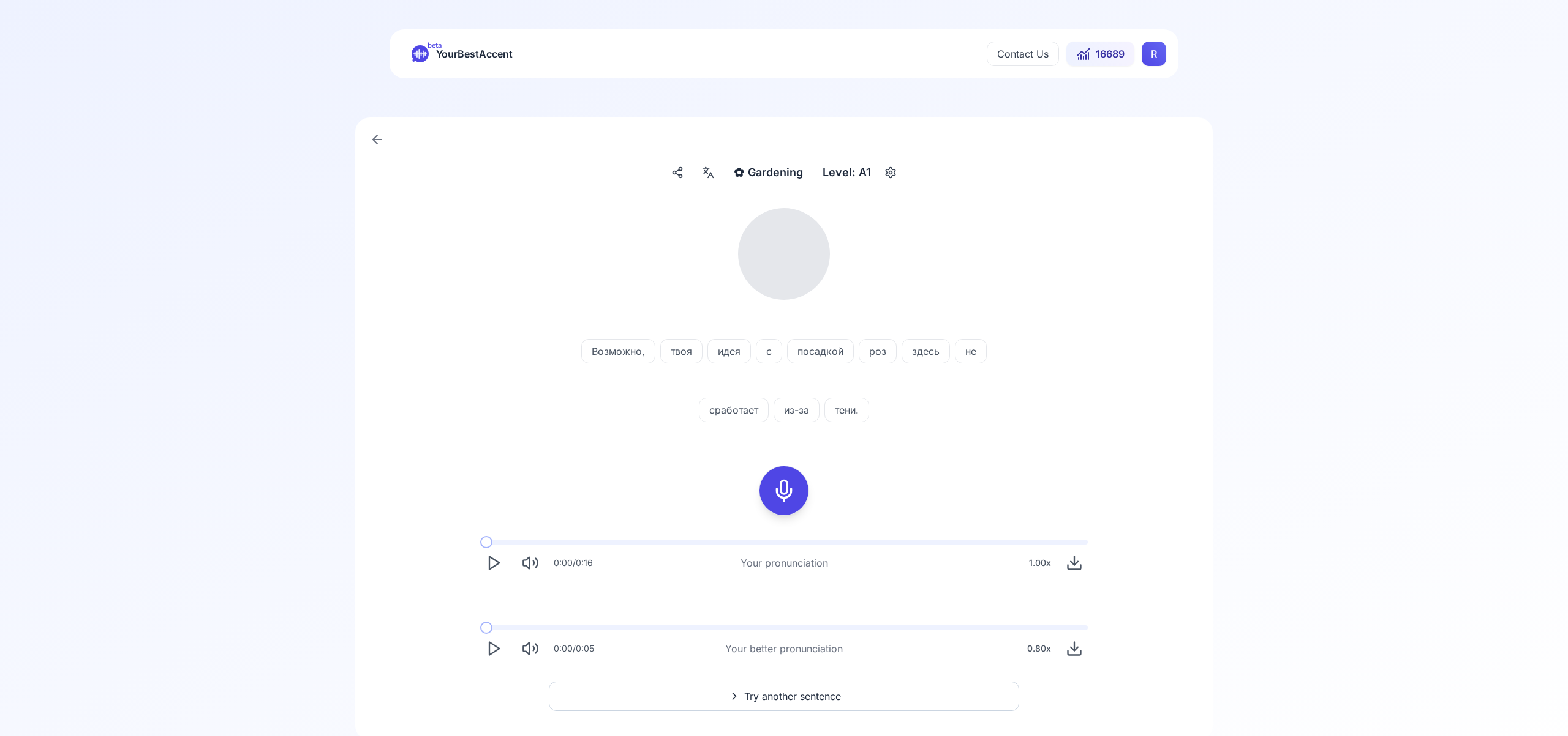
click at [708, 174] on icon at bounding box center [708, 172] width 14 height 12
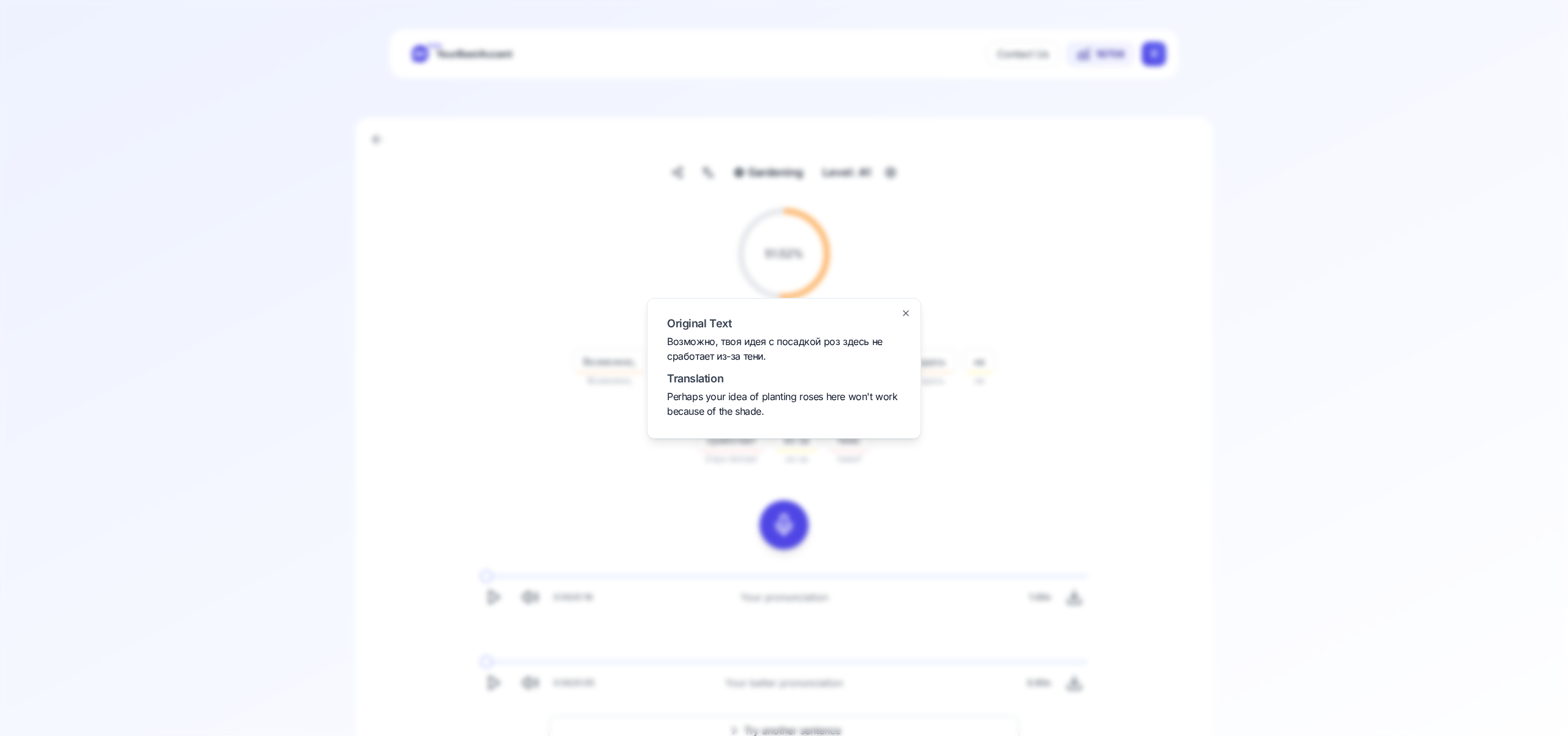
click at [904, 311] on icon "button" at bounding box center [906, 313] width 5 height 5
click at [497, 677] on icon "Play" at bounding box center [493, 683] width 17 height 17
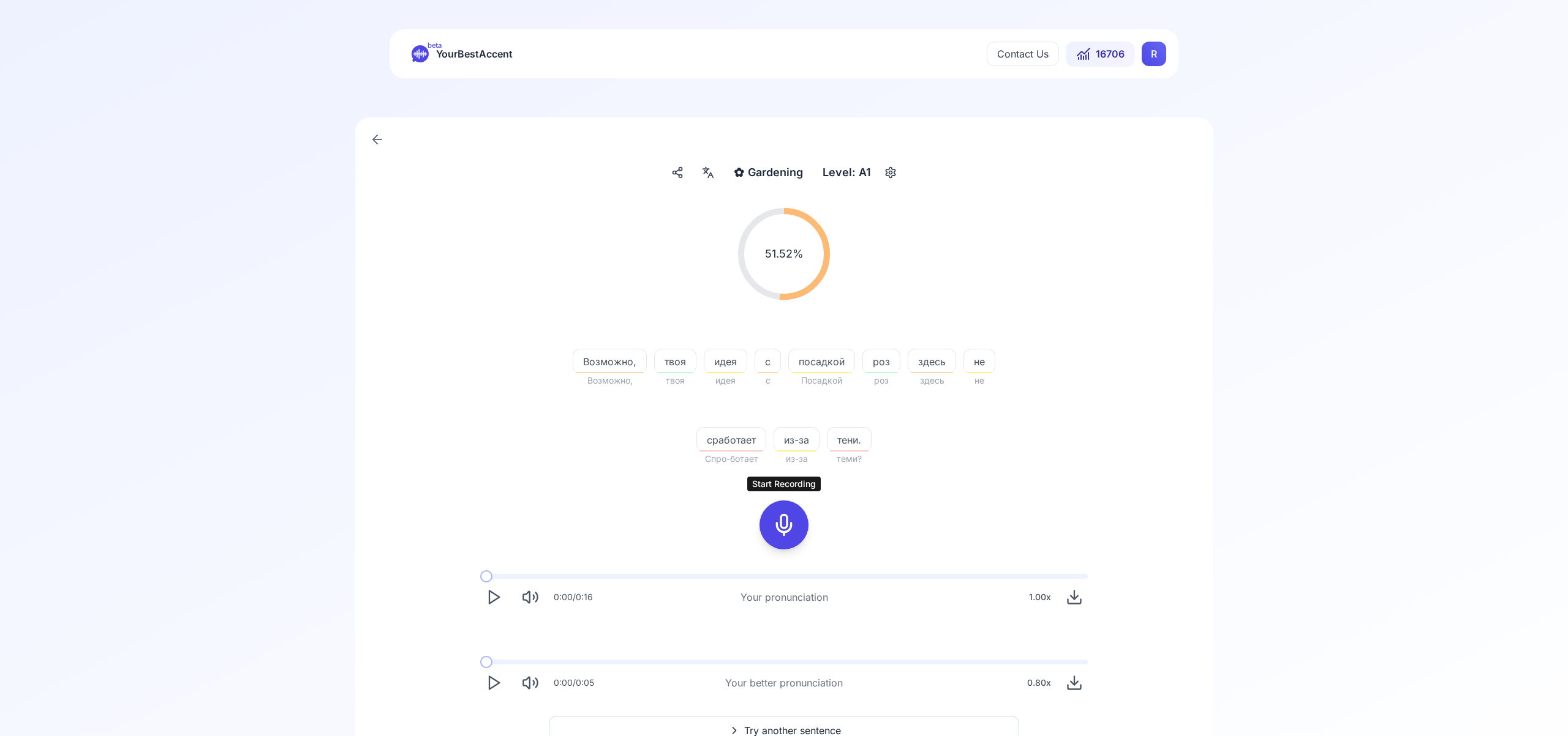
click at [789, 527] on icon at bounding box center [784, 525] width 25 height 25
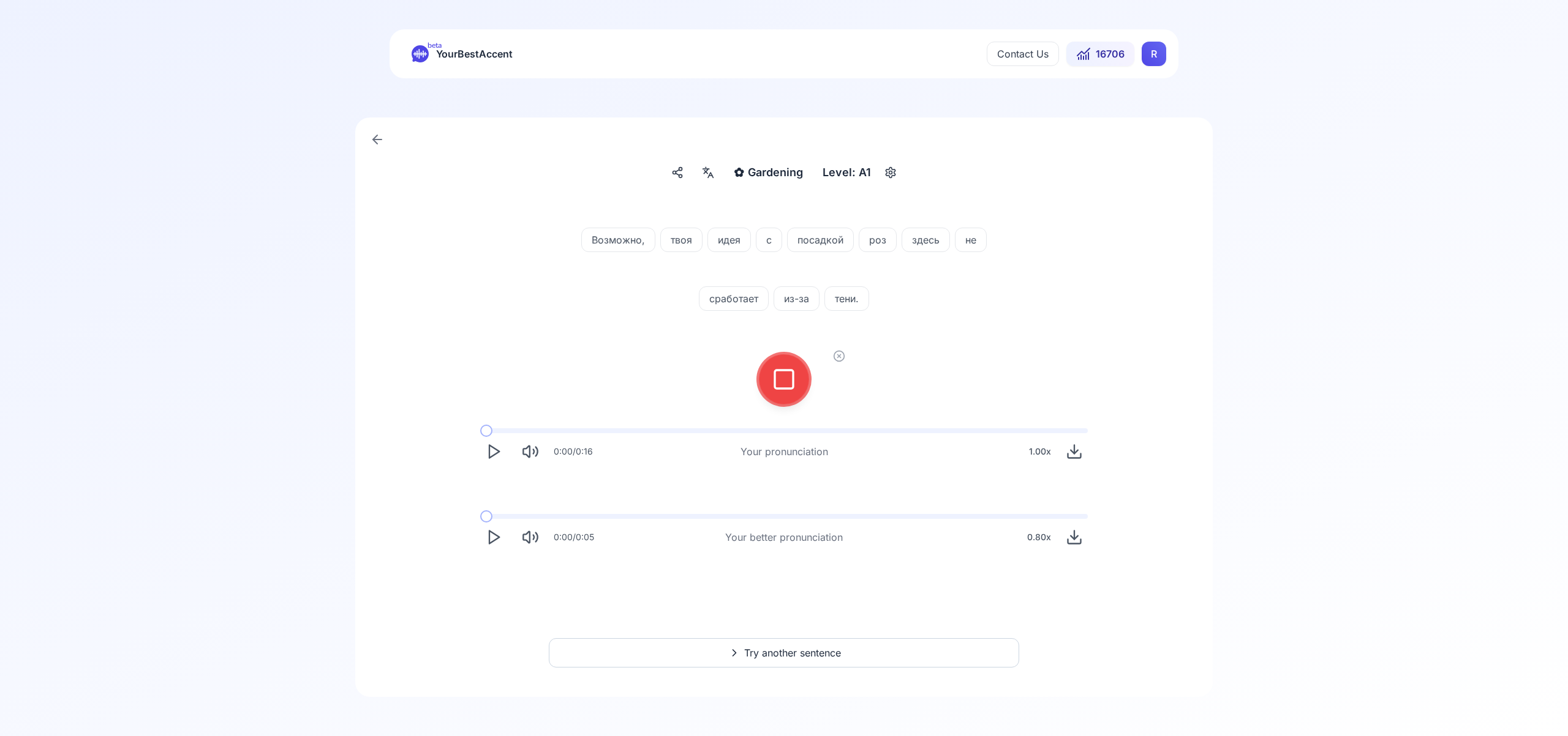
click at [793, 389] on icon at bounding box center [784, 379] width 25 height 25
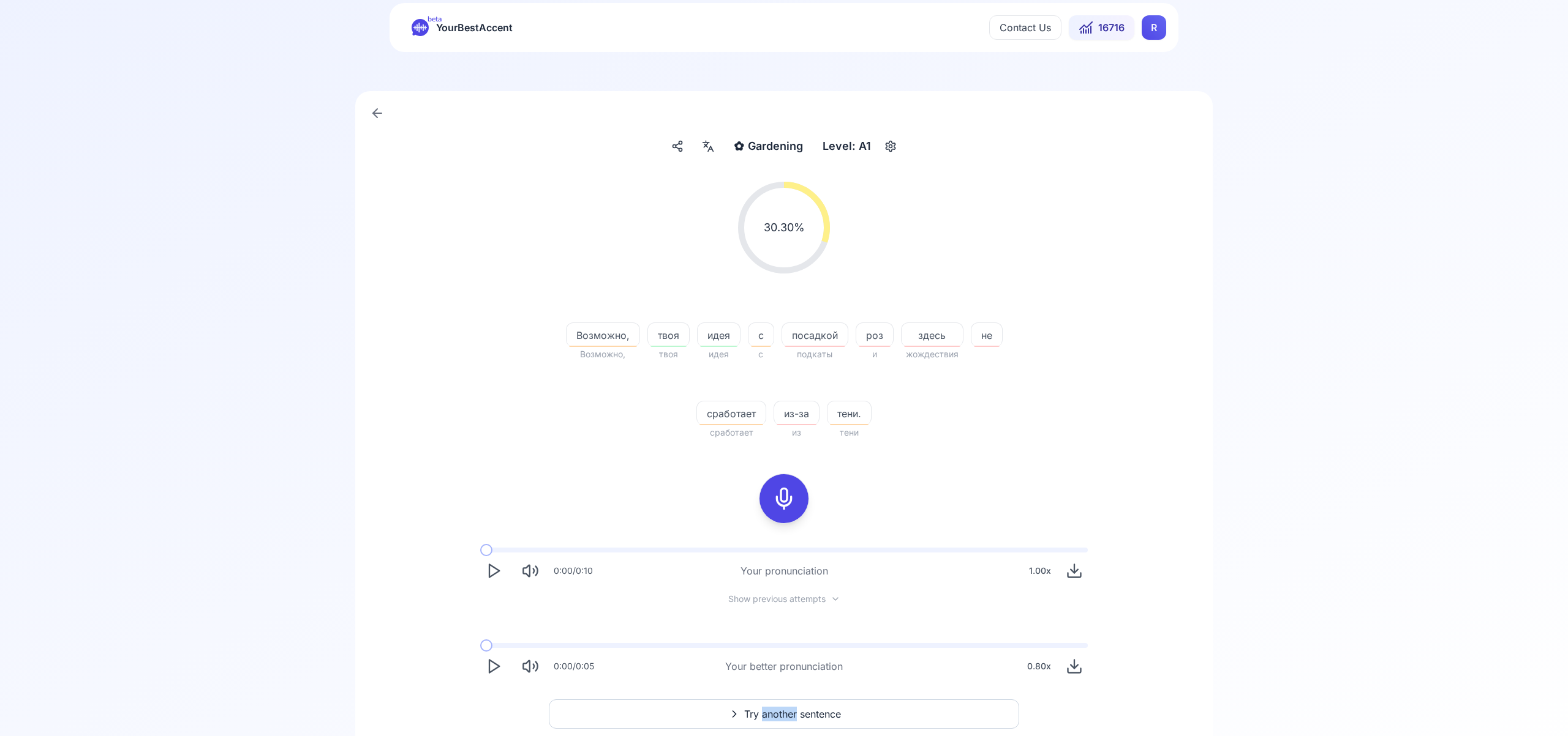
scroll to position [28, 0]
click at [847, 713] on button "Try another sentence" at bounding box center [784, 713] width 470 height 30
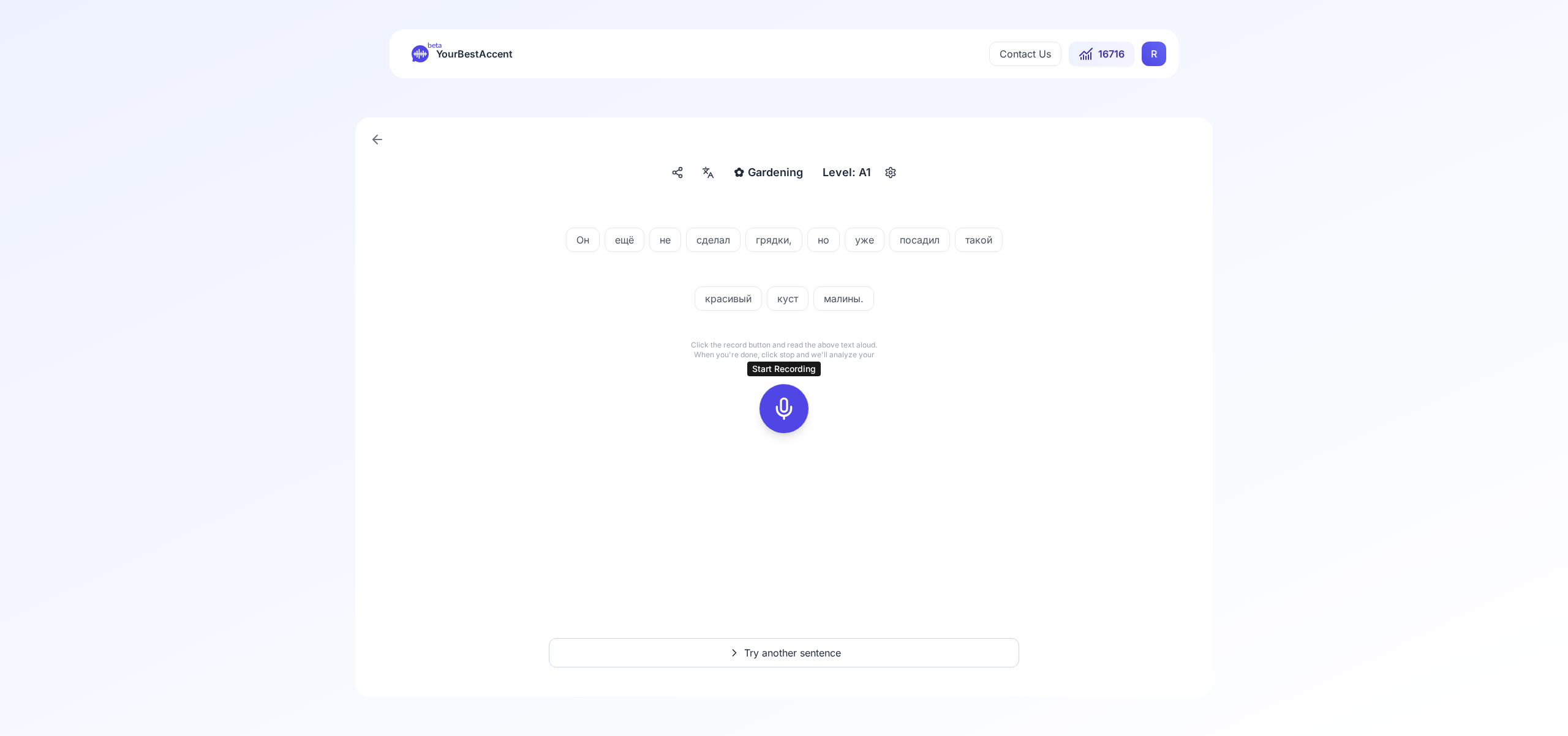
click at [784, 413] on icon at bounding box center [784, 408] width 25 height 25
click at [779, 418] on rect at bounding box center [784, 408] width 18 height 18
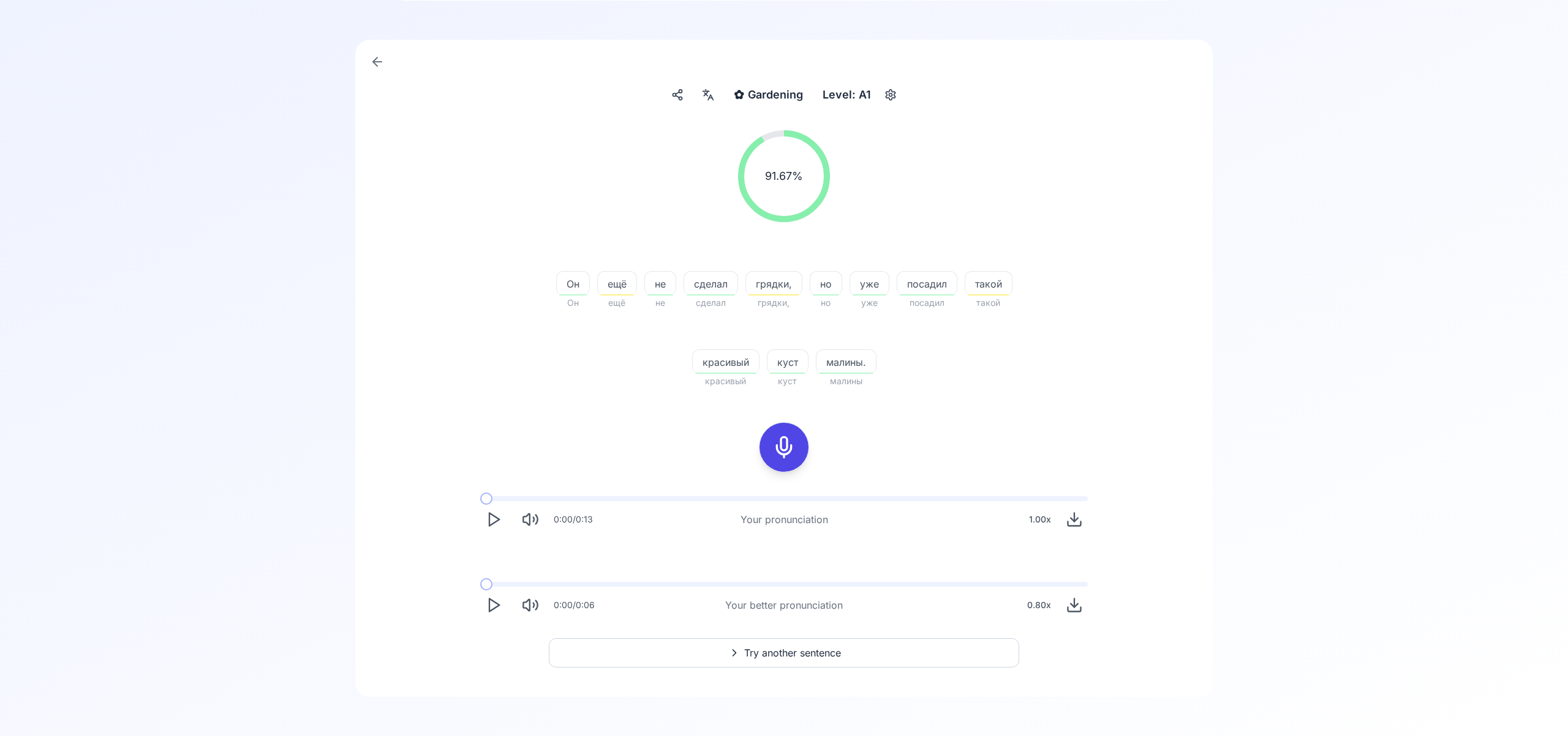
scroll to position [77, 0]
click at [814, 656] on span "Try another sentence" at bounding box center [792, 653] width 97 height 14
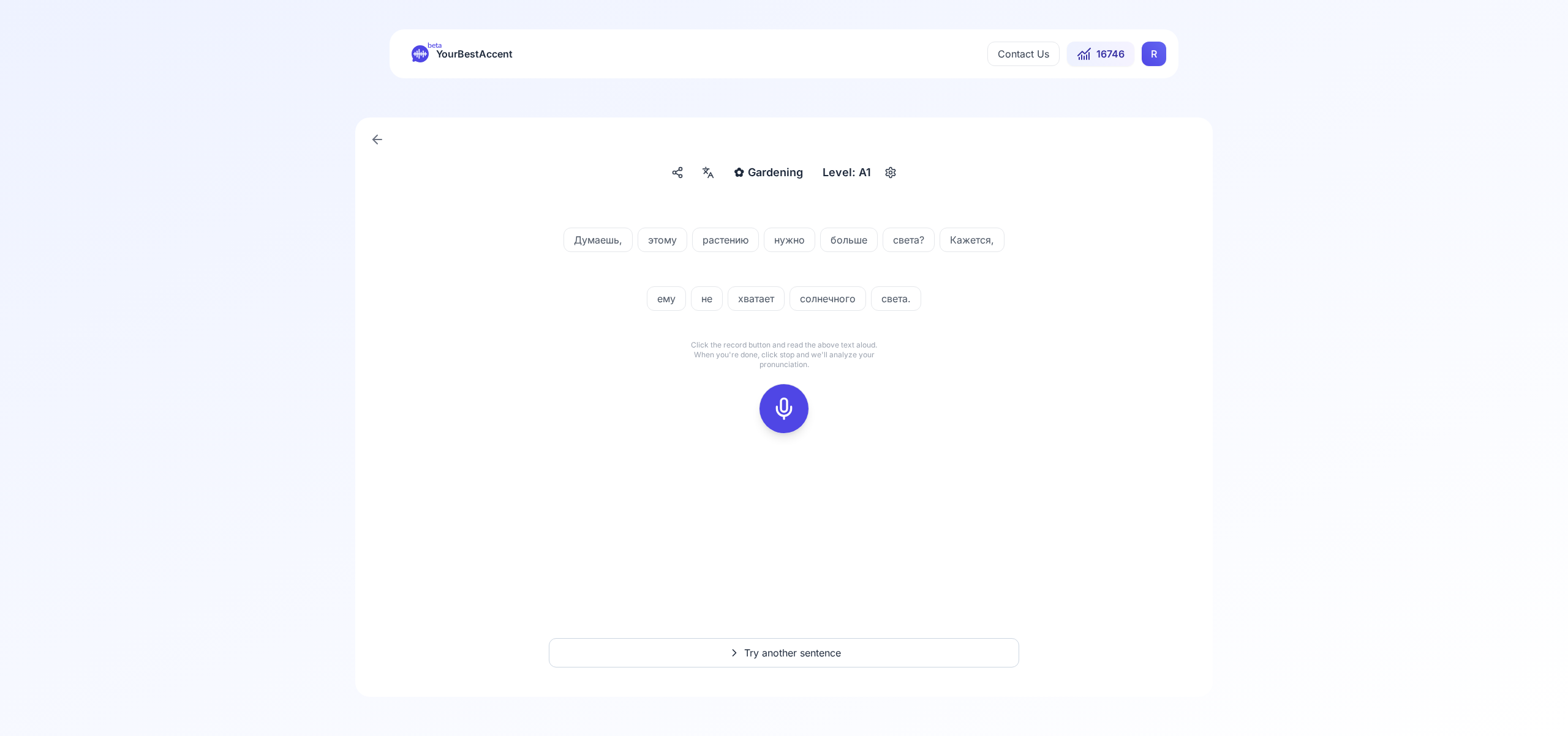
click at [783, 405] on icon at bounding box center [784, 408] width 25 height 25
click at [782, 416] on icon at bounding box center [784, 408] width 25 height 25
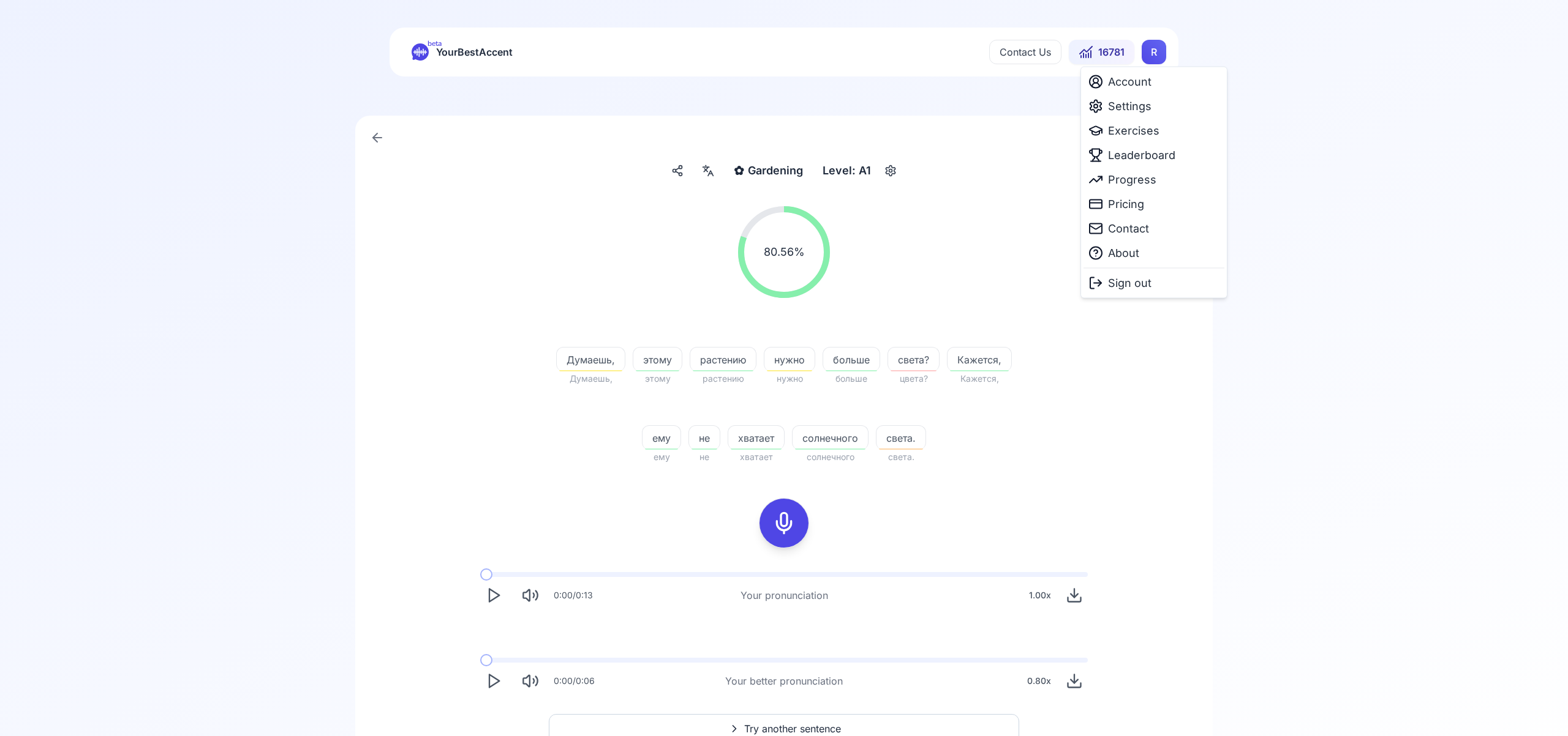
click at [1157, 56] on html "beta YourBestAccent Contact Us 16781 R ✿ Gardening Gardening Level: A1 80.56 % …" at bounding box center [784, 366] width 1568 height 736
click at [1134, 105] on span "Settings" at bounding box center [1129, 106] width 43 height 17
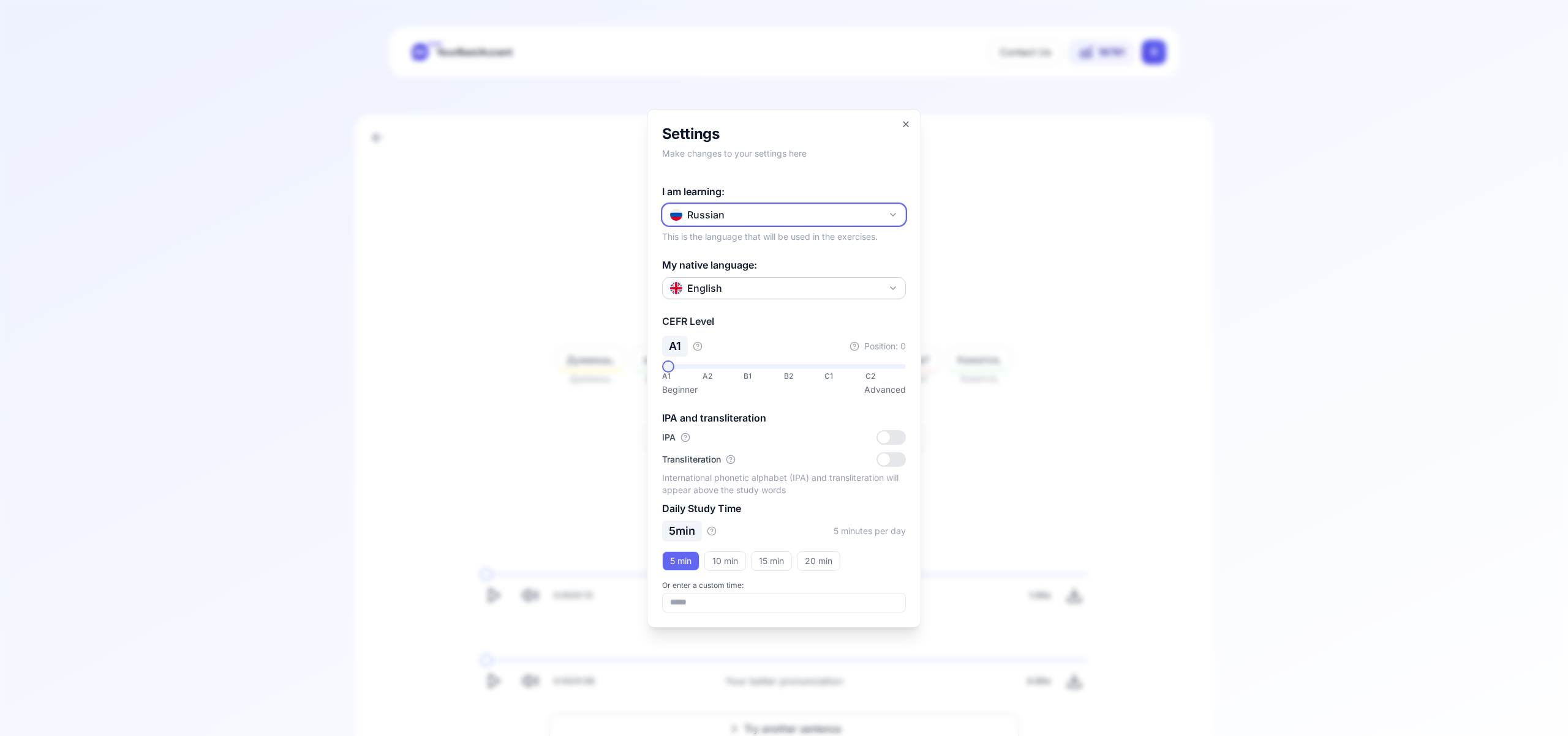
click at [898, 216] on button "Russian" at bounding box center [784, 215] width 244 height 22
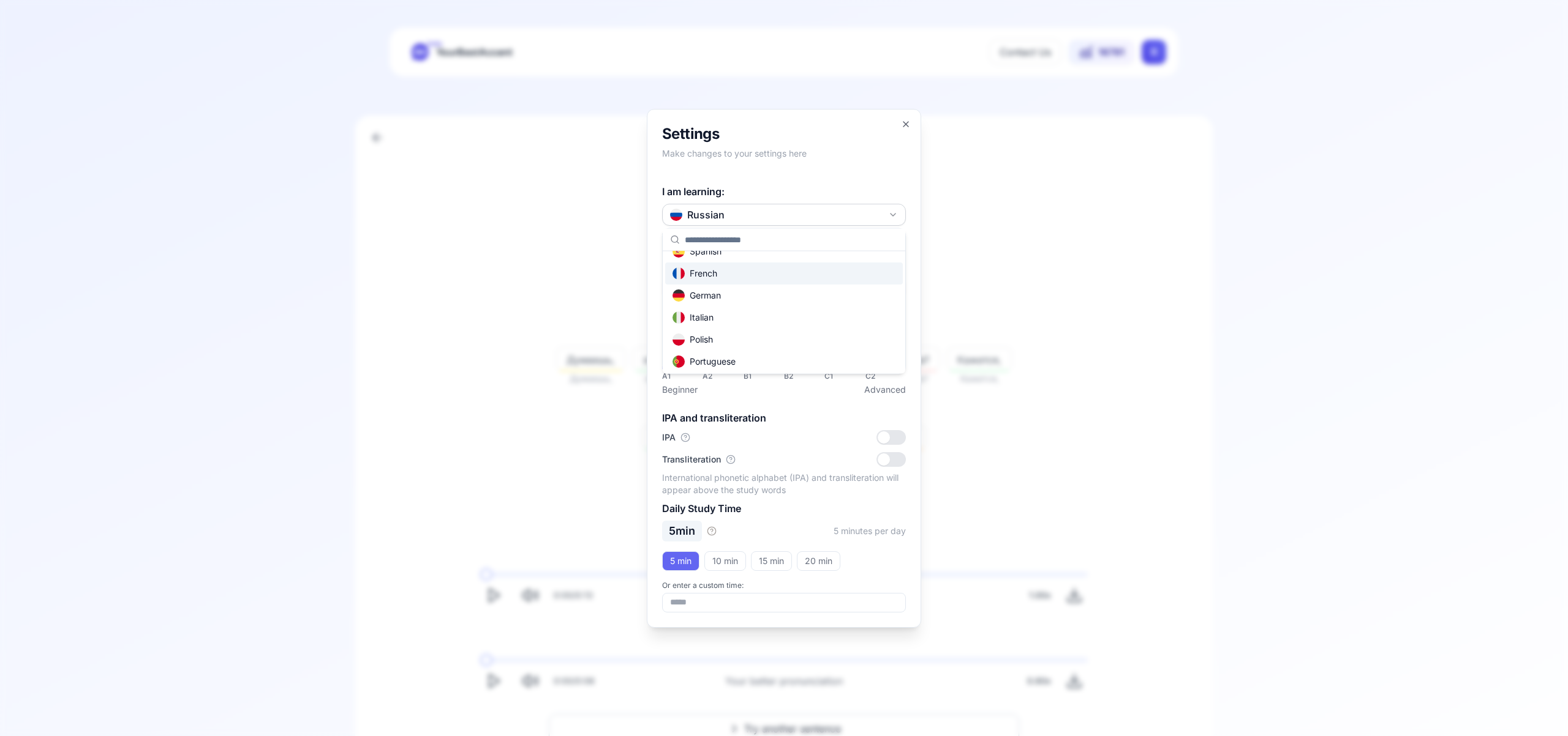
scroll to position [50, 0]
drag, startPoint x: 786, startPoint y: 347, endPoint x: 771, endPoint y: 347, distance: 15.0
click at [758, 345] on div "Portuguese" at bounding box center [784, 347] width 237 height 22
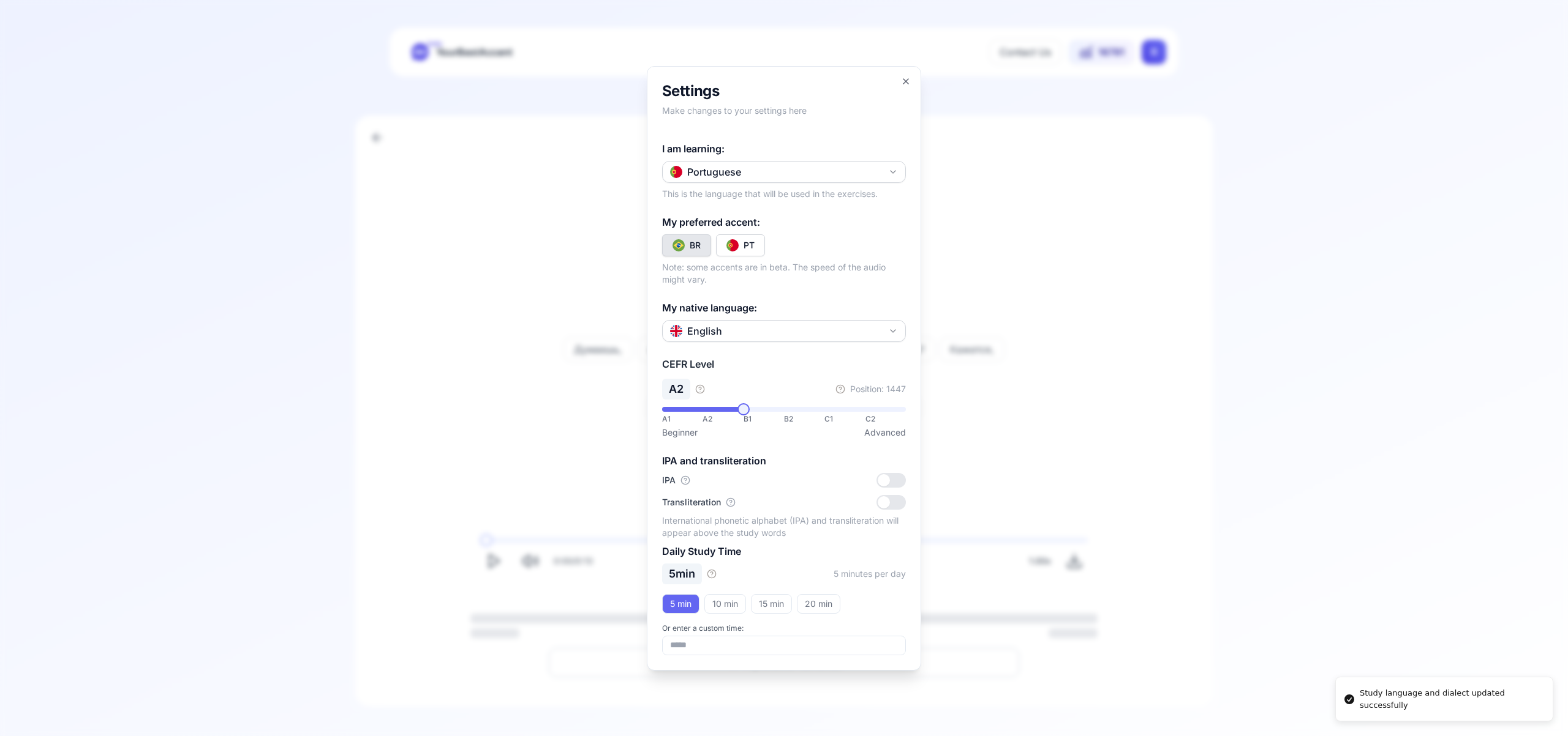
click at [754, 244] on div "PT" at bounding box center [749, 245] width 11 height 12
click at [911, 82] on div "**********" at bounding box center [784, 368] width 274 height 605
click at [906, 81] on icon "button" at bounding box center [906, 82] width 10 height 10
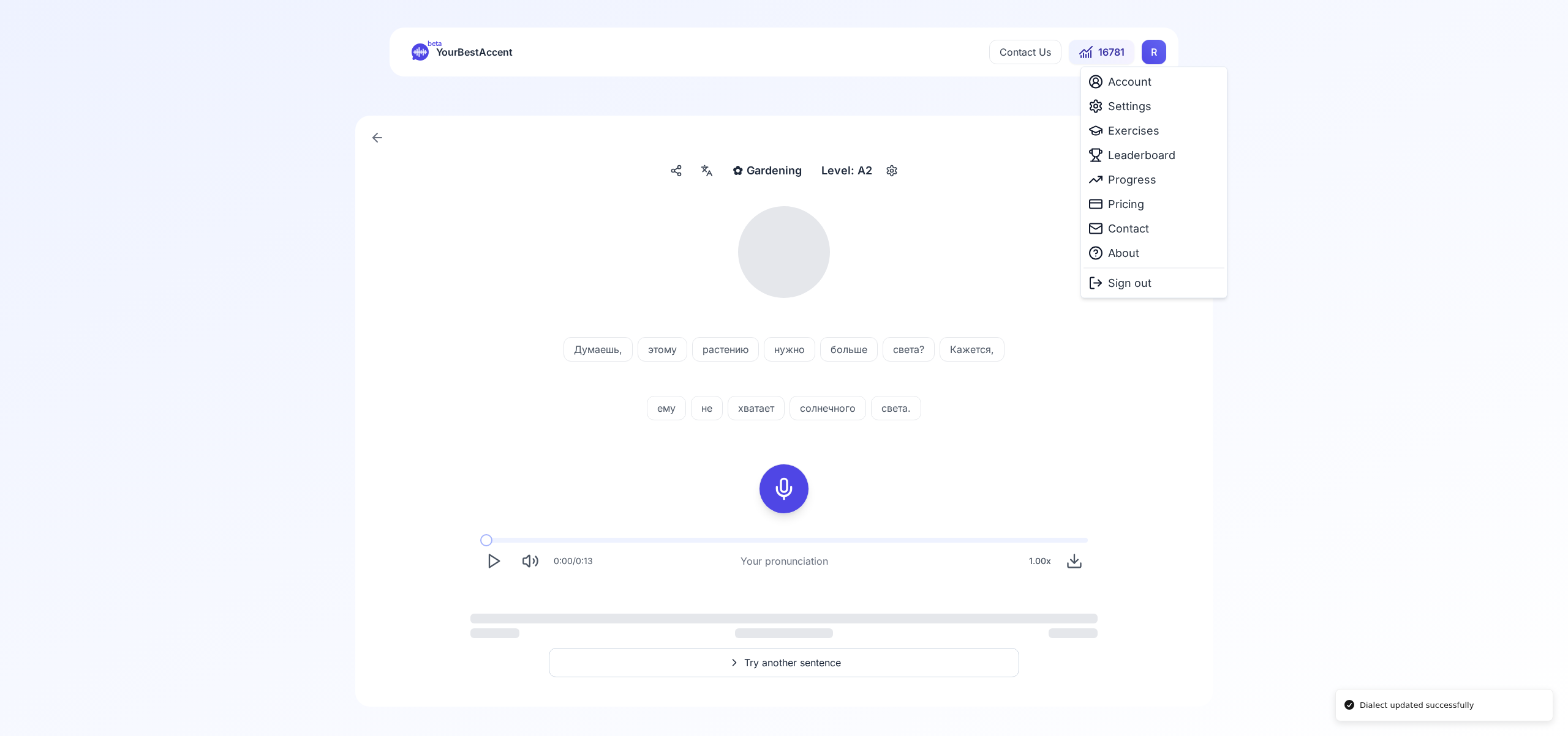
click at [1151, 50] on html "Dialect updated successfully beta YourBestAccent Contact Us 16781 R ✿ Gardening…" at bounding box center [784, 366] width 1568 height 736
click at [1137, 127] on span "Exercises" at bounding box center [1134, 131] width 52 height 17
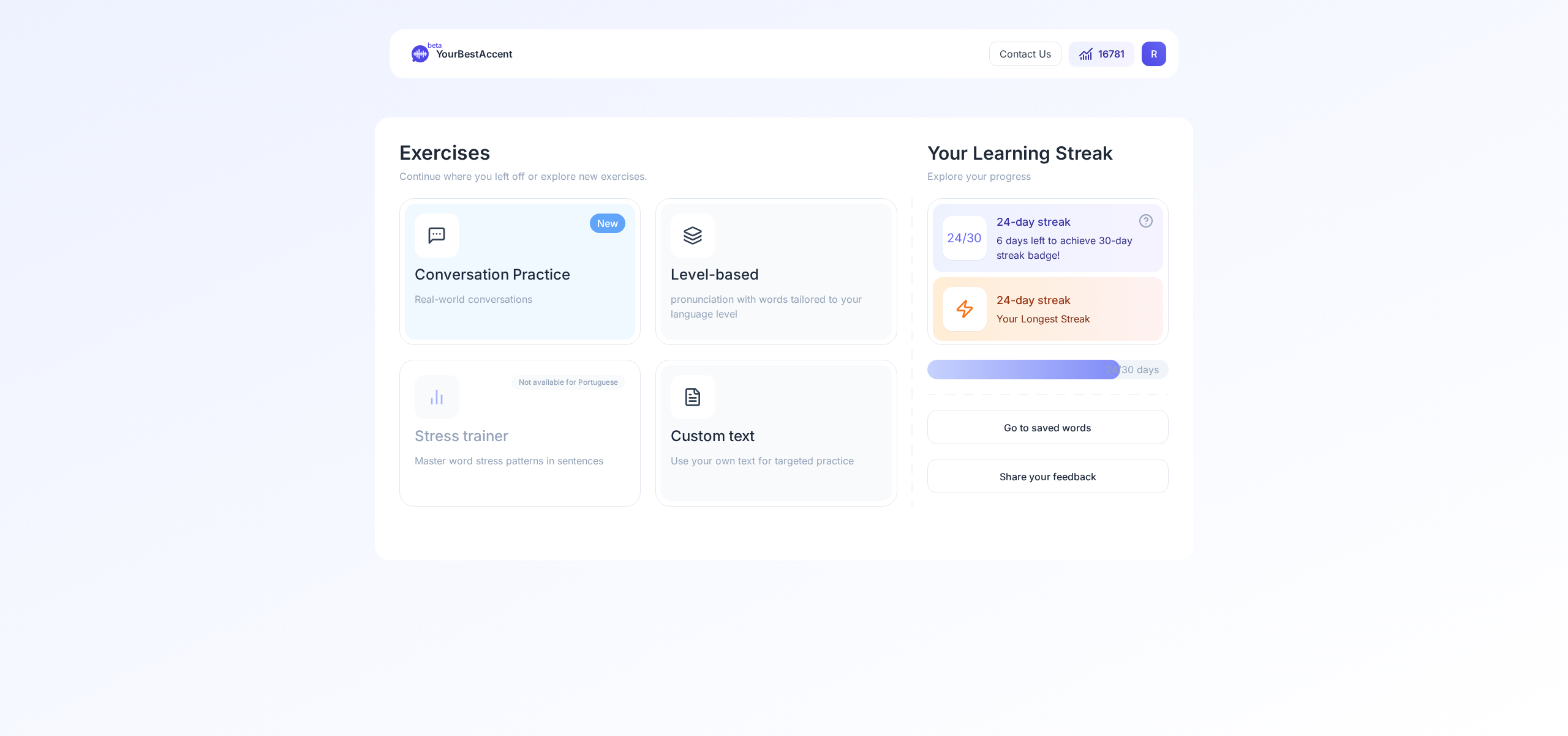
click at [694, 240] on icon at bounding box center [692, 235] width 20 height 20
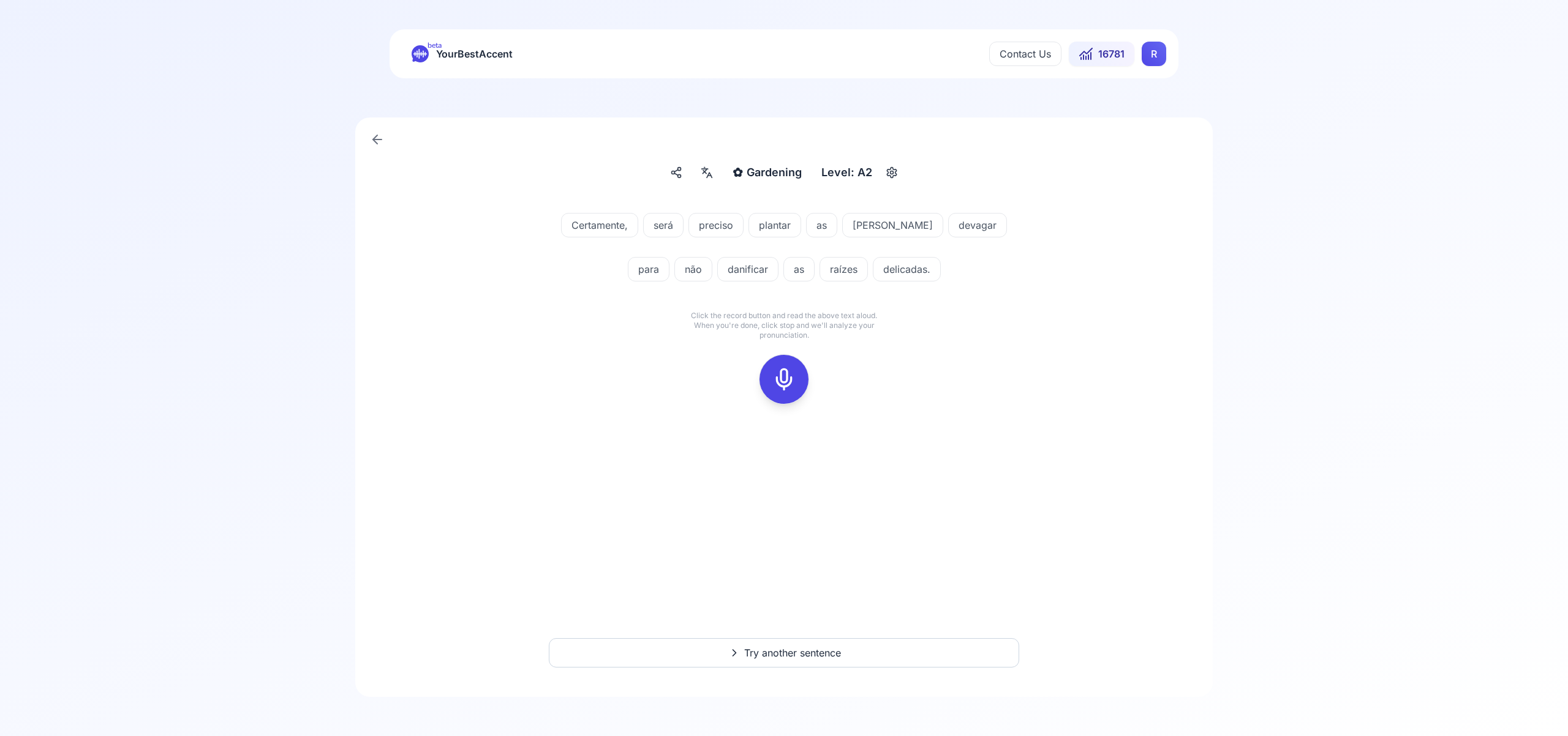
click at [784, 387] on icon at bounding box center [784, 379] width 25 height 25
click at [795, 376] on icon at bounding box center [784, 379] width 25 height 25
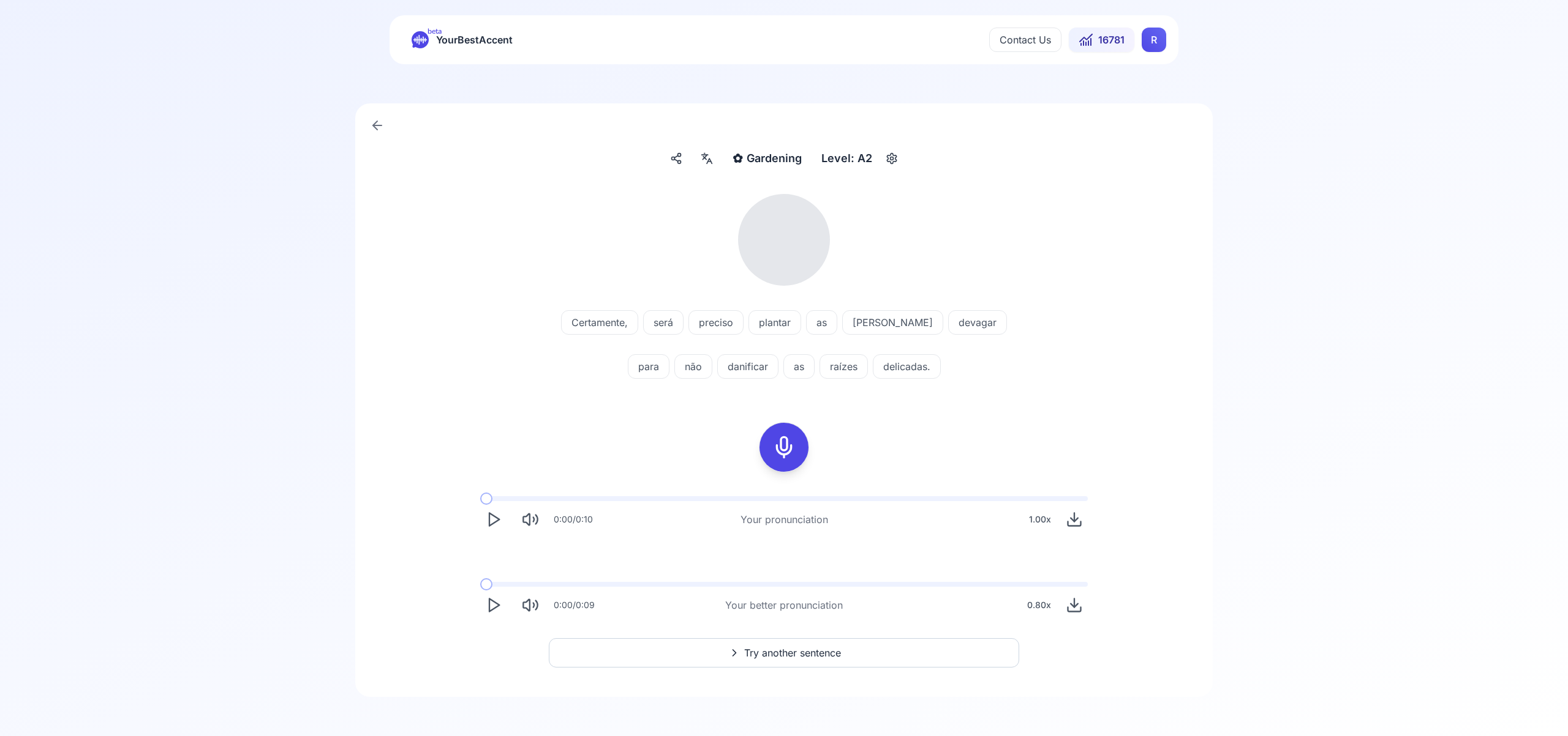
scroll to position [6, 0]
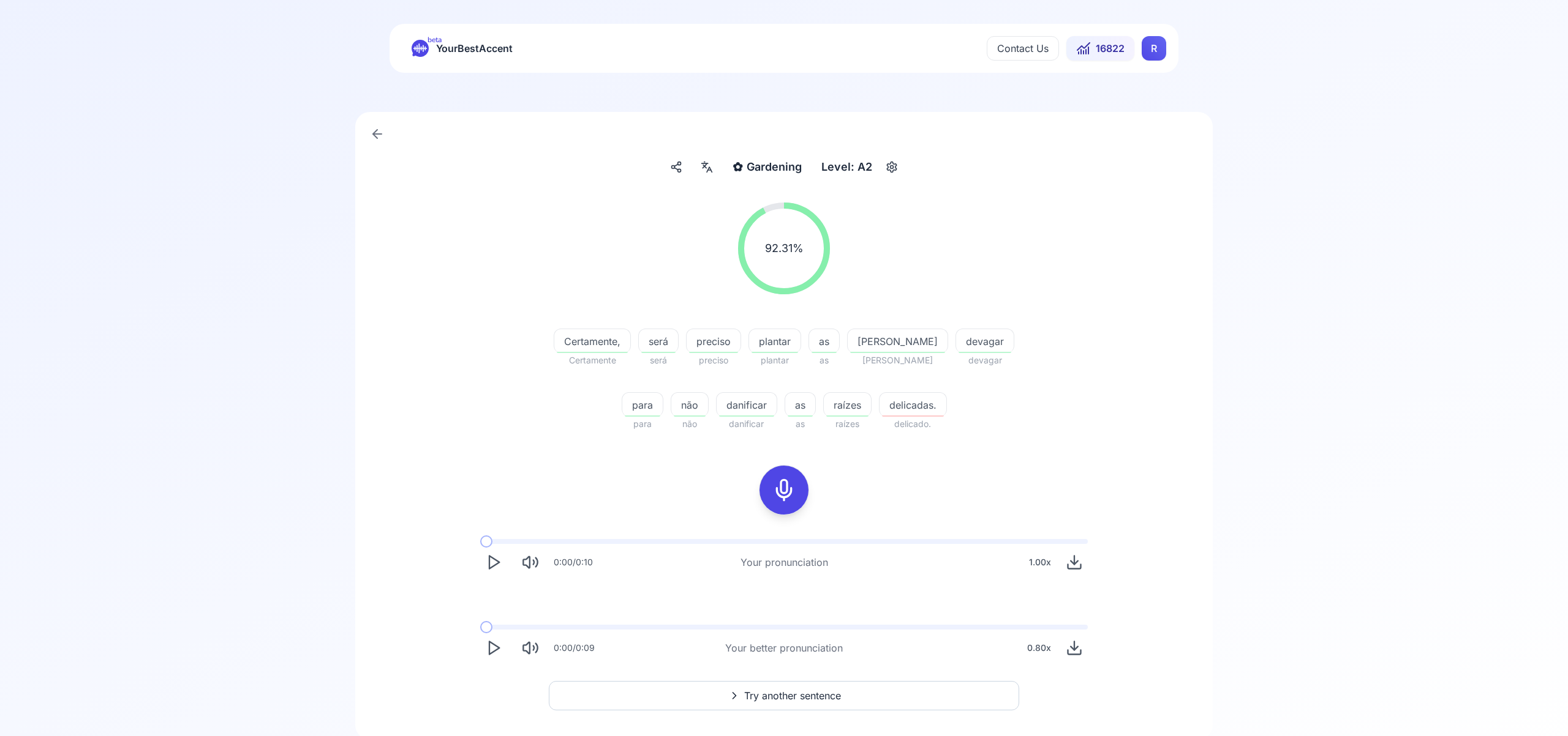
click at [855, 693] on button "Try another sentence" at bounding box center [784, 696] width 470 height 30
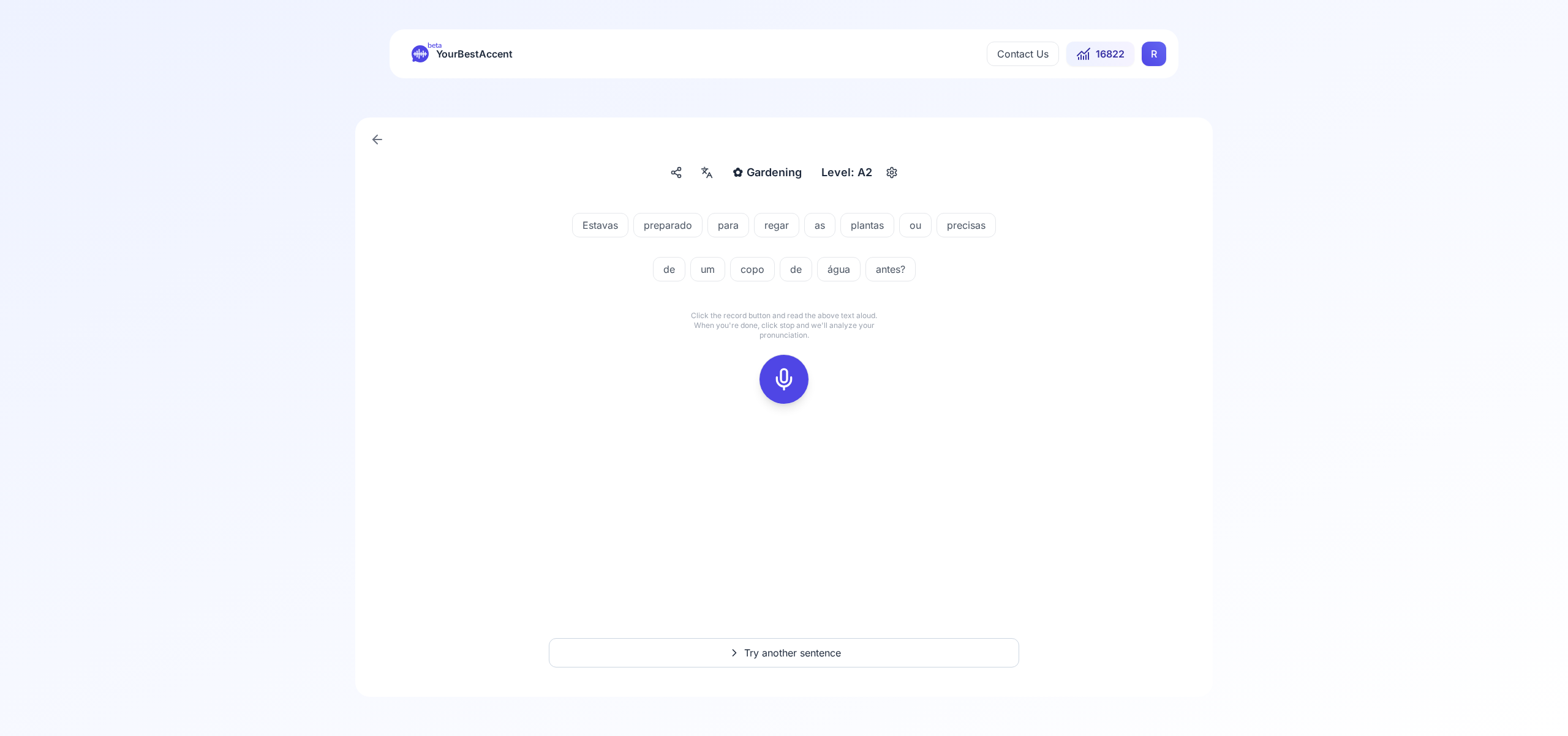
click at [787, 381] on icon at bounding box center [784, 379] width 25 height 25
click at [792, 385] on rect at bounding box center [784, 379] width 18 height 18
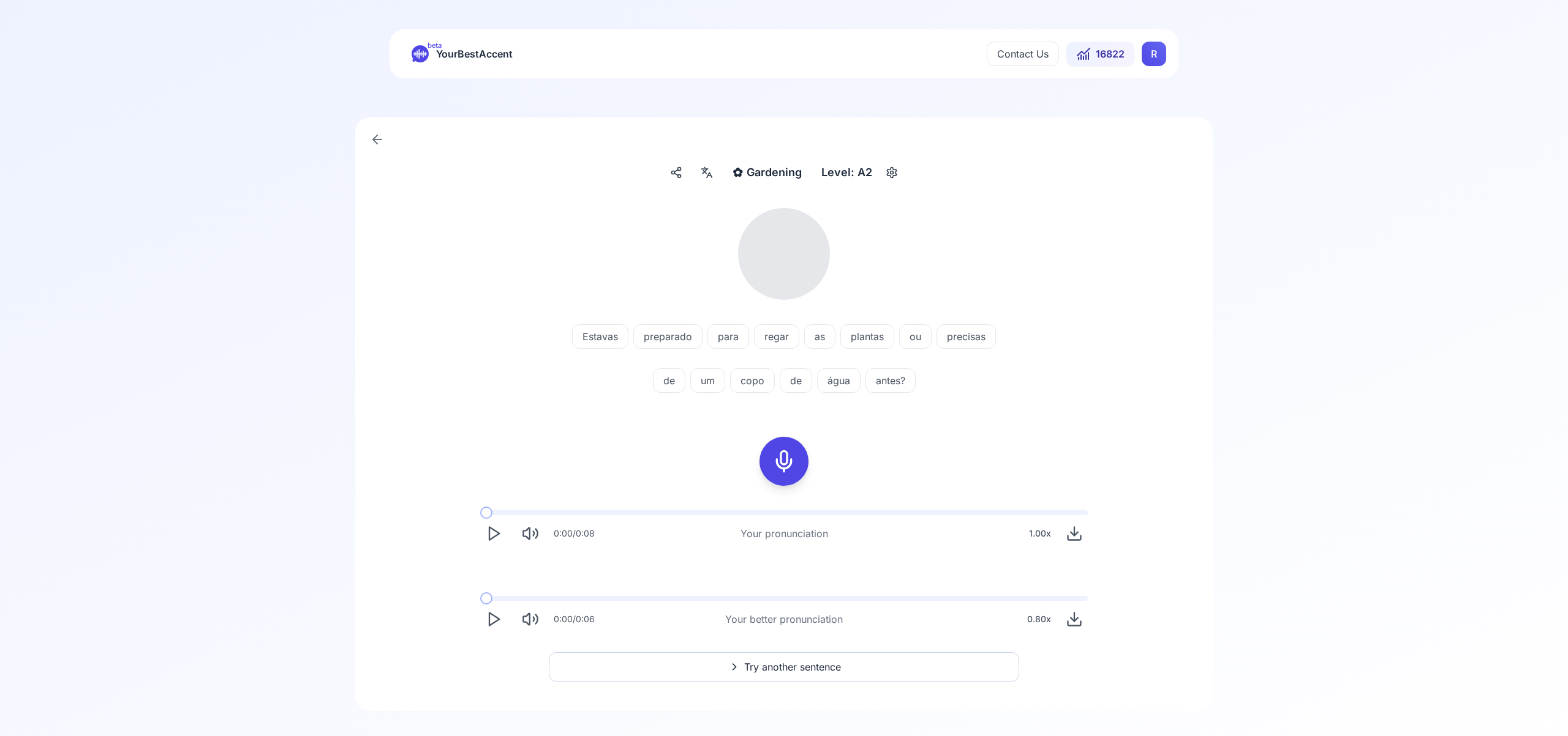
scroll to position [14, 0]
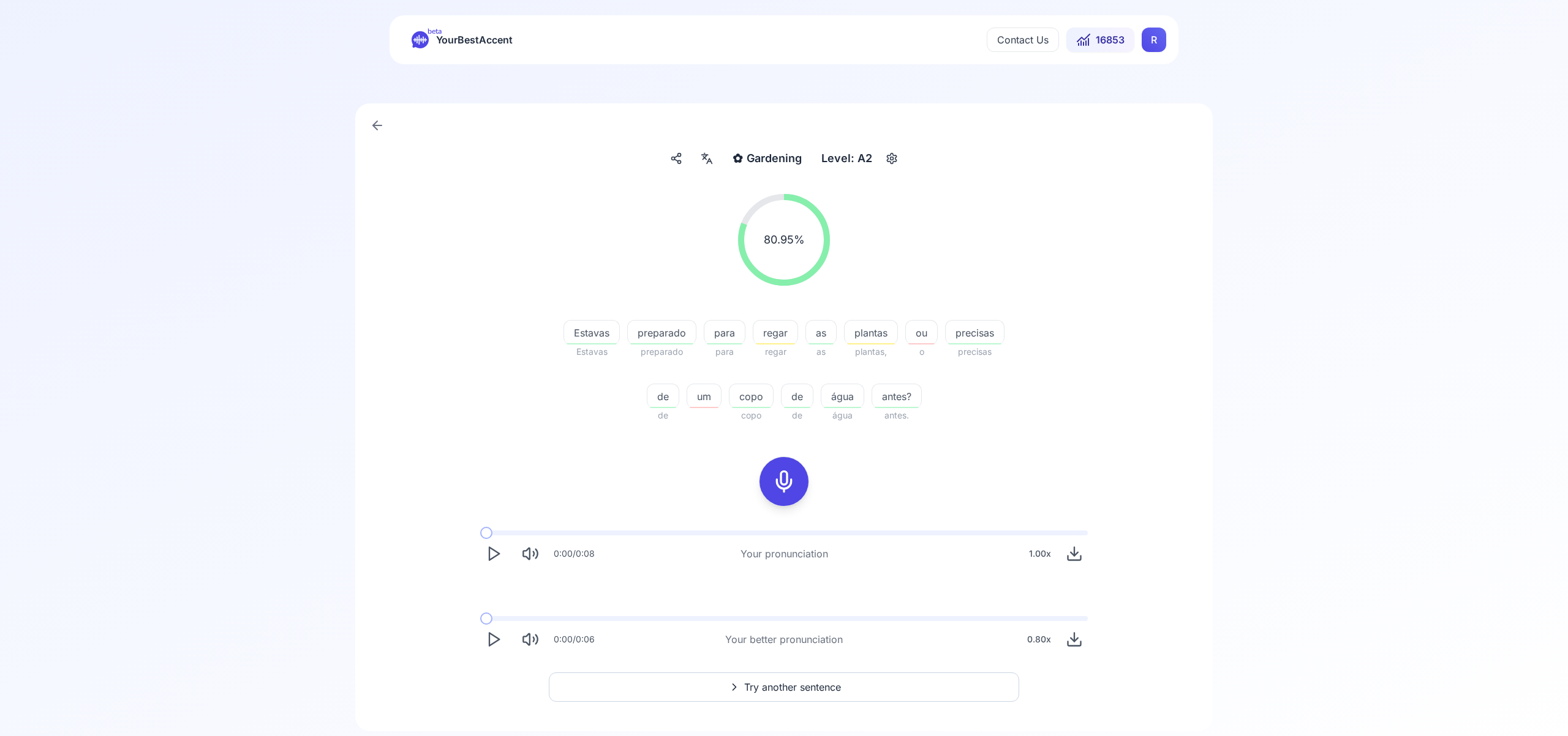
click at [494, 638] on icon "Play" at bounding box center [493, 639] width 17 height 17
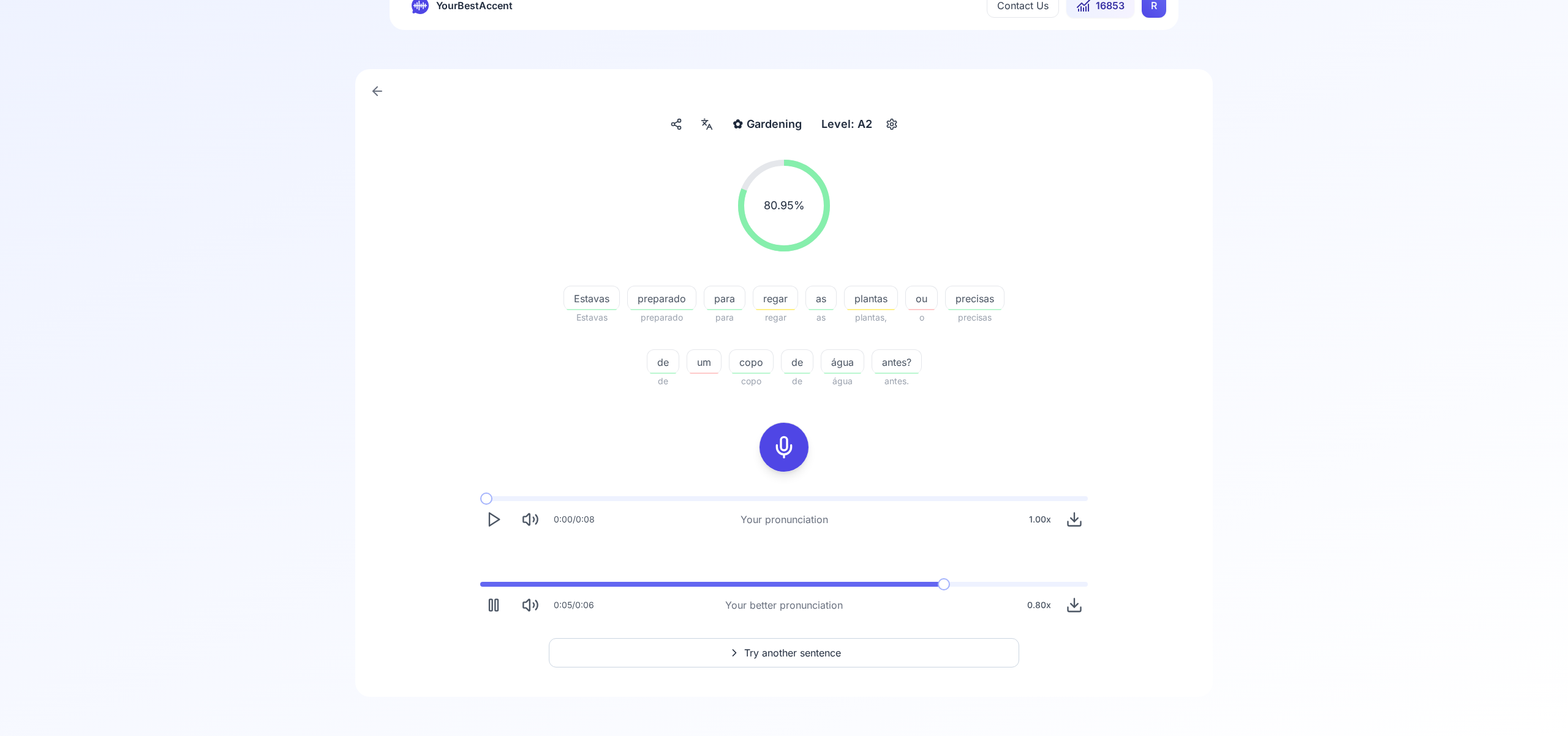
scroll to position [47, 0]
click at [797, 654] on span "Try another sentence" at bounding box center [792, 654] width 97 height 14
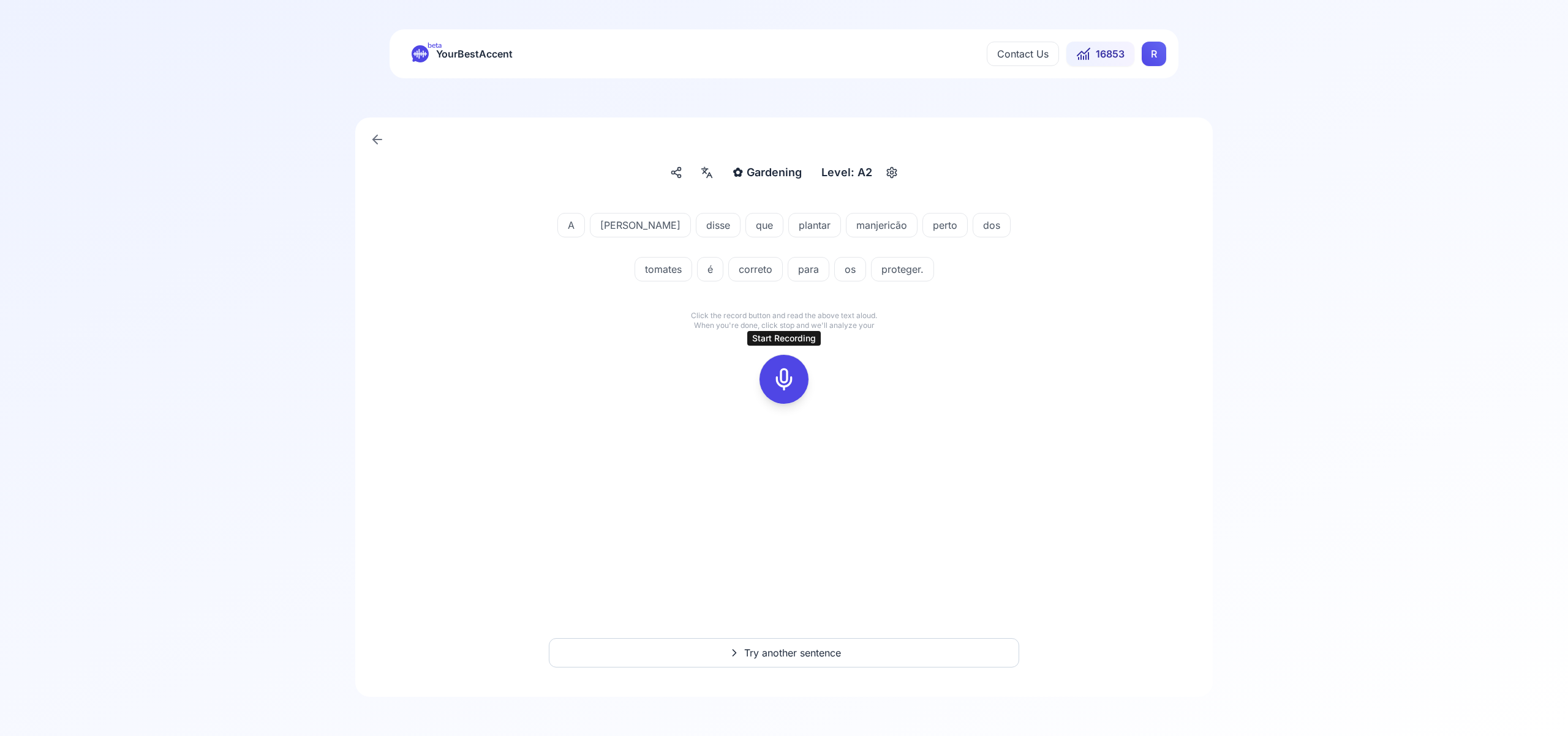
click at [778, 375] on icon at bounding box center [784, 379] width 25 height 25
click at [799, 388] on button at bounding box center [784, 379] width 49 height 49
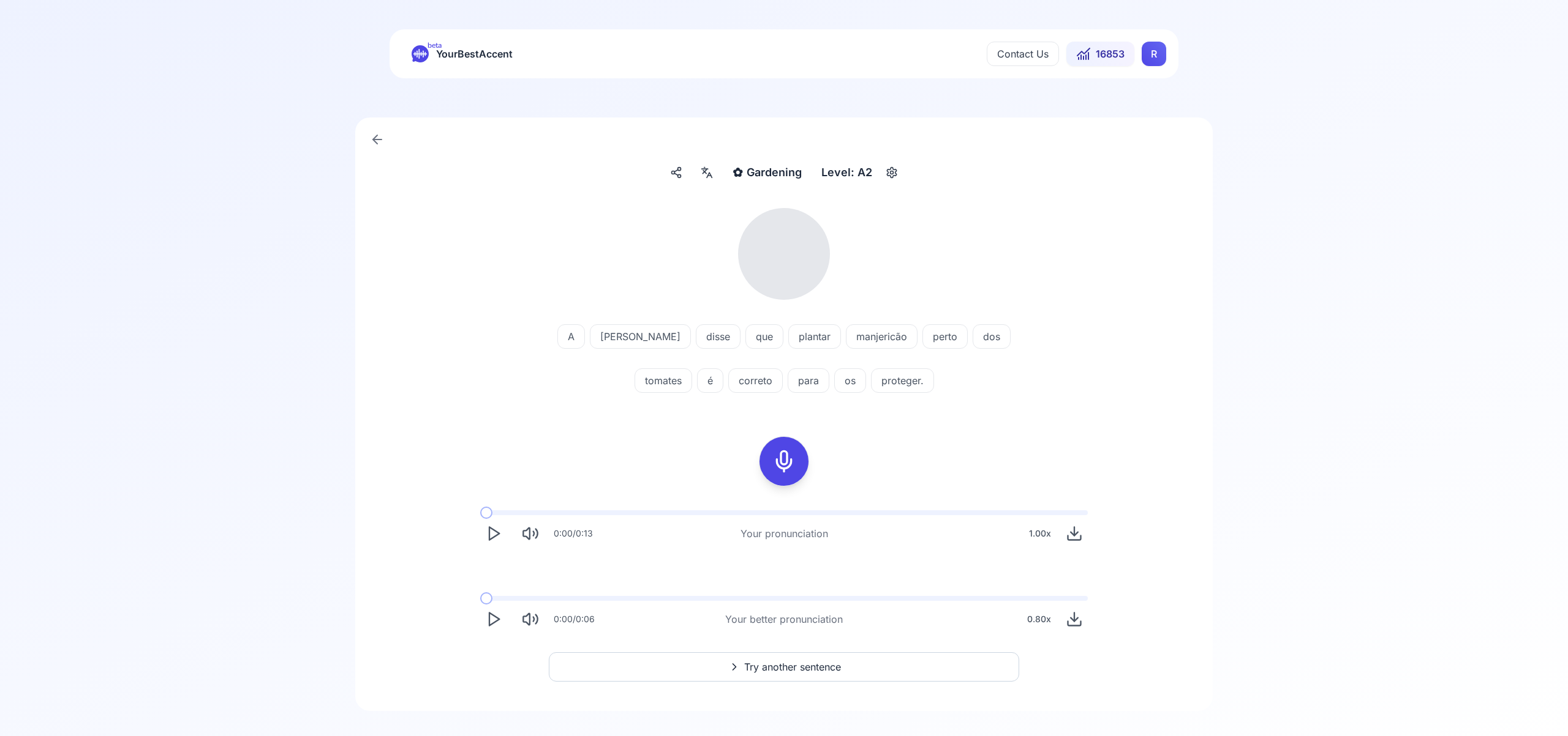
click at [710, 174] on icon at bounding box center [706, 172] width 14 height 12
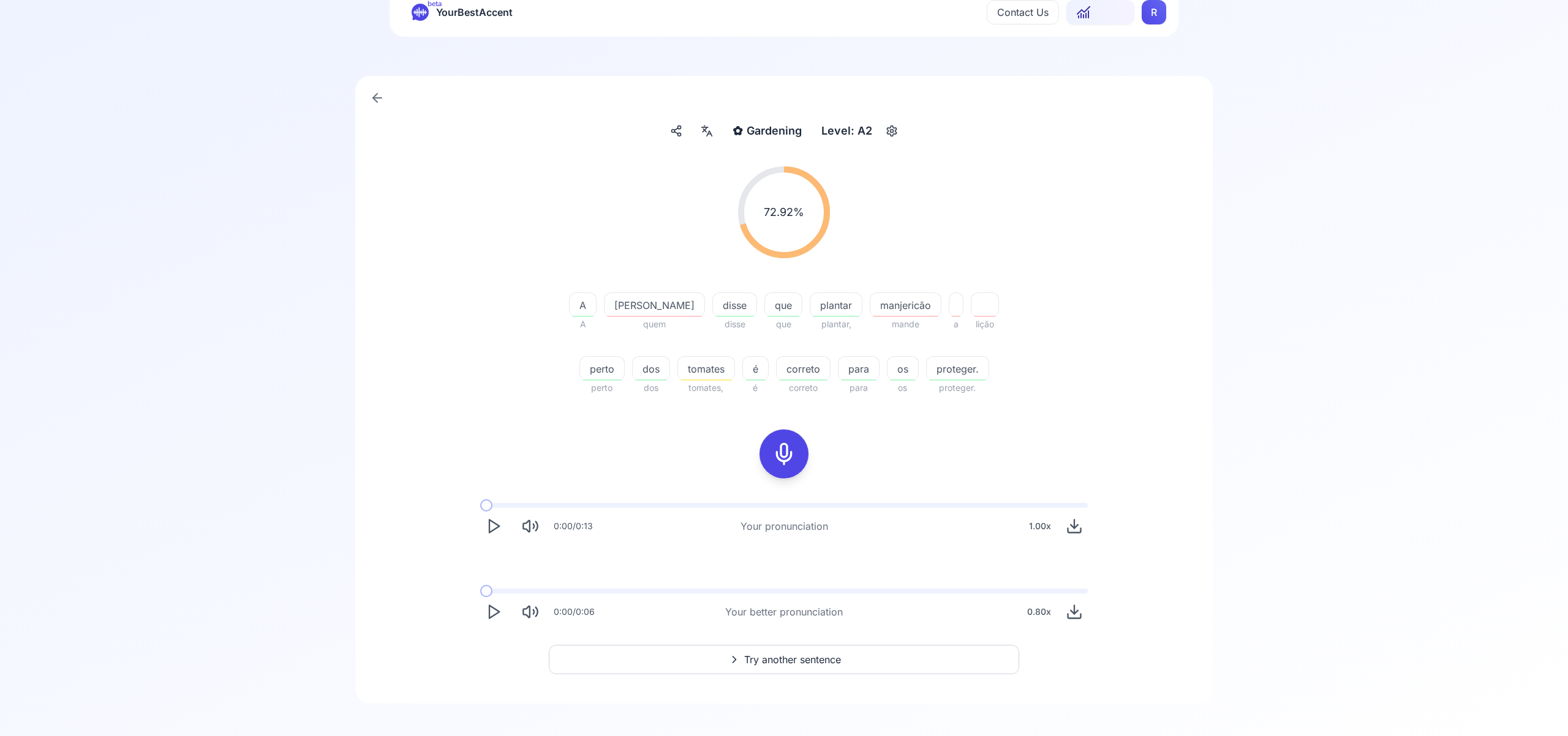
scroll to position [48, 0]
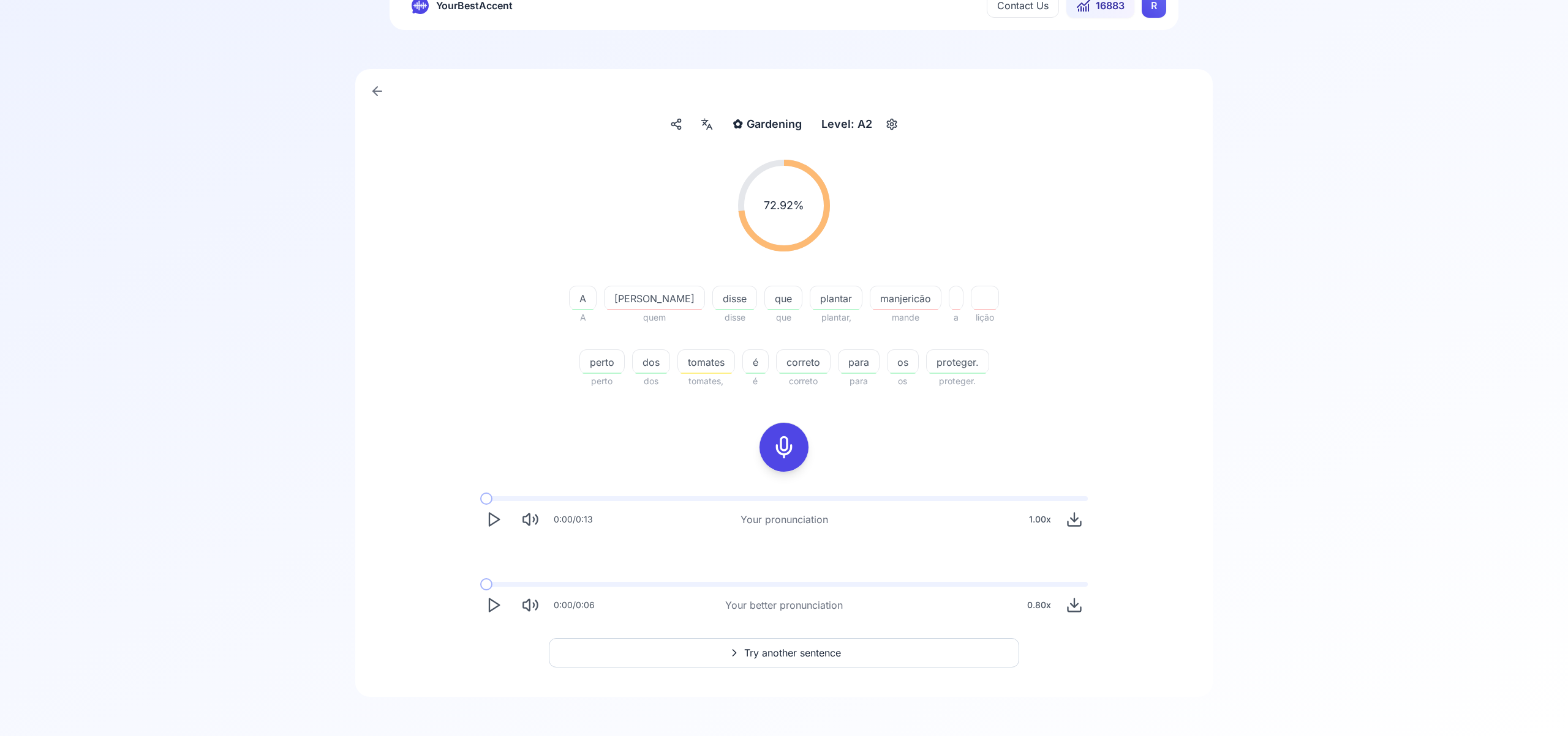
click at [872, 654] on button "Try another sentence" at bounding box center [784, 653] width 470 height 30
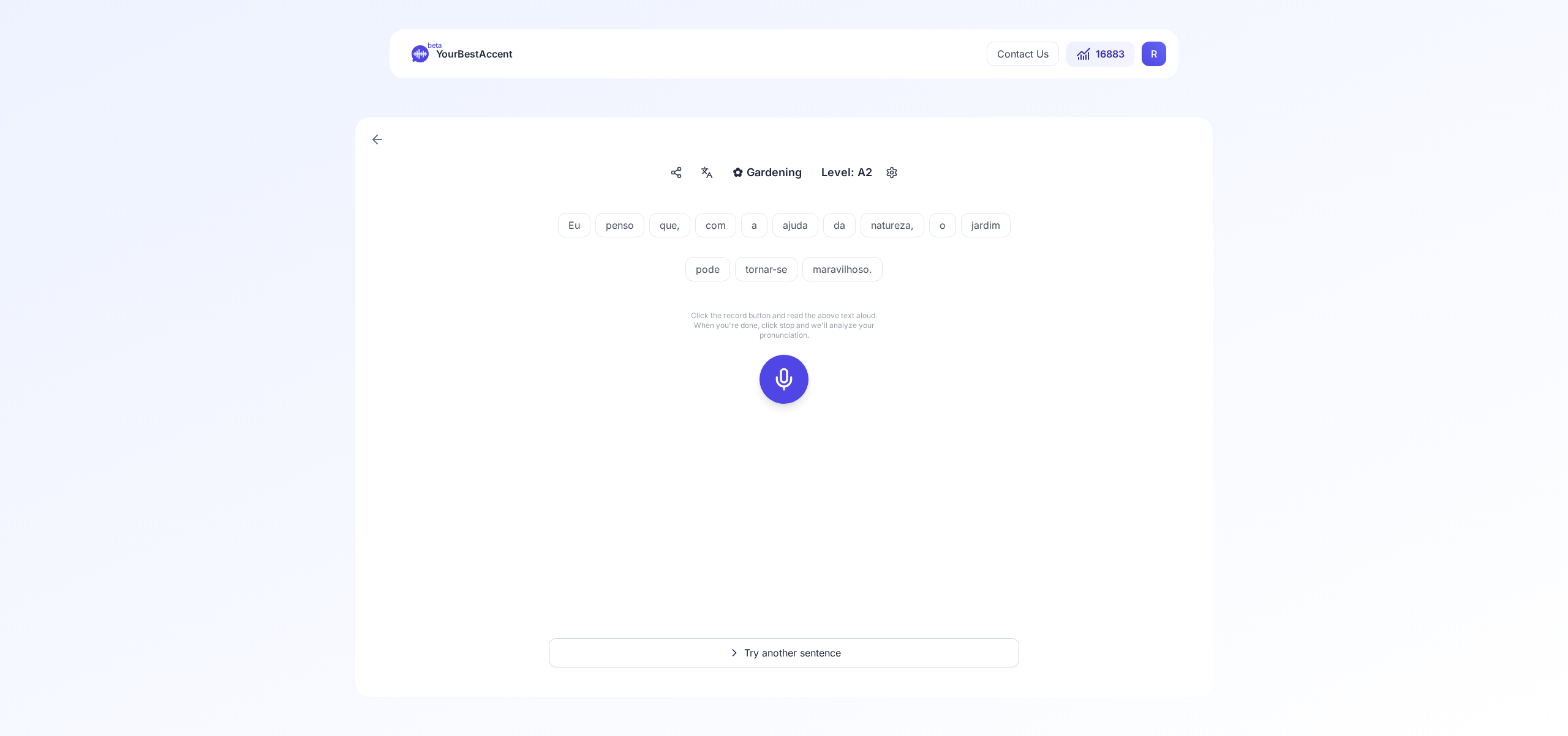
click at [784, 379] on icon at bounding box center [784, 379] width 25 height 25
click at [785, 385] on icon at bounding box center [784, 379] width 25 height 25
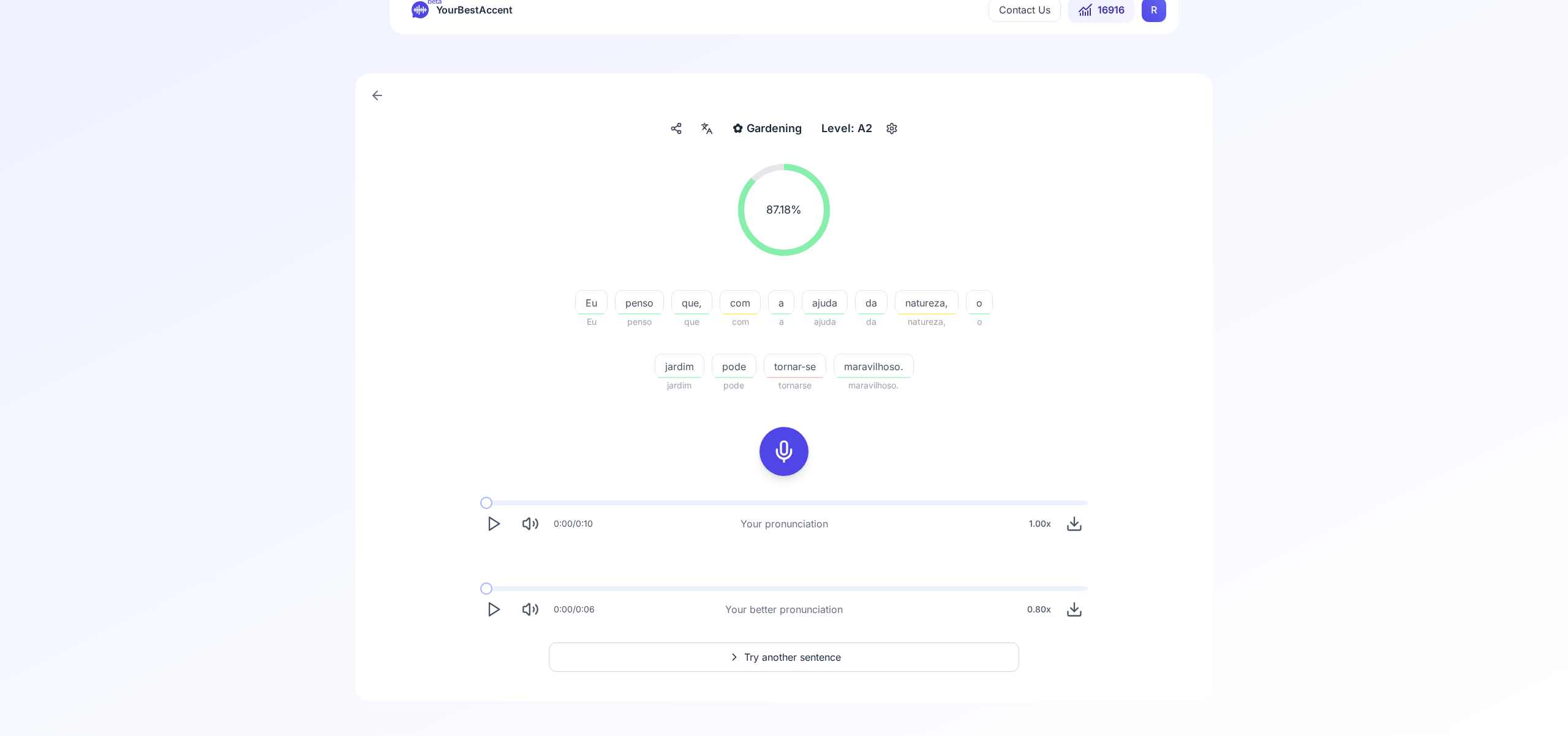
scroll to position [48, 0]
click at [768, 650] on span "Try another sentence" at bounding box center [792, 652] width 97 height 14
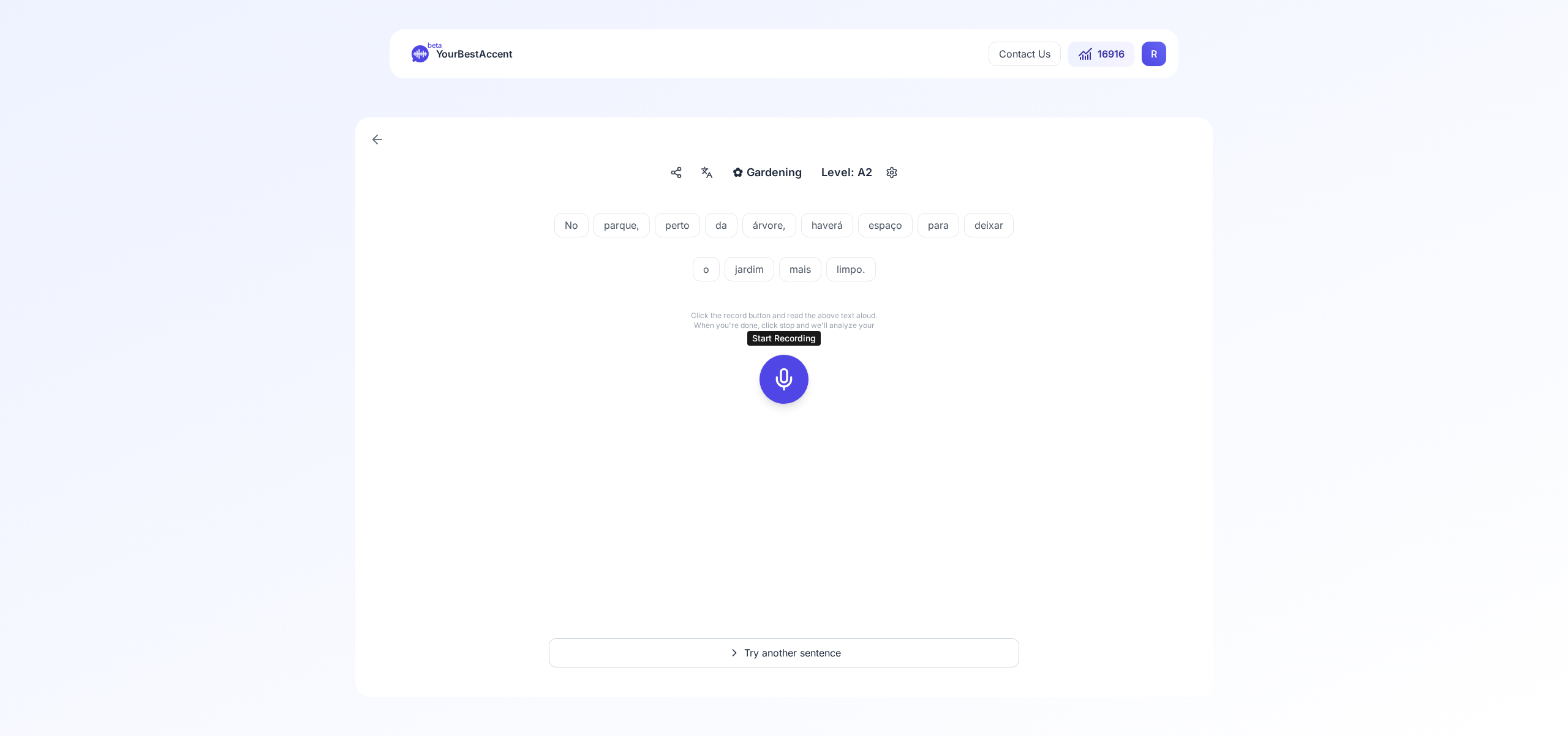
click at [784, 379] on icon at bounding box center [784, 379] width 25 height 25
click at [792, 382] on icon at bounding box center [784, 379] width 25 height 25
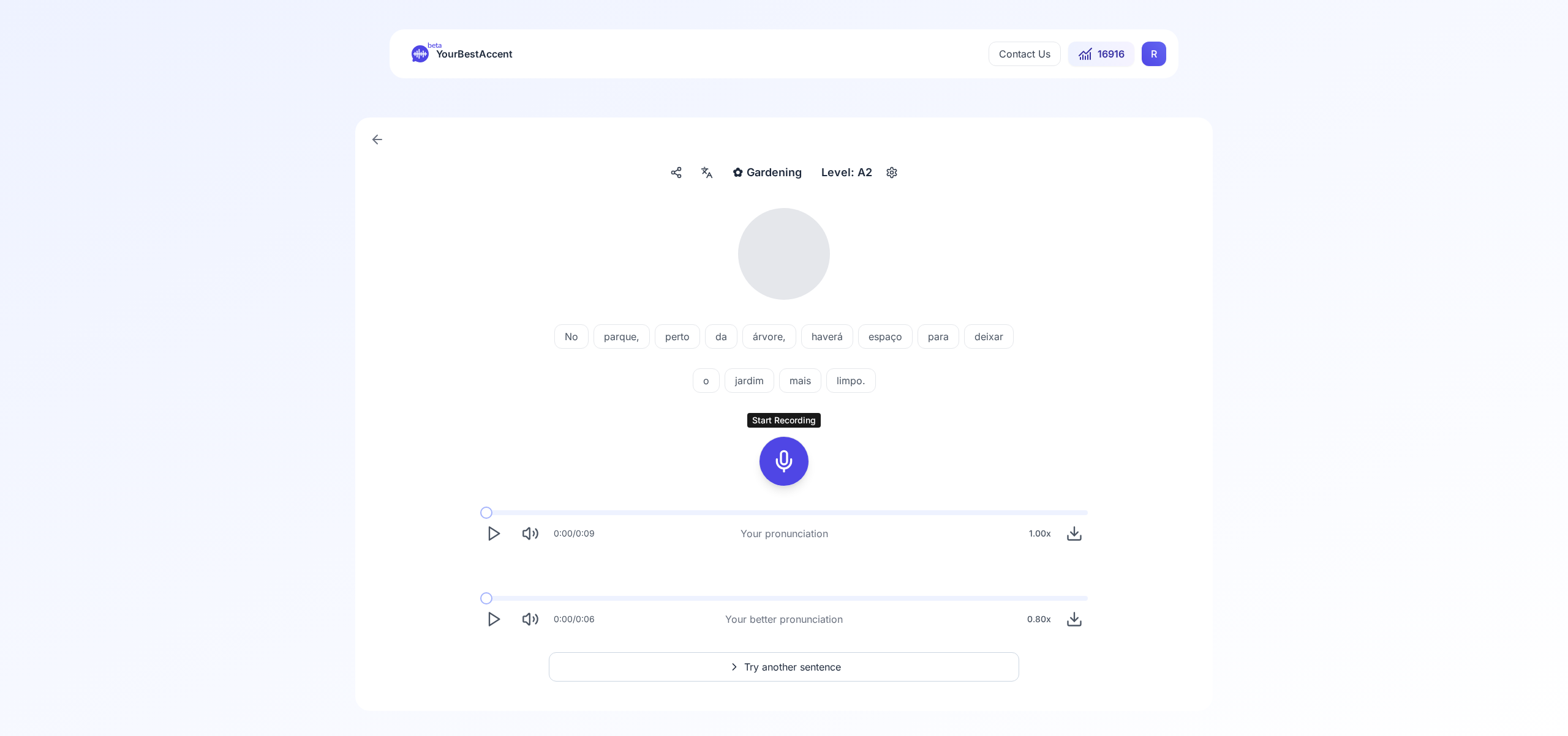
click at [784, 461] on icon at bounding box center [784, 461] width 25 height 25
click at [813, 462] on div "Stop Recording Stop Recording" at bounding box center [784, 461] width 98 height 79
click at [787, 460] on icon at bounding box center [784, 461] width 25 height 25
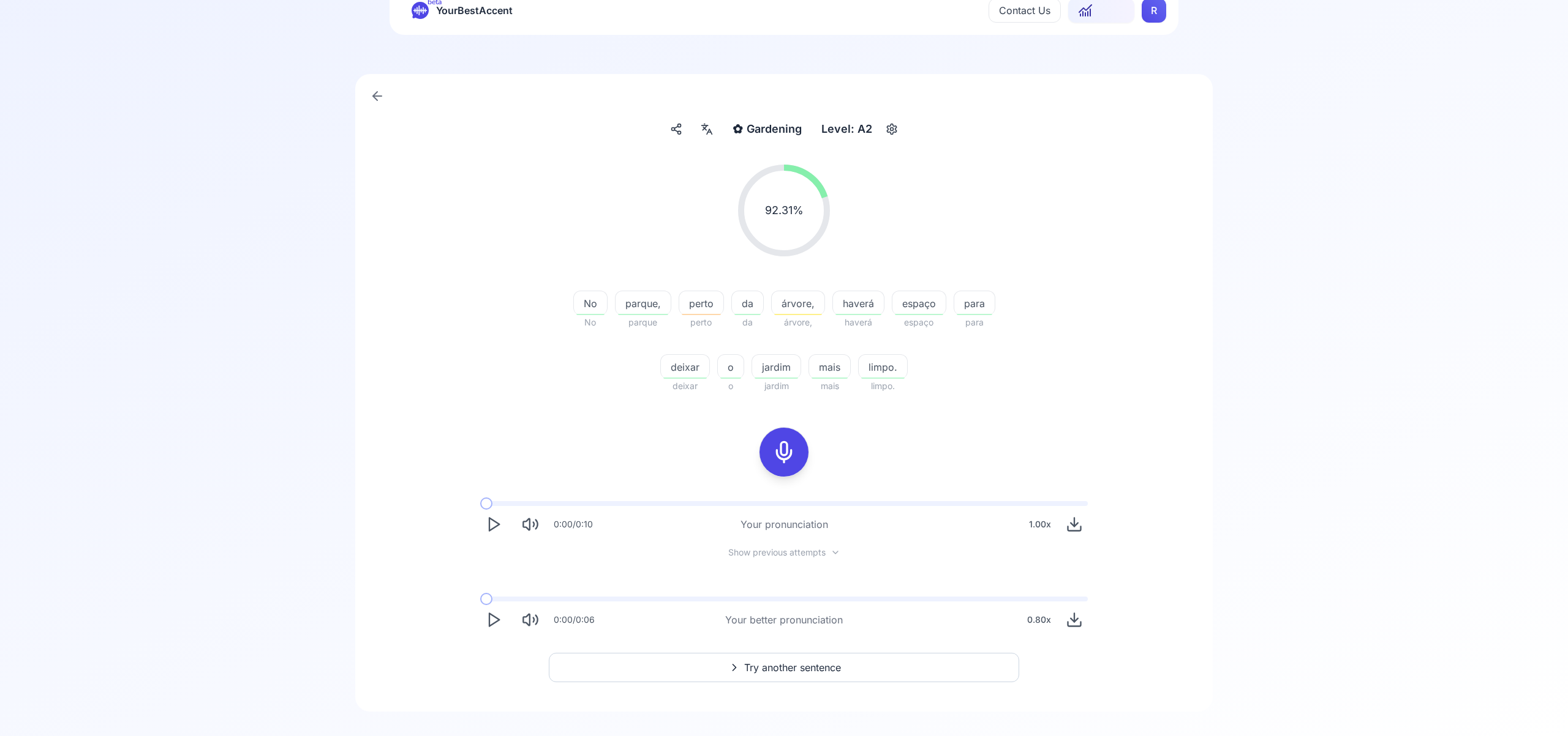
scroll to position [47, 0]
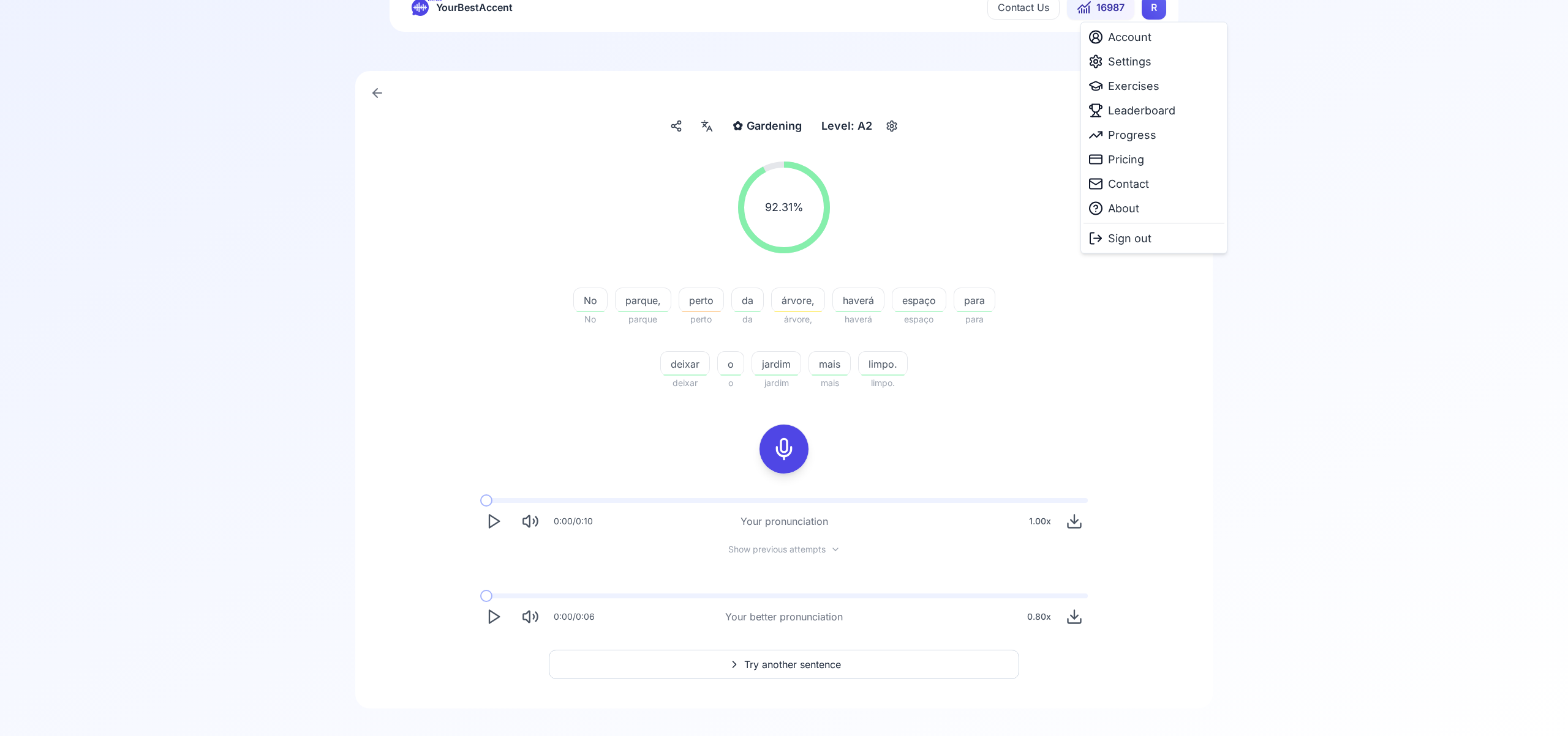
click at [1149, 11] on html "beta YourBestAccent Contact Us 16987 R ✿ Gardening Gardening Level: A2 92.31 % …" at bounding box center [784, 321] width 1568 height 736
click at [1137, 113] on span "Leaderboard" at bounding box center [1141, 110] width 67 height 17
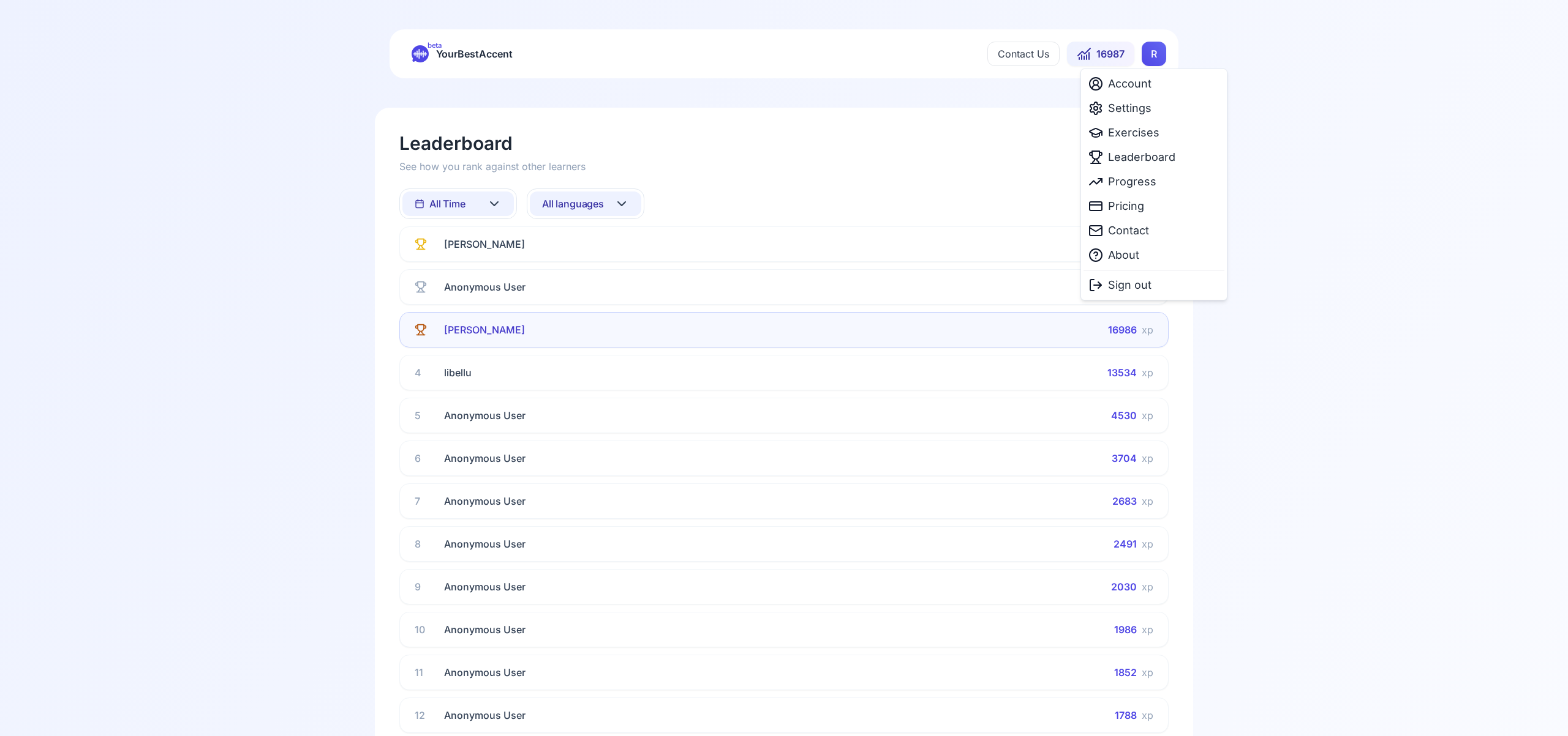
click at [1149, 57] on html "beta YourBestAccent Contact Us 16987 R Leaderboard See how you rank against oth…" at bounding box center [784, 368] width 1568 height 736
click at [1131, 107] on span "Settings" at bounding box center [1129, 108] width 43 height 17
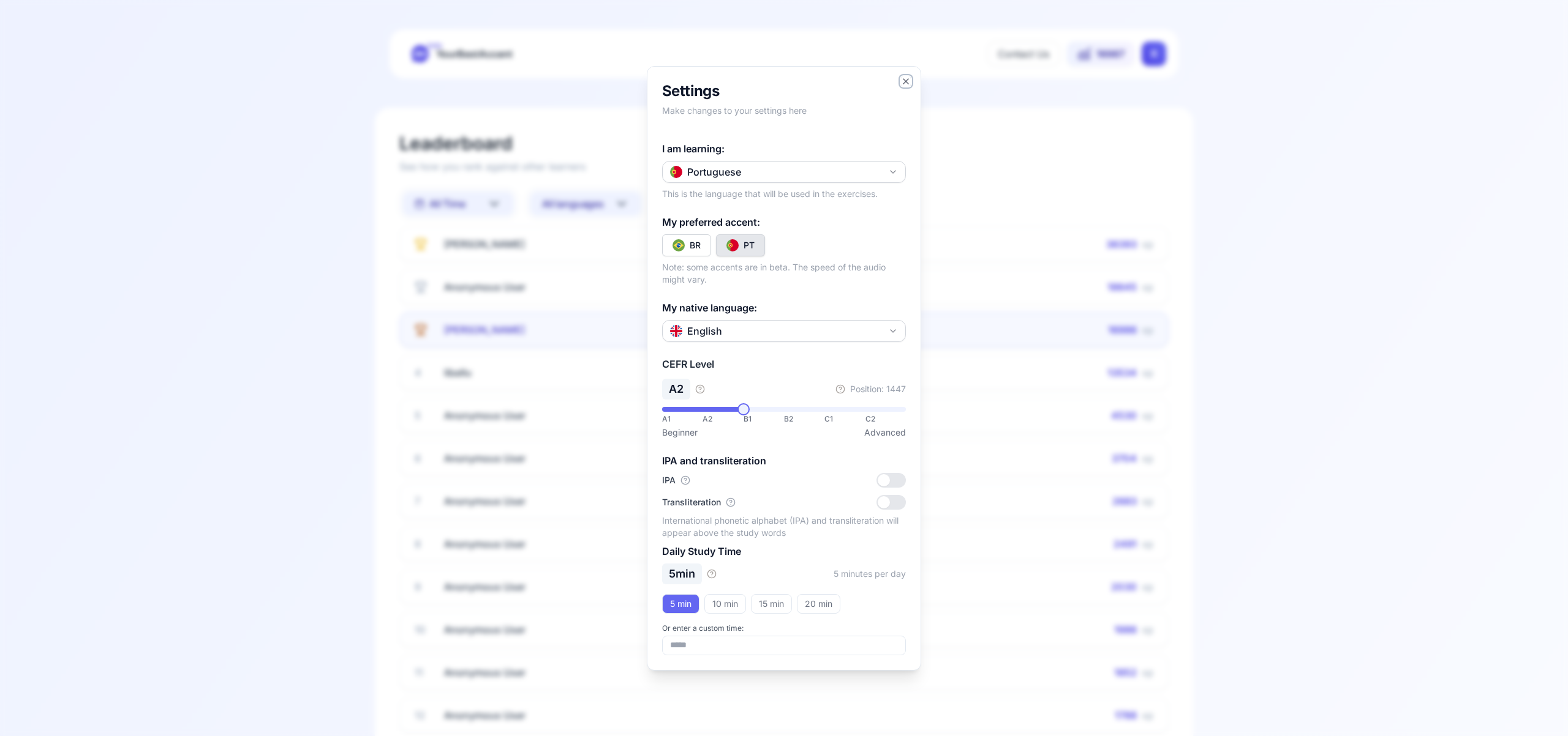
click at [908, 79] on icon "button" at bounding box center [906, 82] width 10 height 10
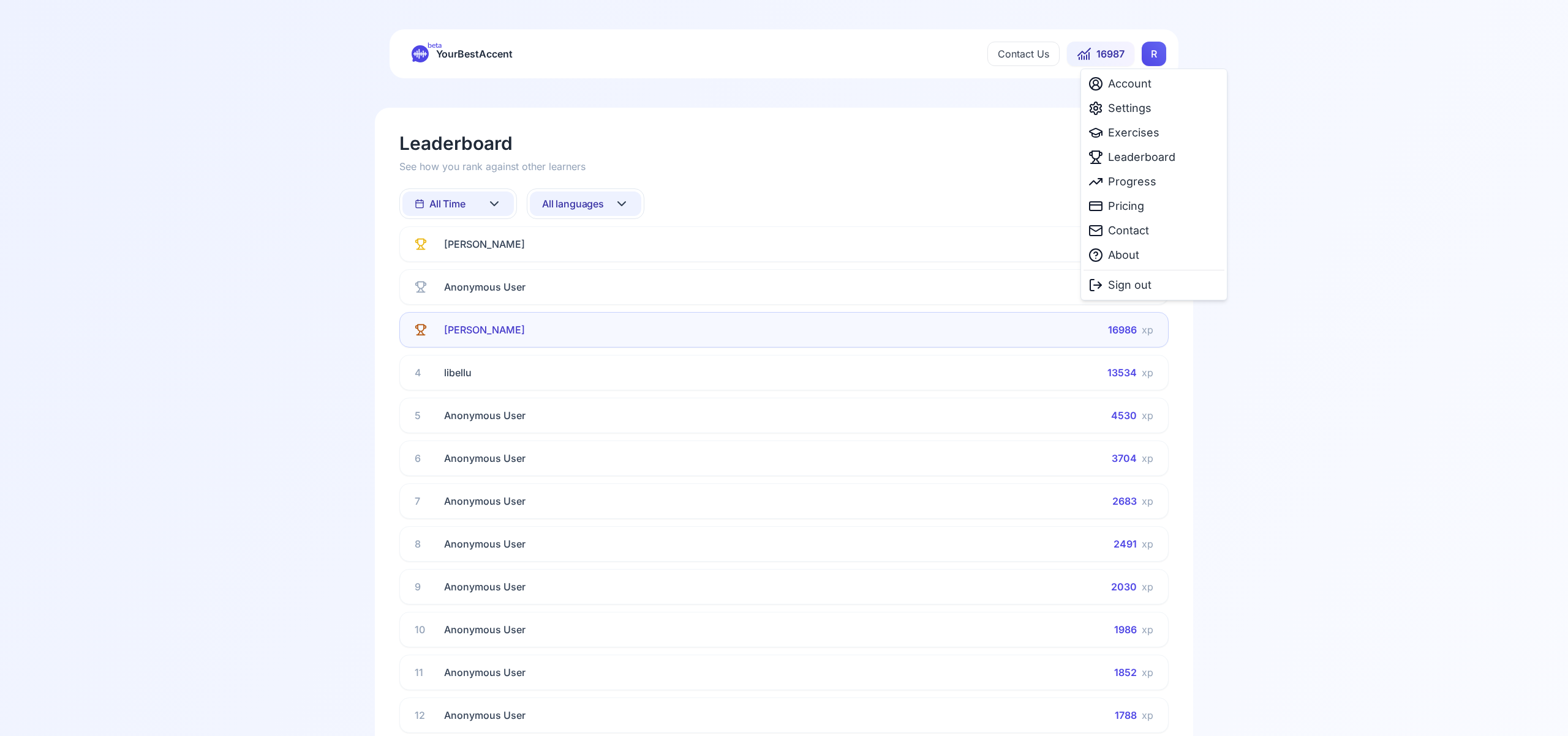
click at [1149, 61] on html "beta YourBestAccent Contact Us 16987 R Leaderboard See how you rank against oth…" at bounding box center [784, 368] width 1568 height 736
click at [1138, 112] on span "Settings" at bounding box center [1129, 108] width 43 height 17
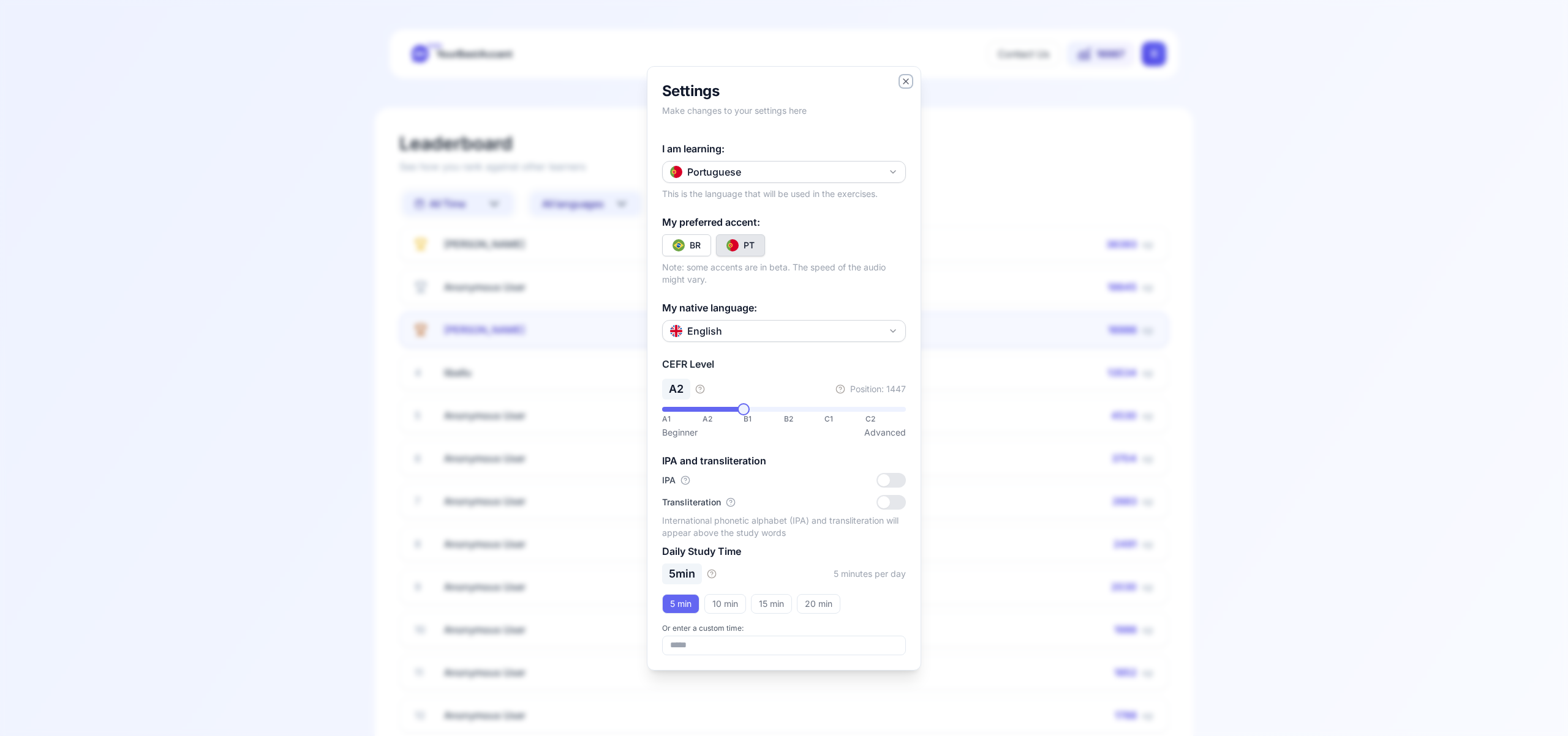
click at [903, 79] on icon "button" at bounding box center [906, 82] width 10 height 10
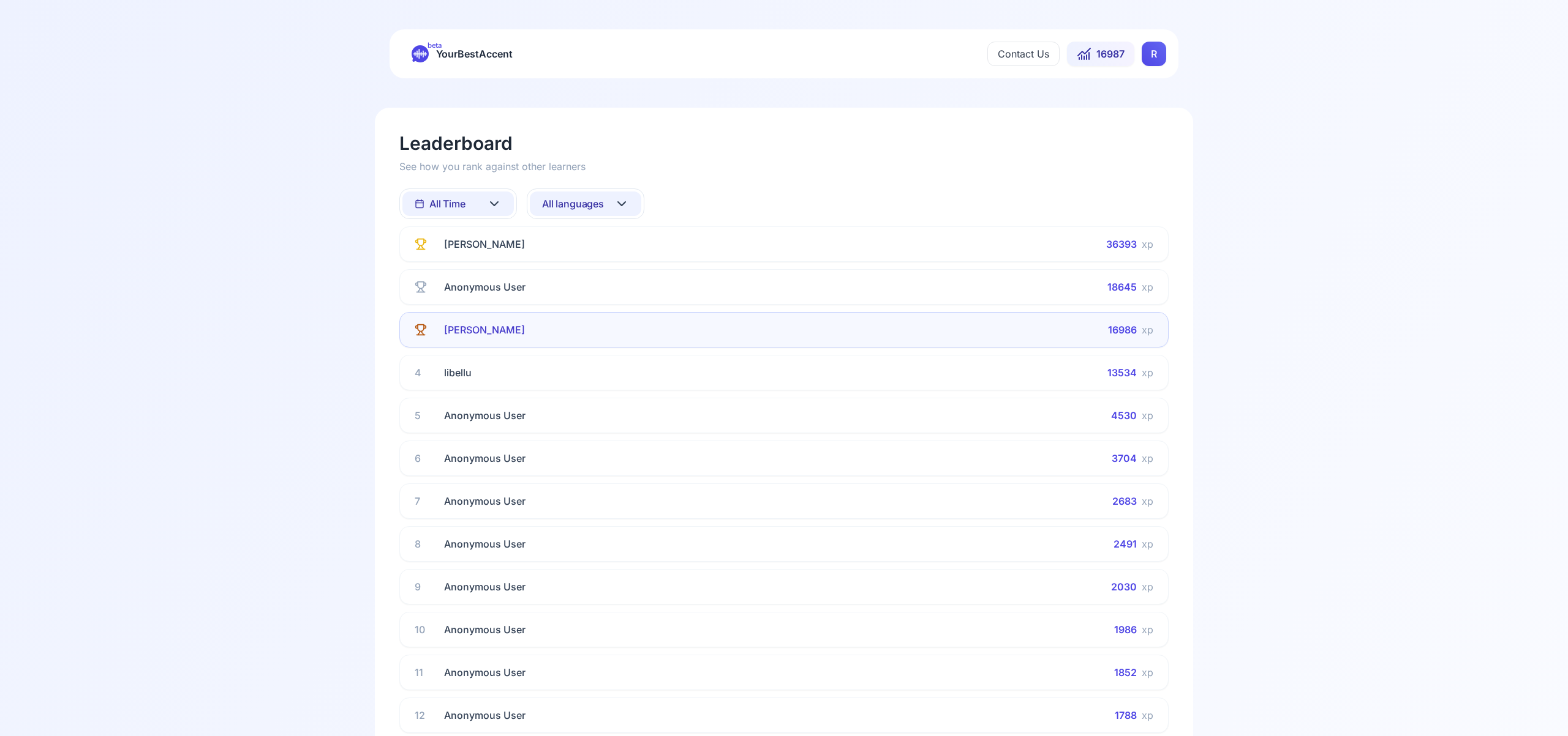
click at [1155, 49] on html "beta YourBestAccent Contact Us 16987 R Leaderboard See how you rank against oth…" at bounding box center [784, 368] width 1568 height 736
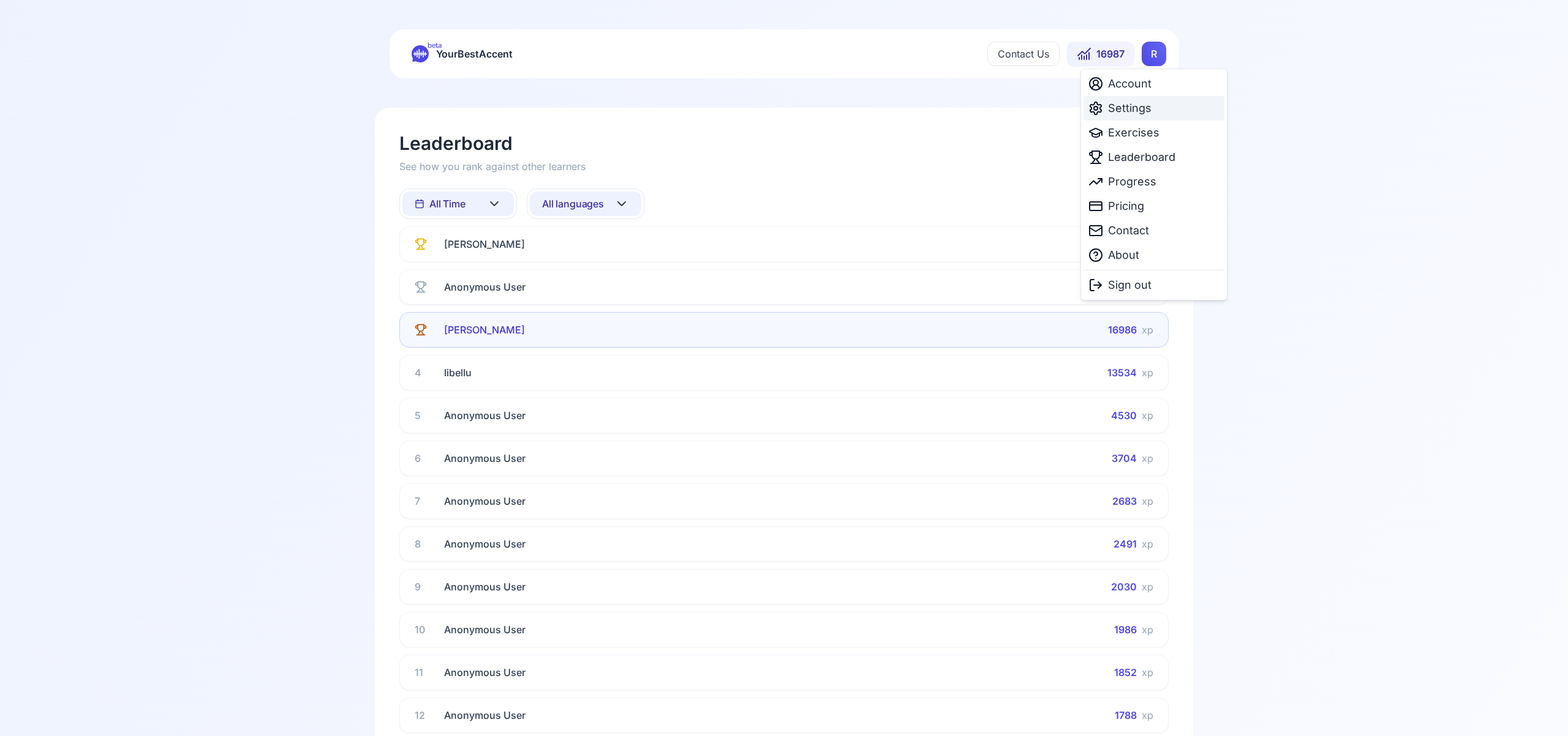
click at [1123, 109] on span "Settings" at bounding box center [1129, 108] width 43 height 17
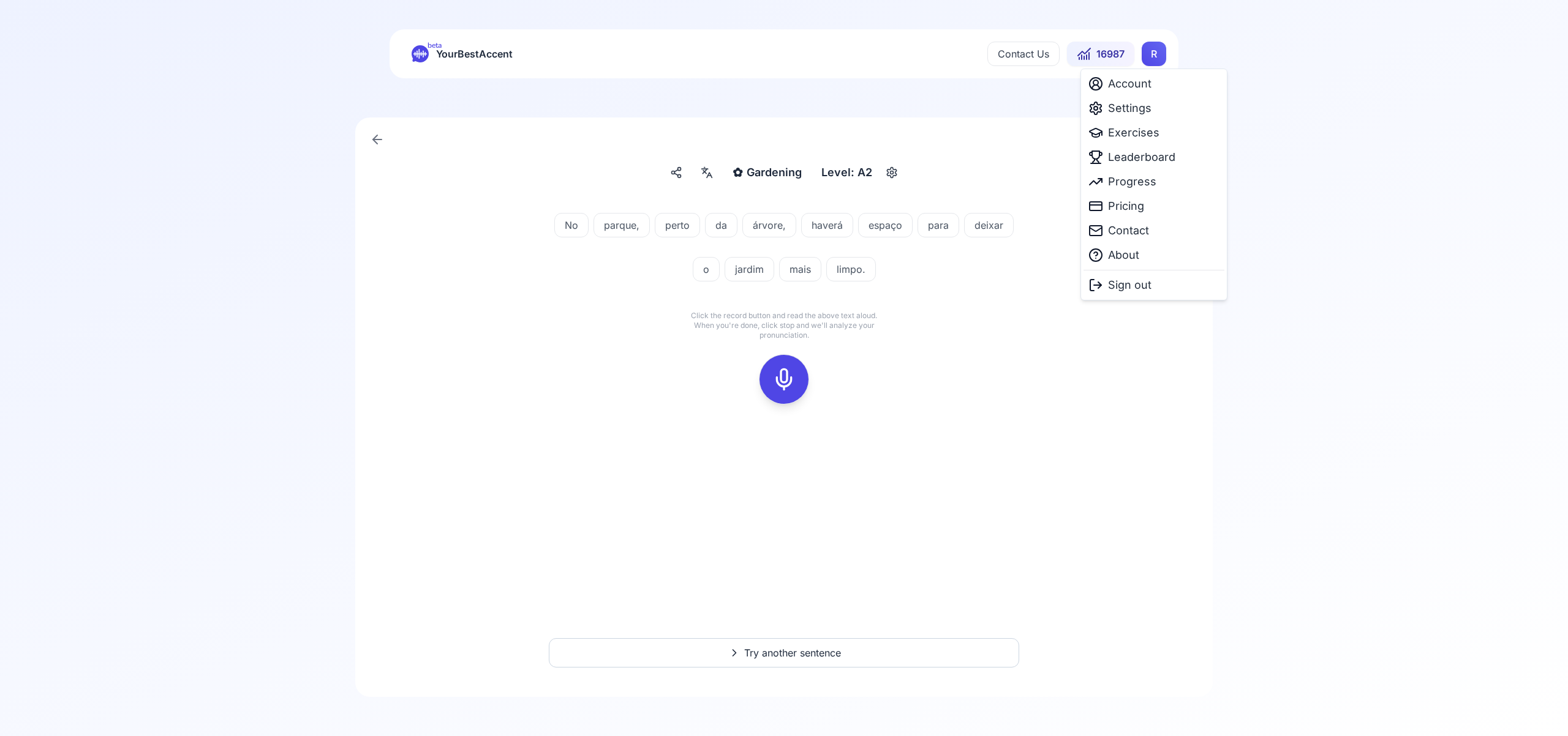
click at [1148, 57] on html "beta YourBestAccent Contact Us 16987 R ✿ Gardening Gardening Level: A2 No parqu…" at bounding box center [784, 368] width 1568 height 736
click at [1131, 131] on span "Exercises" at bounding box center [1134, 132] width 52 height 17
